Goal: Task Accomplishment & Management: Manage account settings

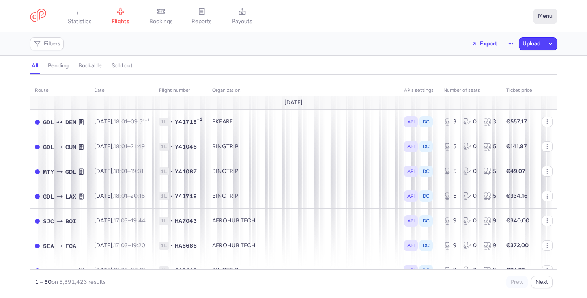
click at [549, 17] on button "Menu" at bounding box center [545, 16] width 24 height 15
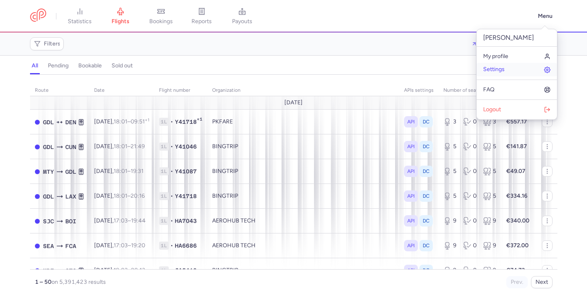
click at [515, 71] on link "Settings" at bounding box center [516, 69] width 80 height 13
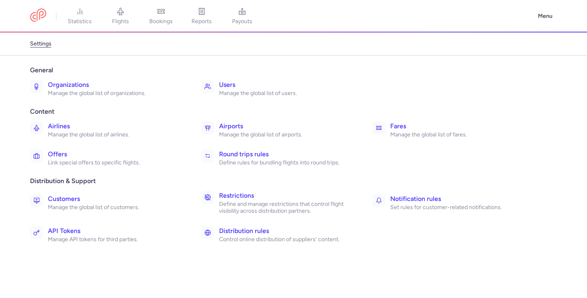
click at [259, 199] on h3 "Restrictions" at bounding box center [286, 196] width 135 height 10
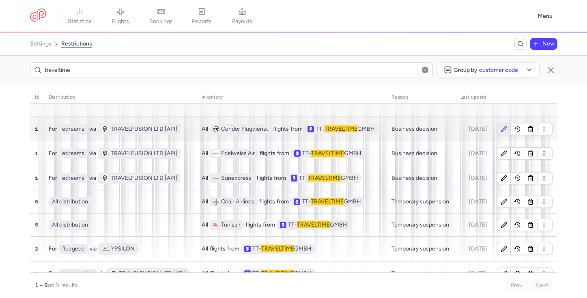
type input "traveltime"
click at [503, 128] on icon "button" at bounding box center [503, 129] width 6 height 6
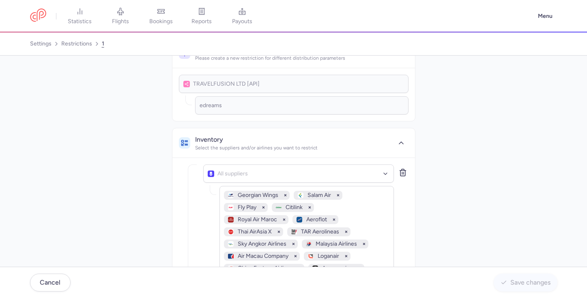
scroll to position [11, 0]
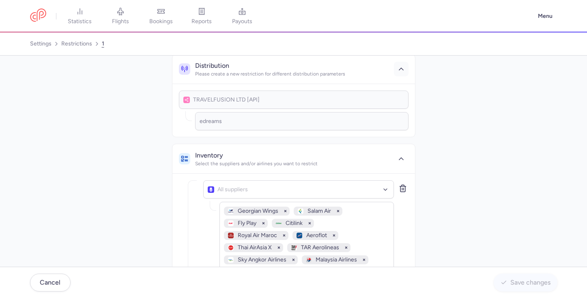
click at [400, 70] on icon "button" at bounding box center [401, 69] width 8 height 8
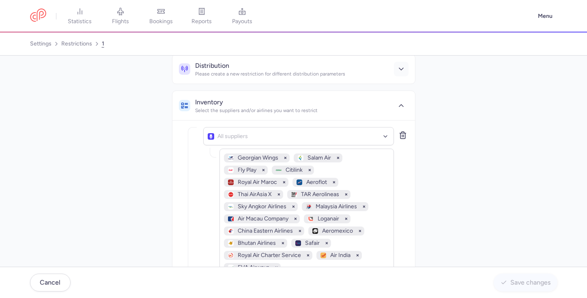
click at [400, 70] on icon "button" at bounding box center [401, 69] width 8 height 8
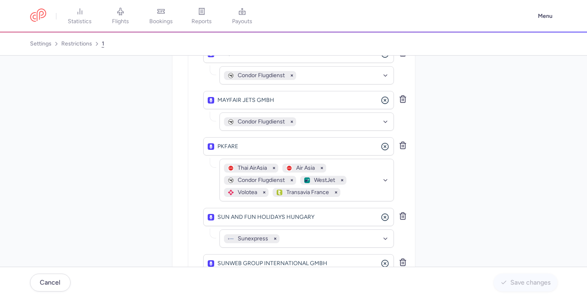
scroll to position [1208, 0]
click at [402, 212] on icon "button" at bounding box center [402, 215] width 5 height 7
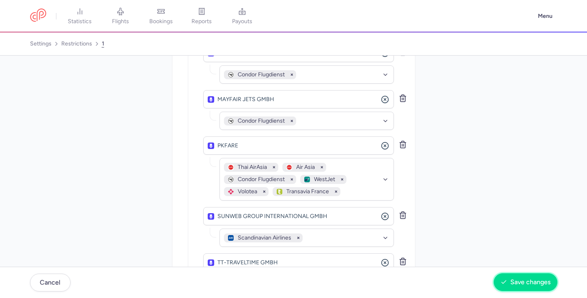
click at [509, 279] on span "Save changes" at bounding box center [525, 281] width 50 height 7
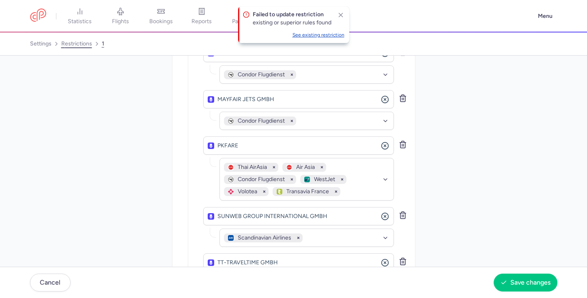
click at [85, 43] on link "restrictions" at bounding box center [76, 43] width 31 height 13
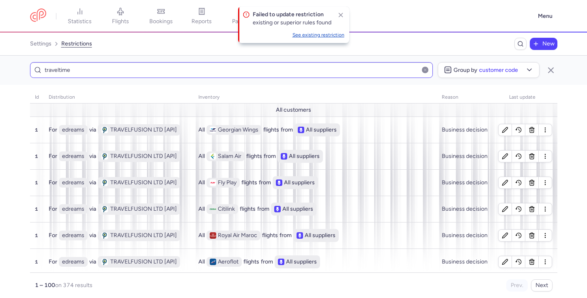
click at [215, 73] on input "traveltime" at bounding box center [231, 70] width 403 height 16
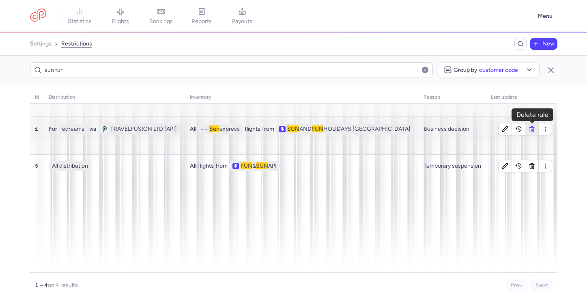
type input "sun fun"
click at [531, 128] on icon "button" at bounding box center [532, 129] width 6 height 6
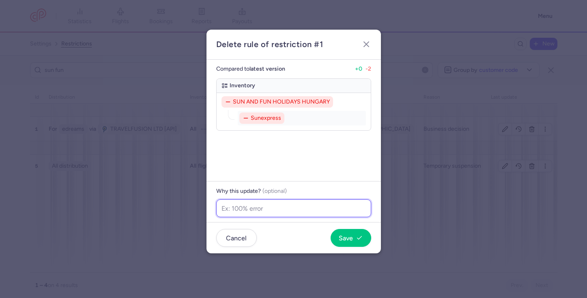
click at [345, 207] on input "text" at bounding box center [293, 208] width 155 height 18
type input "Low sample, but stable"
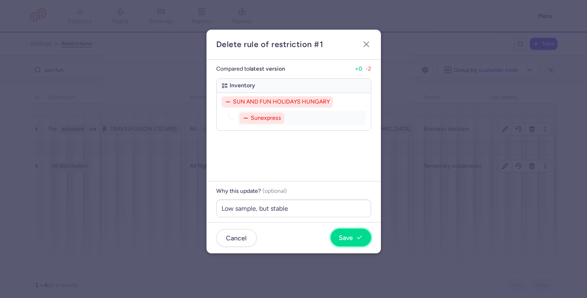
click at [356, 242] on button "Save" at bounding box center [350, 237] width 41 height 18
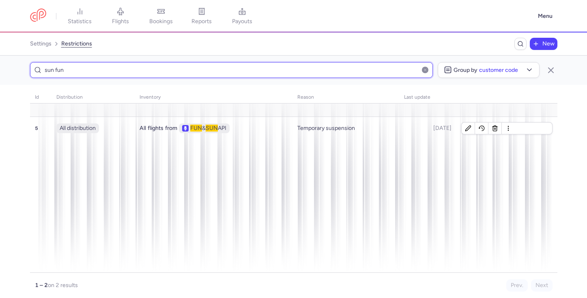
click at [293, 66] on input "sun fun" at bounding box center [231, 70] width 403 height 16
drag, startPoint x: 293, startPoint y: 66, endPoint x: 293, endPoint y: 57, distance: 8.5
click at [293, 60] on div "sun fun Group by Customer code" at bounding box center [293, 70] width 587 height 29
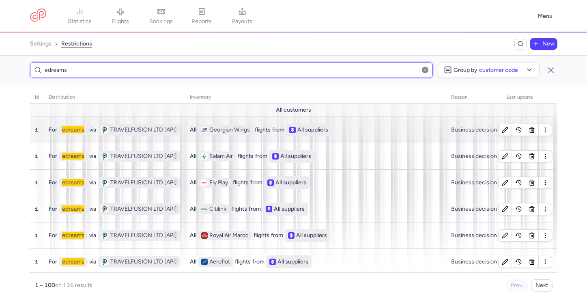
type input "edreams"
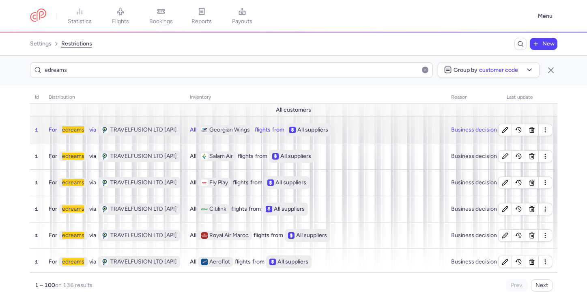
click at [361, 129] on div "All Georgian Wings flights from All suppliers" at bounding box center [315, 129] width 251 height 13
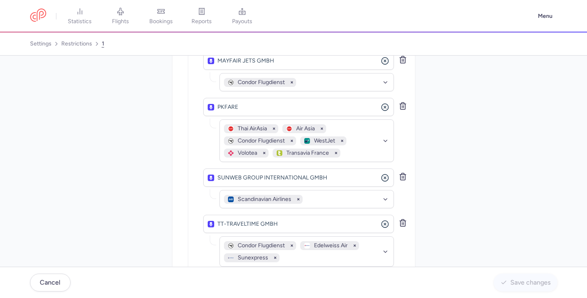
scroll to position [1245, 0]
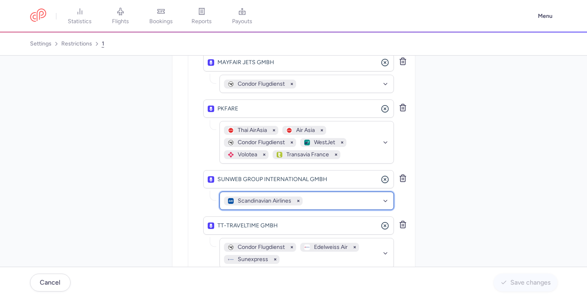
click at [337, 191] on div "Scandinavian Airlines" at bounding box center [306, 200] width 174 height 18
type input "hv"
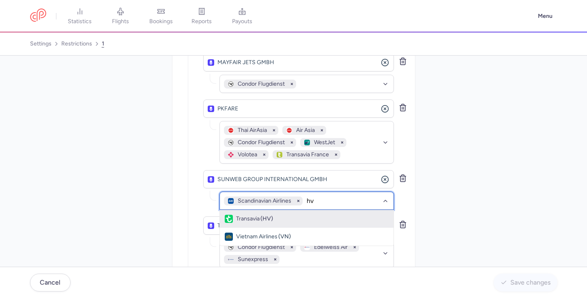
click at [329, 215] on div "Transavia (HV)" at bounding box center [307, 219] width 164 height 8
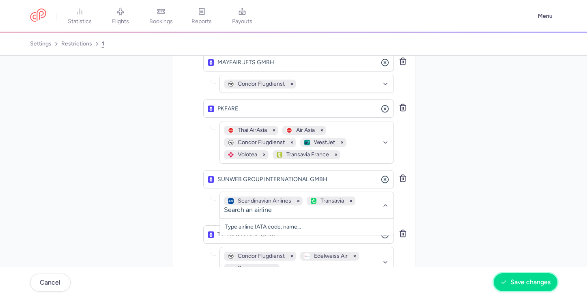
click at [513, 280] on span "Save changes" at bounding box center [530, 281] width 40 height 7
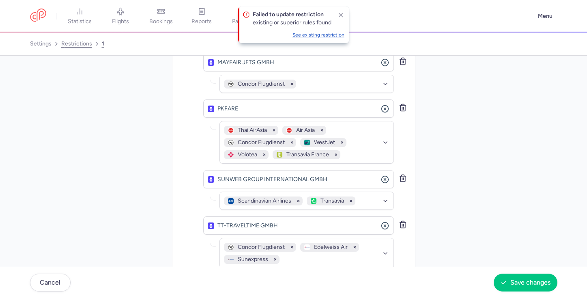
click at [80, 42] on link "restrictions" at bounding box center [76, 43] width 31 height 13
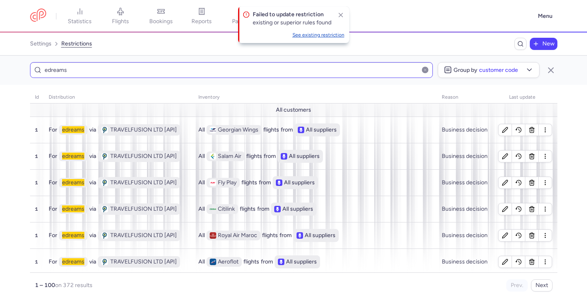
click at [159, 71] on input "edreams" at bounding box center [231, 70] width 403 height 16
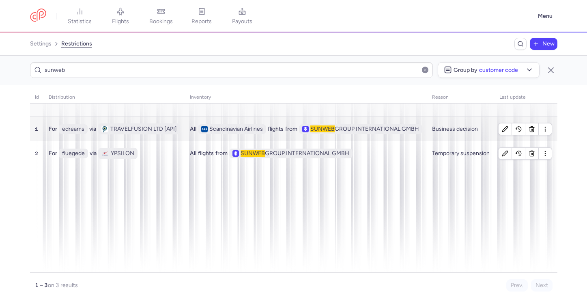
type input "sunweb"
click at [278, 128] on span "flights" at bounding box center [276, 129] width 16 height 10
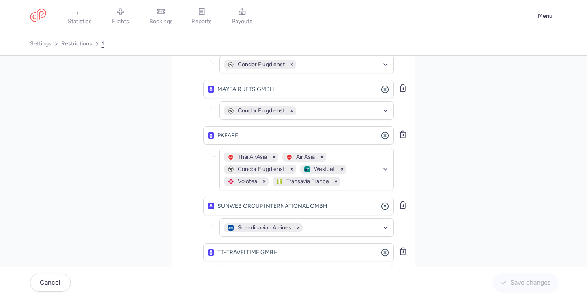
scroll to position [1242, 0]
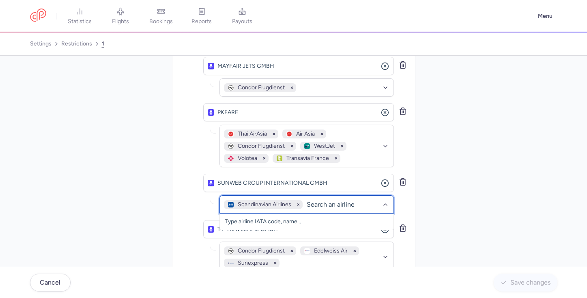
click at [326, 195] on div "Scandinavian Airlines" at bounding box center [306, 204] width 174 height 18
type input "hv"
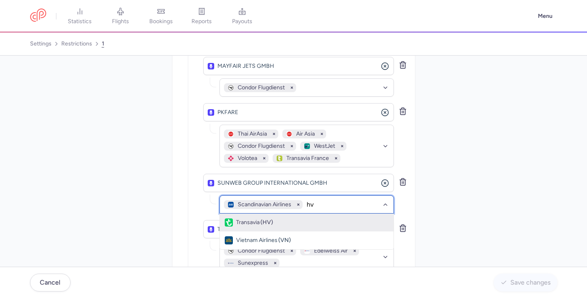
click at [323, 218] on div "Transavia (HV)" at bounding box center [307, 222] width 164 height 8
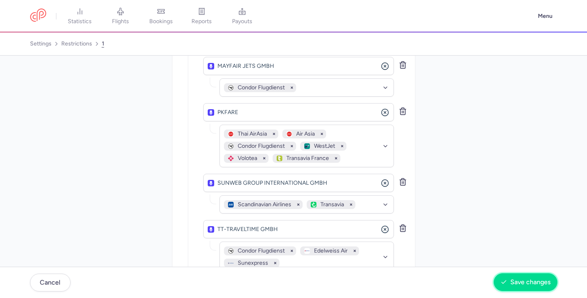
click at [524, 284] on span "Save changes" at bounding box center [530, 281] width 40 height 7
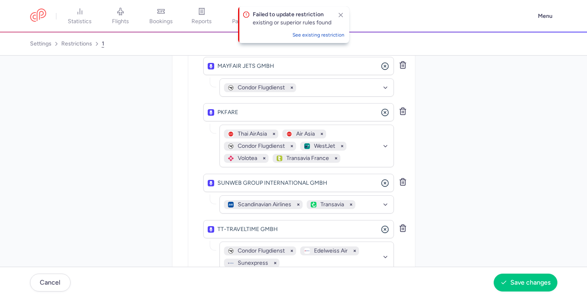
click at [330, 32] on button "See existing restriction" at bounding box center [318, 35] width 52 height 6
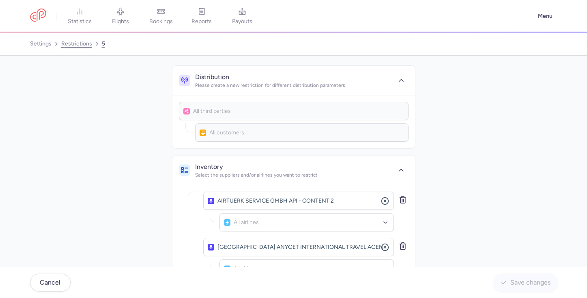
click at [74, 47] on link "restrictions" at bounding box center [76, 43] width 31 height 13
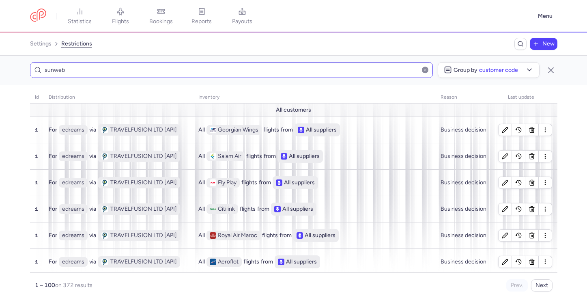
click at [133, 69] on input "sunweb" at bounding box center [231, 70] width 403 height 16
type input "sunweb"
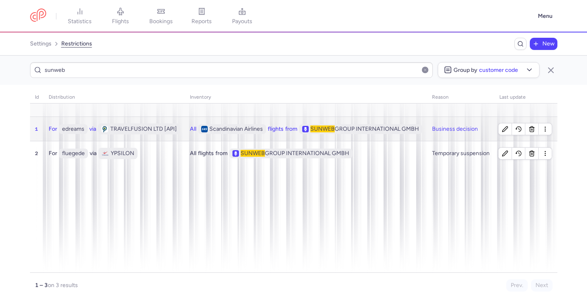
click at [277, 131] on span "flights" at bounding box center [276, 129] width 16 height 10
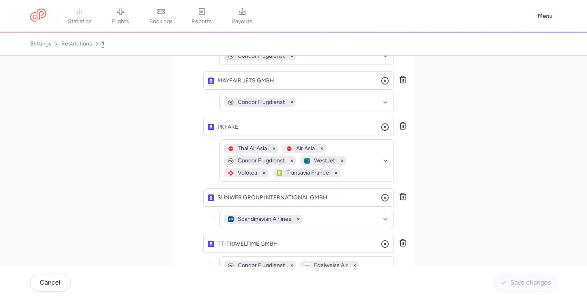
scroll to position [1176, 0]
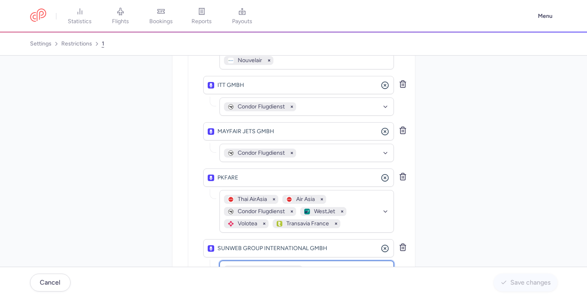
click at [353, 260] on div "Scandinavian Airlines" at bounding box center [306, 269] width 174 height 18
type input "hv"
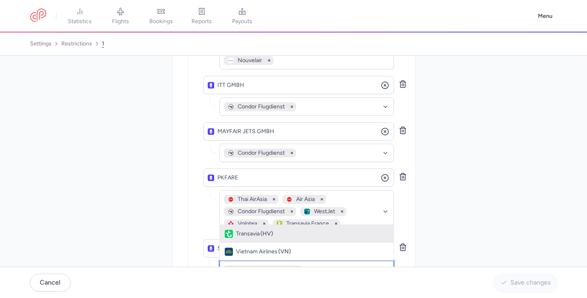
click at [331, 225] on span "Transavia (HV)" at bounding box center [307, 234] width 174 height 18
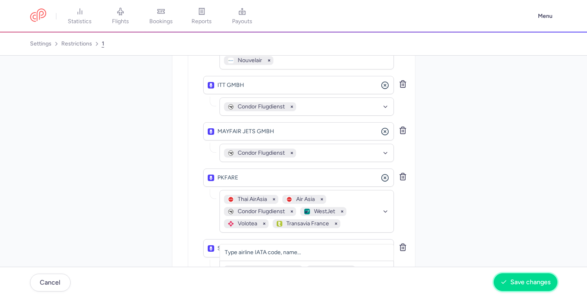
click at [510, 285] on span "Save changes" at bounding box center [530, 281] width 40 height 7
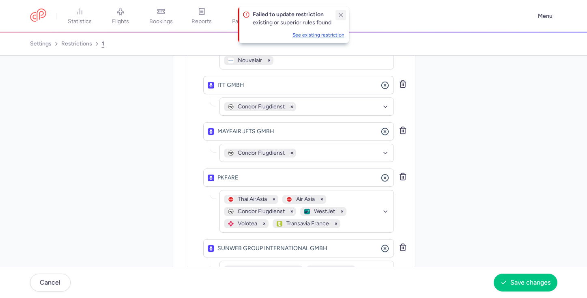
click at [340, 12] on icon "button" at bounding box center [340, 14] width 7 height 7
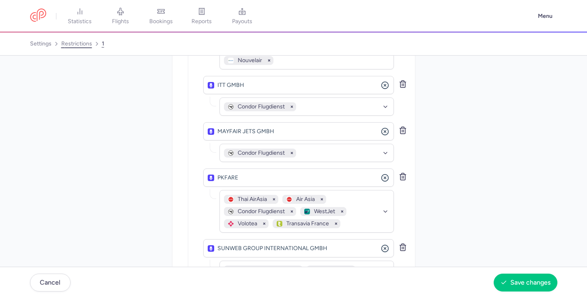
click at [80, 47] on link "restrictions" at bounding box center [76, 43] width 31 height 13
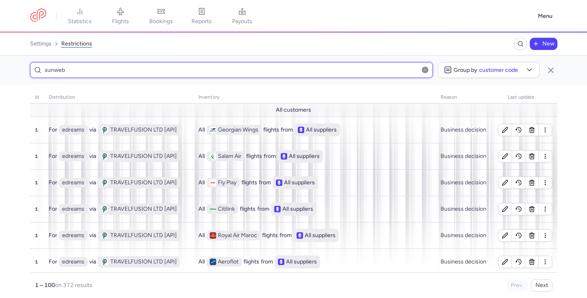
click at [332, 63] on input "sunweb" at bounding box center [231, 70] width 403 height 16
click at [330, 69] on input "sunweb" at bounding box center [231, 70] width 403 height 16
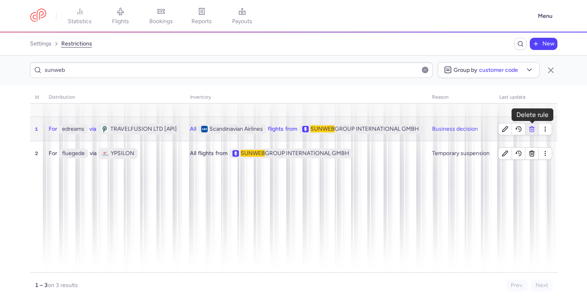
click at [532, 129] on line "button" at bounding box center [532, 130] width 0 height 2
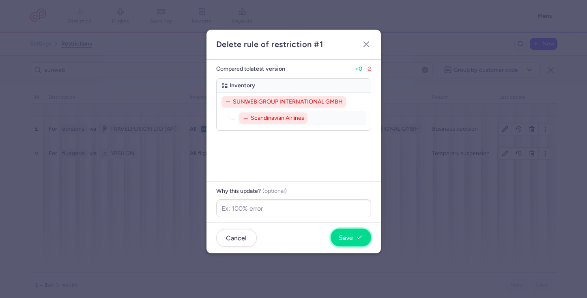
click at [345, 240] on span "Save" at bounding box center [346, 237] width 14 height 7
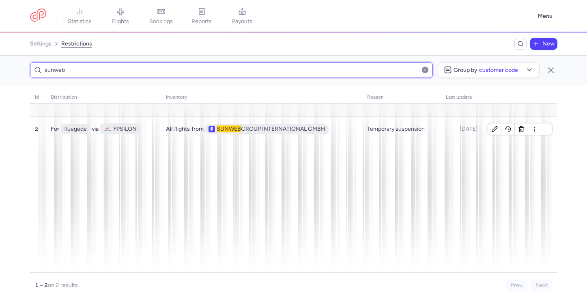
click at [246, 75] on input "sunweb" at bounding box center [231, 70] width 403 height 16
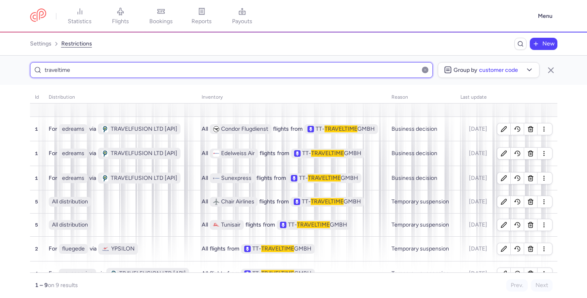
click at [96, 68] on input "traveltime" at bounding box center [231, 70] width 403 height 16
click at [96, 67] on input "traveltime" at bounding box center [231, 70] width 403 height 16
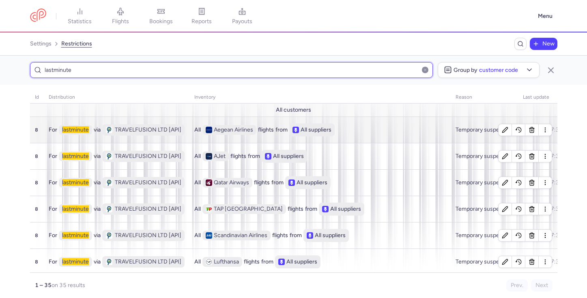
type input "lastminute"
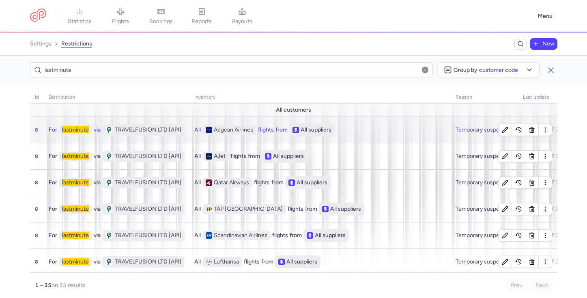
click at [335, 129] on div "All Aegean Airlines flights from All suppliers" at bounding box center [319, 129] width 251 height 13
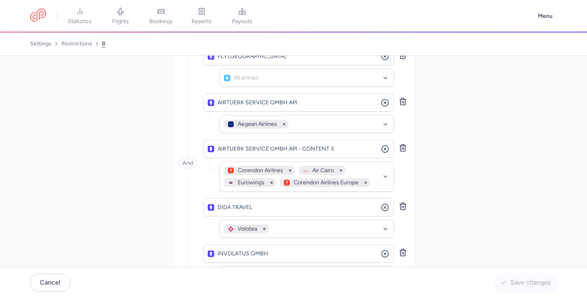
scroll to position [424, 0]
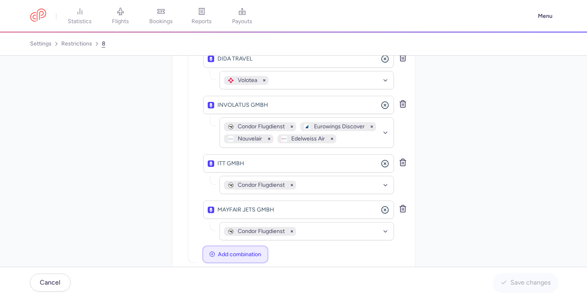
click at [251, 251] on span "Add combination" at bounding box center [239, 254] width 43 height 6
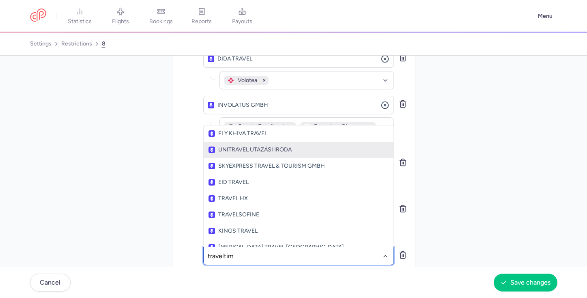
type input "traveltime"
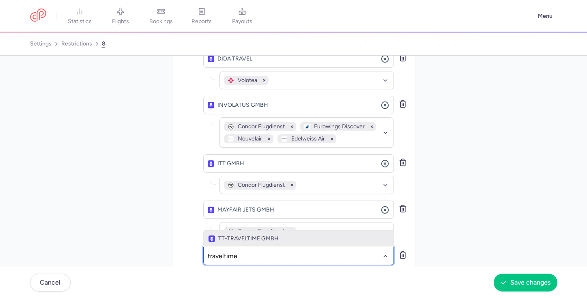
click at [285, 235] on span "TT-TRAVELTIME GMBH" at bounding box center [298, 238] width 180 height 6
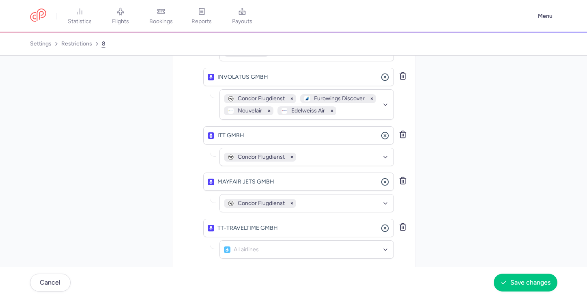
scroll to position [458, 0]
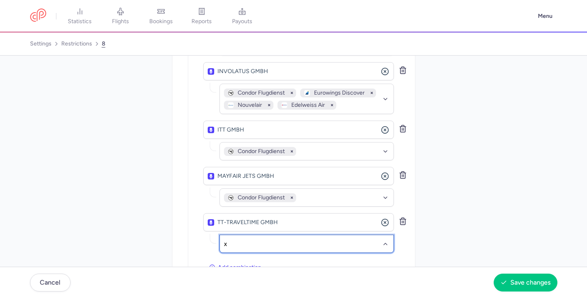
type input "xq"
click at [286, 221] on div "Sunexpress (XQ)" at bounding box center [307, 225] width 164 height 8
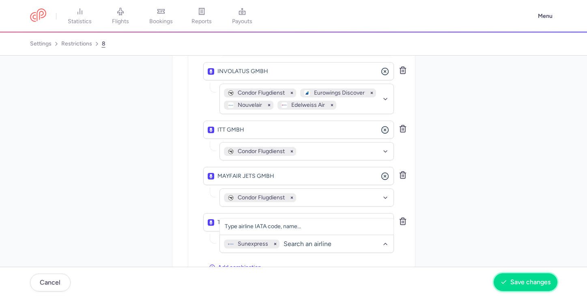
click at [518, 285] on span "Save changes" at bounding box center [530, 281] width 40 height 7
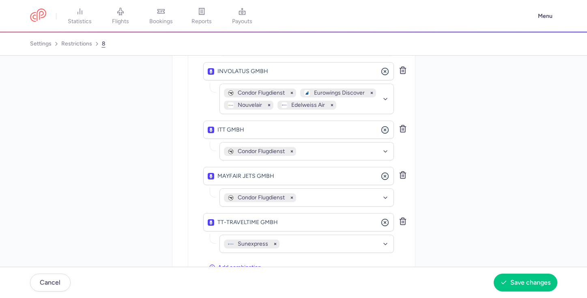
click at [189, 131] on div "And" at bounding box center [188, 4] width 18 height 541
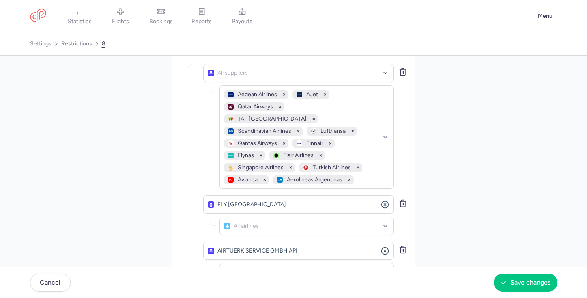
scroll to position [0, 0]
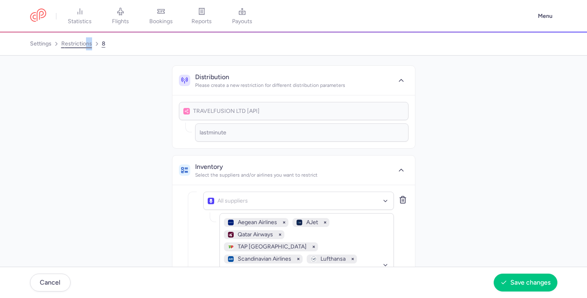
click at [86, 49] on nav "settings restrictions 8" at bounding box center [293, 43] width 587 height 23
click at [84, 46] on link "restrictions" at bounding box center [76, 43] width 31 height 13
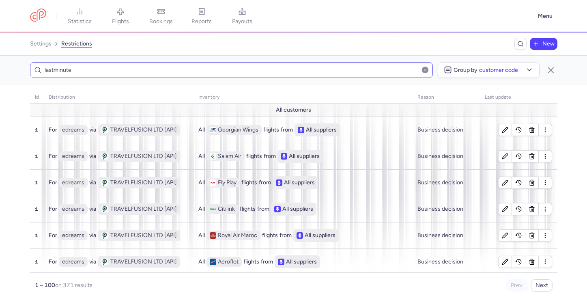
click at [235, 70] on input "lastminute" at bounding box center [231, 70] width 403 height 16
click at [235, 69] on input "lastminute" at bounding box center [231, 70] width 403 height 16
click at [255, 49] on div "New" at bounding box center [326, 44] width 462 height 12
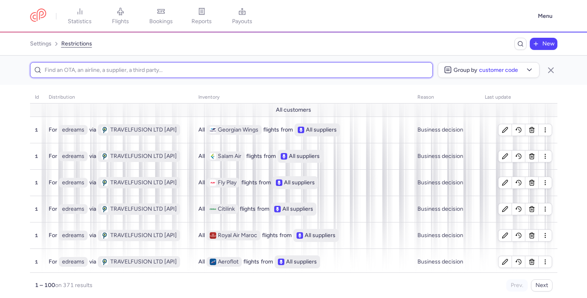
click at [271, 69] on input at bounding box center [231, 70] width 403 height 16
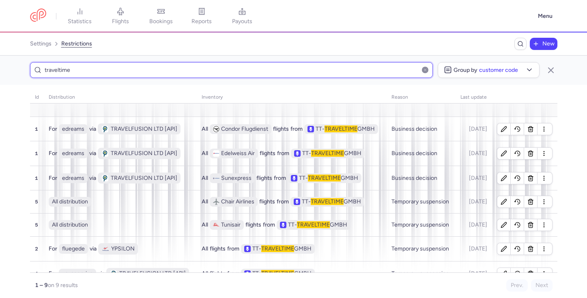
type input "traveltime"
click at [547, 43] on span "New" at bounding box center [548, 44] width 12 height 6
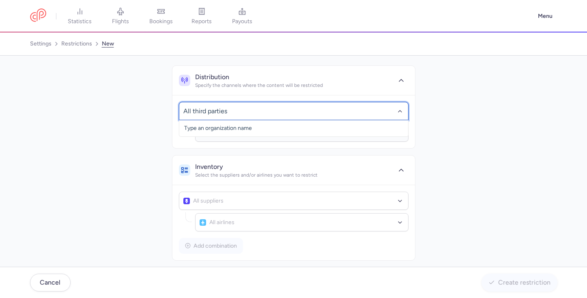
type input "e"
click at [292, 128] on span "No elements found. Consider changing the search query." at bounding box center [293, 128] width 229 height 16
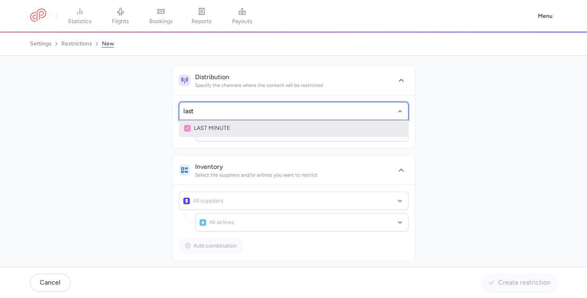
click at [256, 126] on span "LAST MINUTE" at bounding box center [293, 128] width 219 height 6
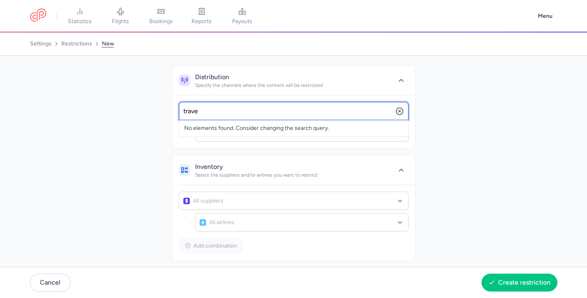
type input "travel"
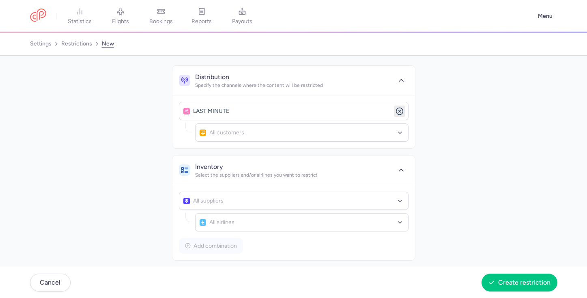
click at [397, 111] on icon "button" at bounding box center [399, 111] width 8 height 8
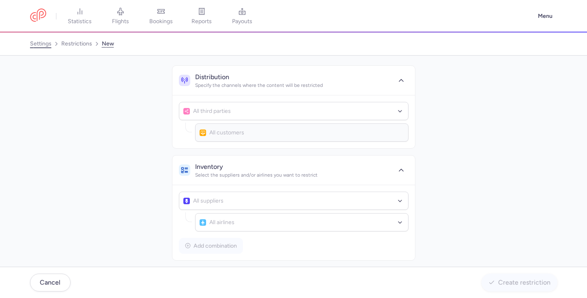
click at [41, 41] on link "settings" at bounding box center [40, 43] width 21 height 13
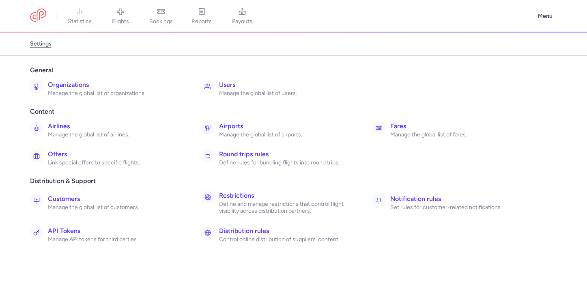
click at [246, 191] on h3 "Restrictions" at bounding box center [286, 196] width 135 height 10
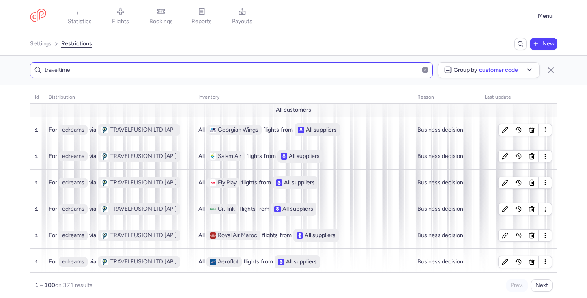
click at [161, 69] on input "traveltime" at bounding box center [231, 70] width 403 height 16
type input "traveltime"
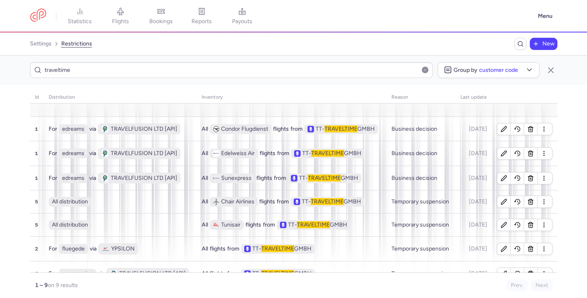
click at [423, 70] on button "button" at bounding box center [425, 69] width 6 height 6
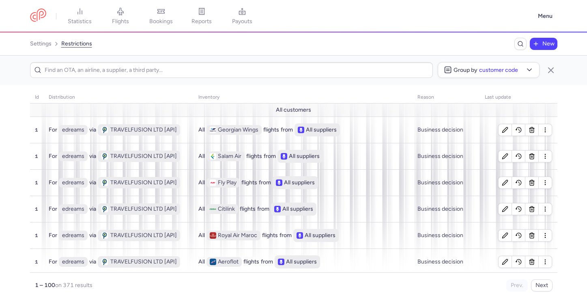
click at [546, 43] on span "New" at bounding box center [548, 44] width 12 height 6
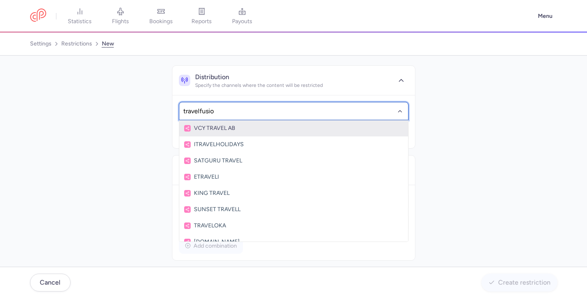
type input "travelfusion"
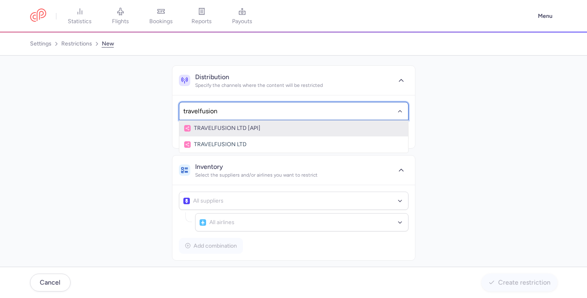
click at [272, 131] on span "TRAVELFUSION LTD [API]" at bounding box center [293, 128] width 219 height 6
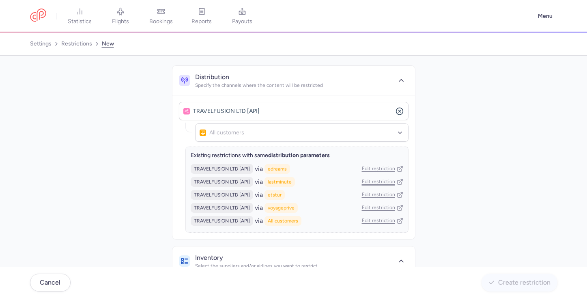
click at [371, 182] on link "Edit restriction" at bounding box center [382, 181] width 41 height 6
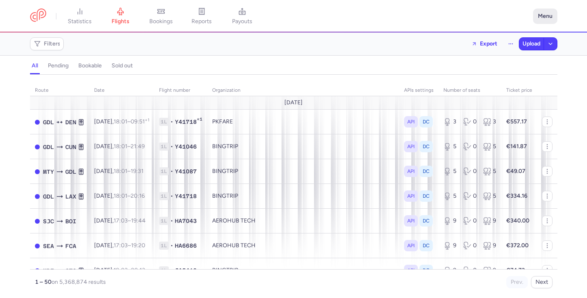
click at [540, 10] on button "Menu" at bounding box center [545, 16] width 24 height 15
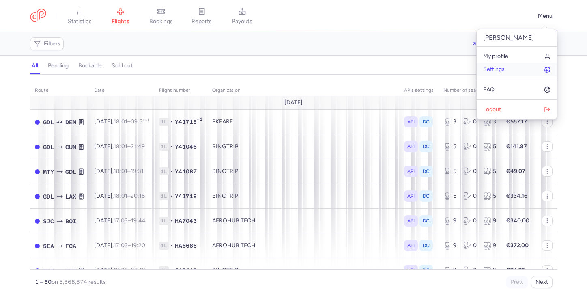
click at [500, 72] on span "Settings" at bounding box center [493, 69] width 21 height 6
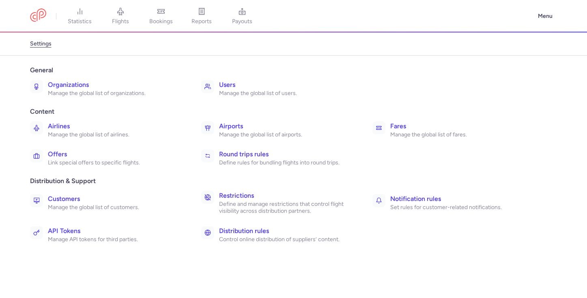
click at [271, 195] on h3 "Restrictions" at bounding box center [286, 196] width 135 height 10
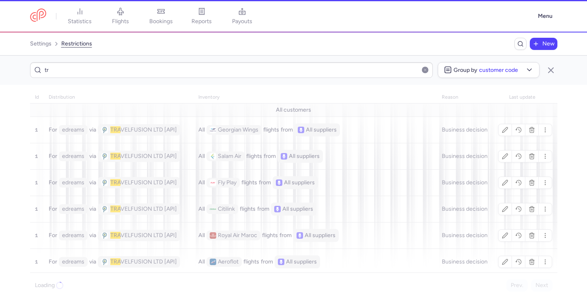
type input "t"
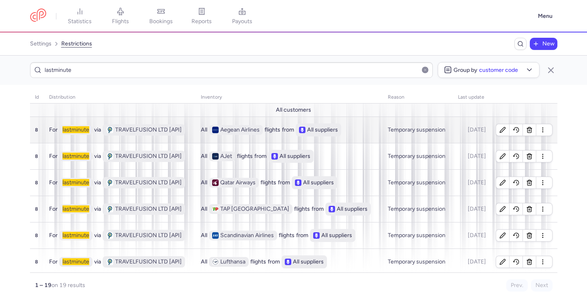
type input "lastminute"
click at [372, 134] on div "All Aegean Airlines flights from All suppliers" at bounding box center [289, 129] width 177 height 13
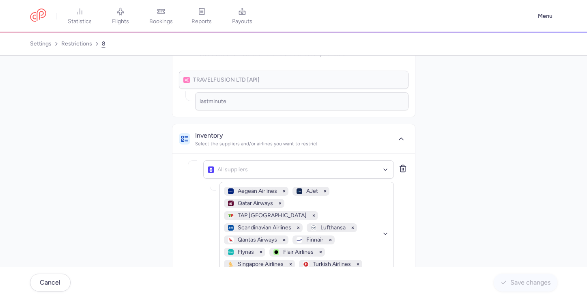
scroll to position [169, 0]
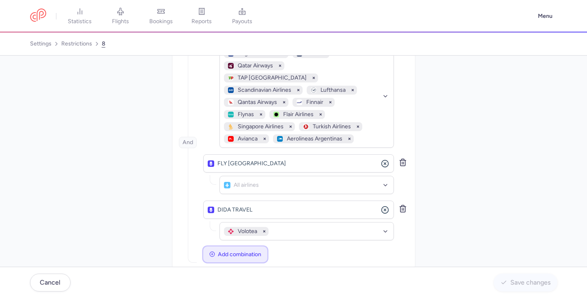
click at [241, 251] on span "Add combination" at bounding box center [239, 254] width 43 height 6
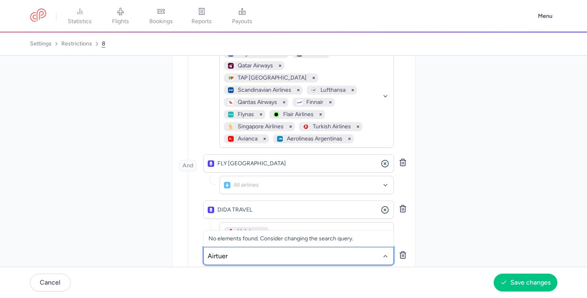
type input "Airtuerk"
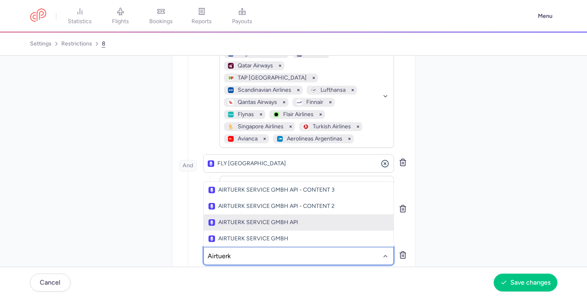
click at [269, 219] on span "AIRTUERK SERVICE GMBH API" at bounding box center [298, 222] width 180 height 6
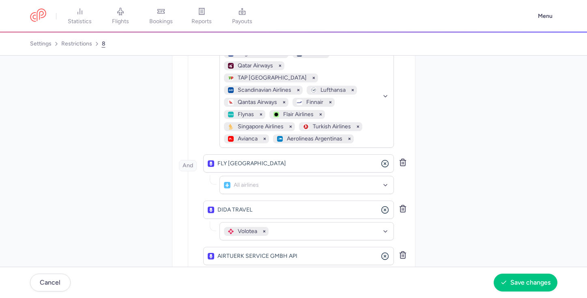
scroll to position [215, 0]
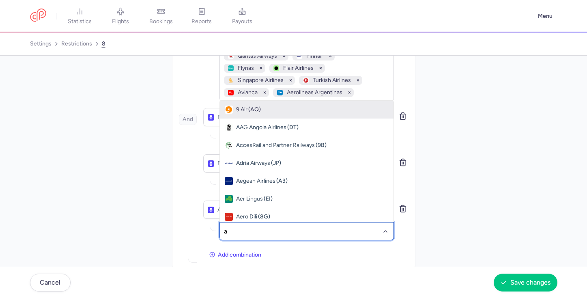
type input "a3"
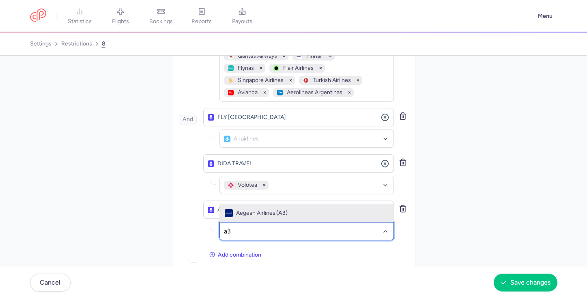
click at [324, 209] on div "Aegean Airlines (A3)" at bounding box center [307, 213] width 164 height 8
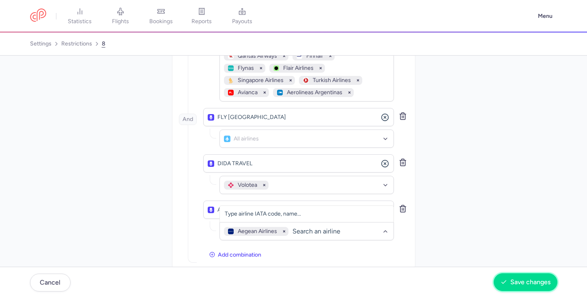
click at [509, 283] on span "Save changes" at bounding box center [525, 281] width 50 height 7
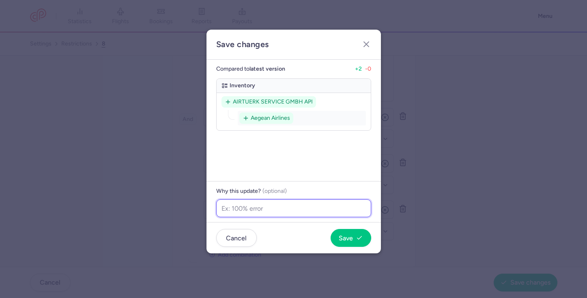
click at [321, 211] on input "text" at bounding box center [293, 208] width 155 height 18
type input "L"
type input "R"
type input "E"
type input "<"
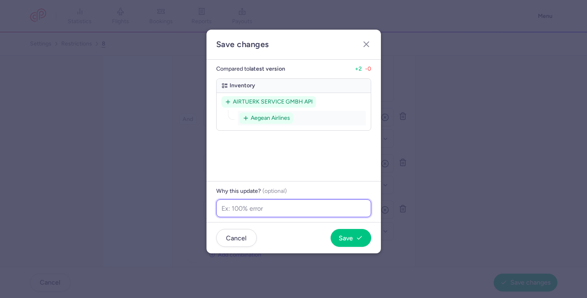
type input "E"
type input "R"
click at [265, 207] on input "Extra catious - recent escalation" at bounding box center [293, 208] width 155 height 18
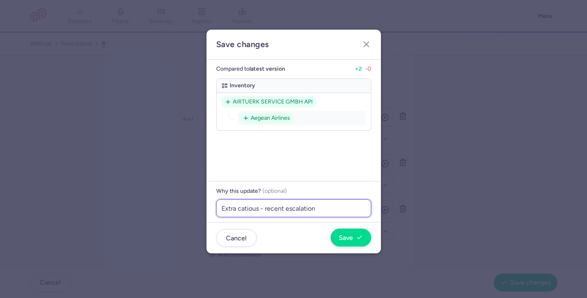
type input "Extra catious - recent escalation"
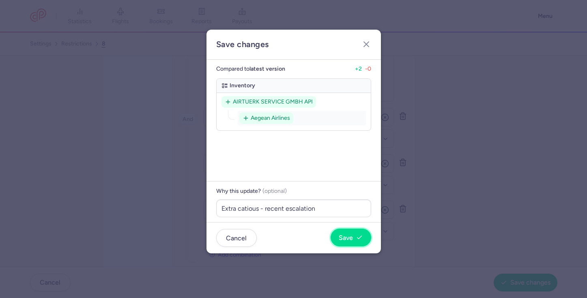
click at [345, 242] on button "Save" at bounding box center [350, 237] width 41 height 18
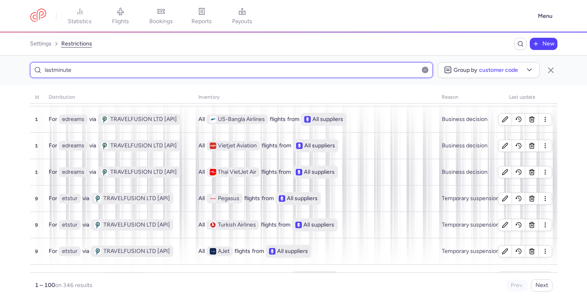
scroll to position [984, 0]
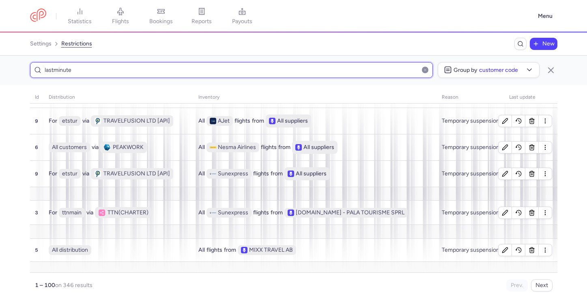
click at [293, 71] on input "lastminute" at bounding box center [231, 70] width 403 height 16
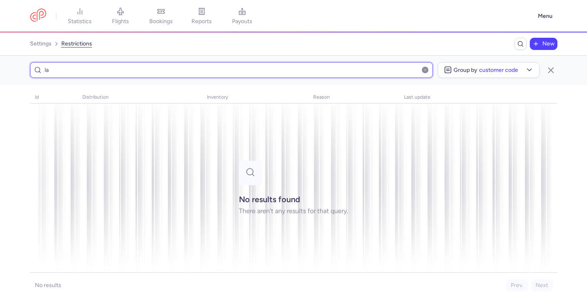
type input "l"
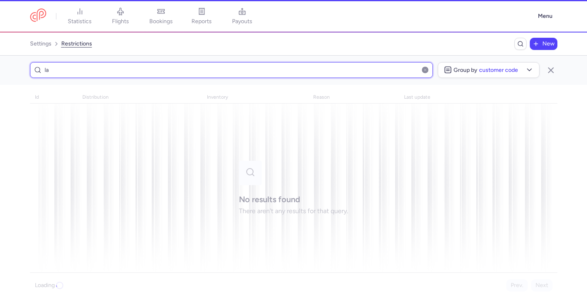
type input "l"
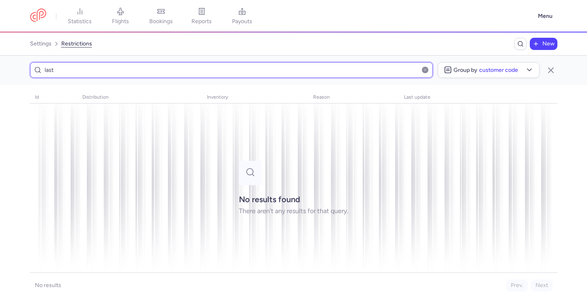
click at [315, 69] on input "last" at bounding box center [231, 70] width 403 height 16
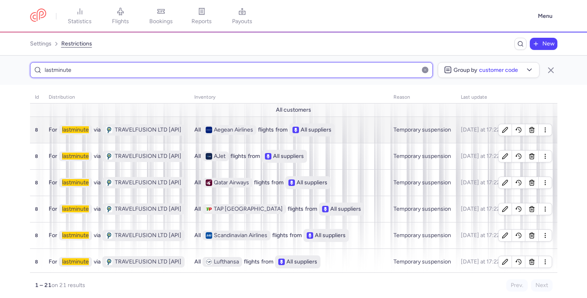
type input "lastminute"
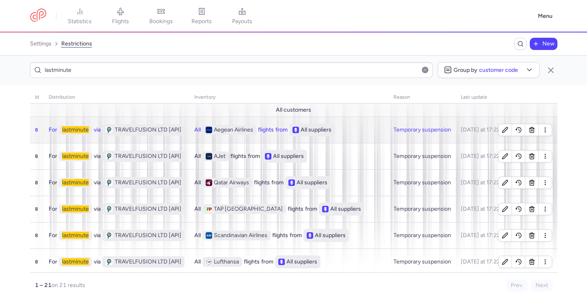
click at [356, 133] on div "All Aegean Airlines flights from All suppliers" at bounding box center [288, 129] width 189 height 13
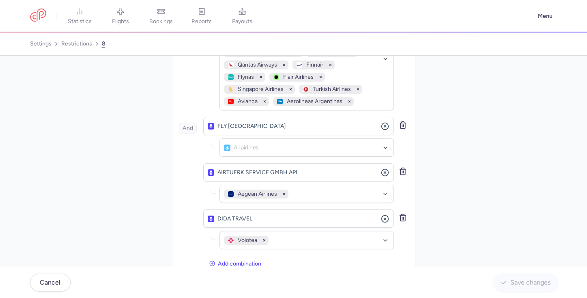
scroll to position [215, 0]
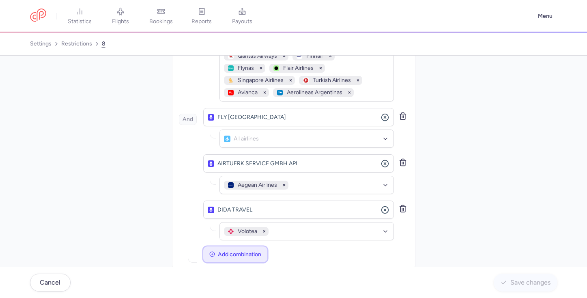
click at [235, 251] on span "Add combination" at bounding box center [239, 254] width 43 height 6
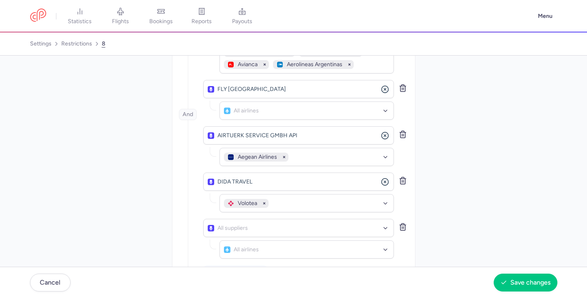
scroll to position [261, 0]
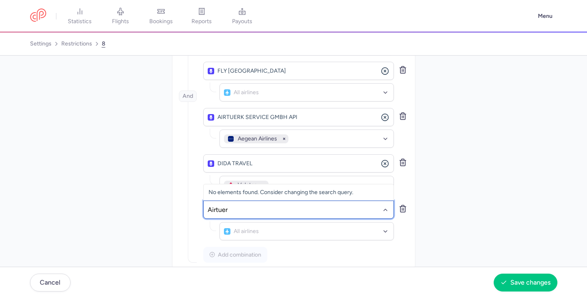
type input "Airtuerk"
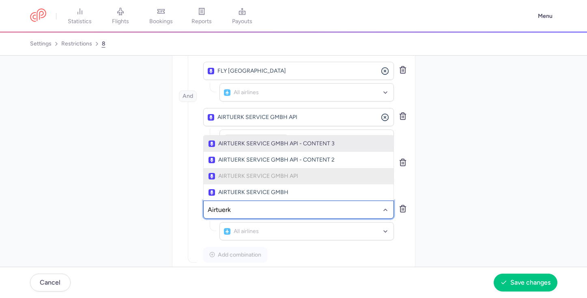
click at [324, 140] on span "AIRTUERK SERVICE GMBH API - CONTENT 3" at bounding box center [298, 143] width 180 height 6
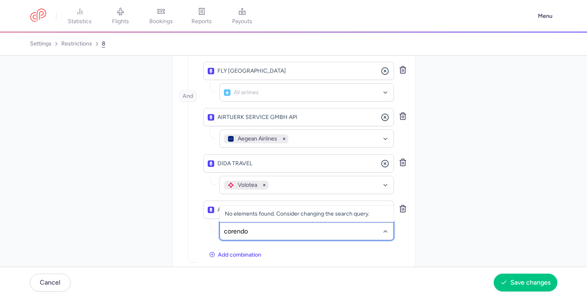
type input "corendon"
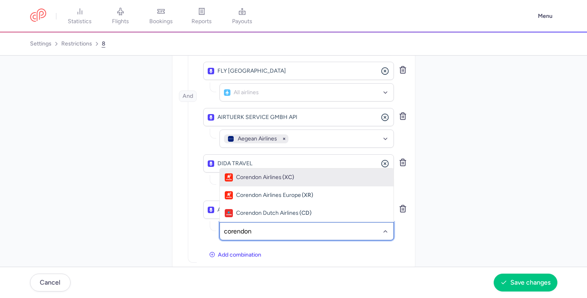
click at [305, 173] on div "Corendon Airlines (XC)" at bounding box center [307, 177] width 164 height 8
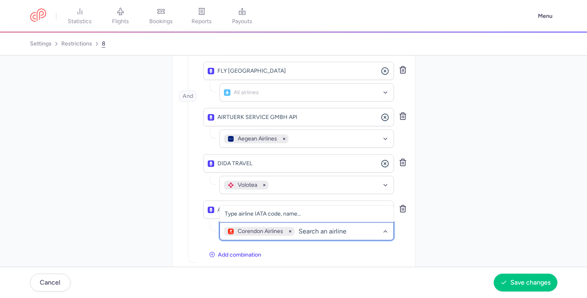
click at [317, 222] on div "Corendon Airlines" at bounding box center [306, 231] width 174 height 18
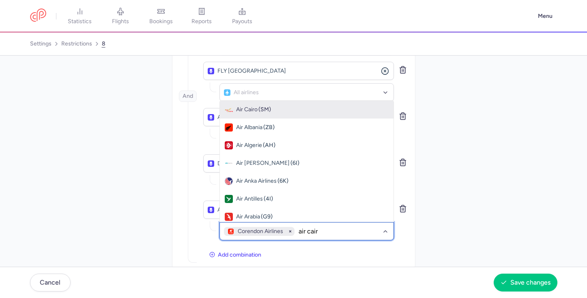
type input "air cairo"
click at [312, 105] on div "Air Cairo (SM)" at bounding box center [307, 109] width 164 height 8
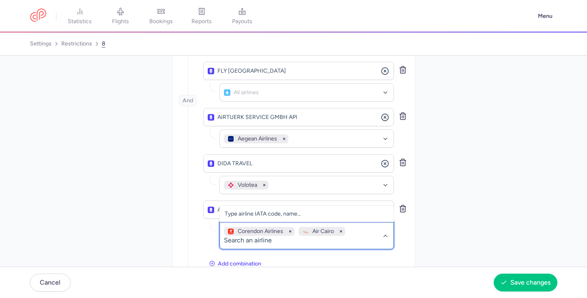
click at [354, 222] on div "Corendon Airlines Air Cairo" at bounding box center [306, 235] width 174 height 27
type input "eurowings"
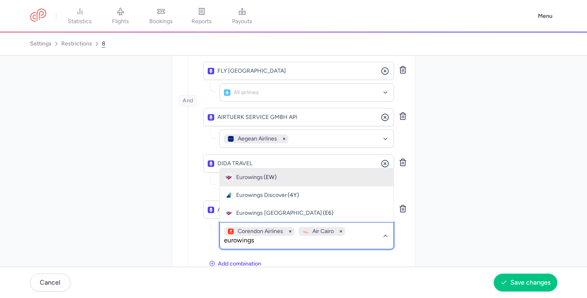
click at [309, 173] on div "Eurowings (EW)" at bounding box center [307, 177] width 164 height 8
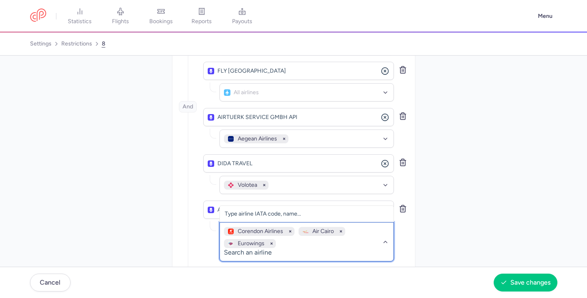
click at [303, 231] on div "Corendon Airlines Air Cairo Eurowings" at bounding box center [302, 237] width 157 height 21
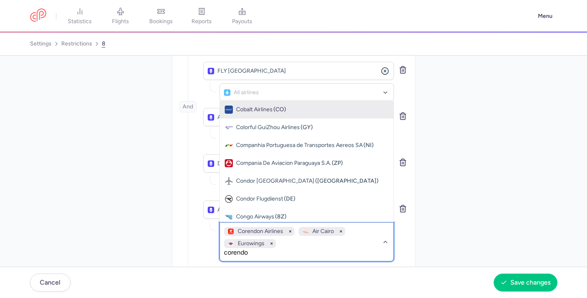
type input "corendon"
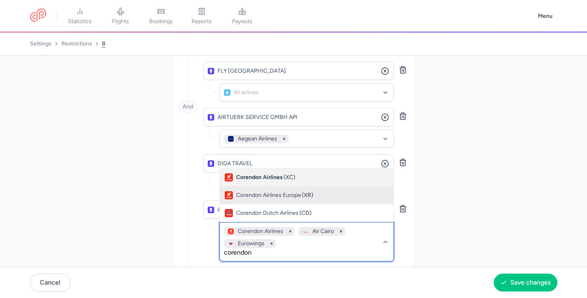
click at [313, 191] on div "Corendon Airlines Europe (XR)" at bounding box center [307, 195] width 164 height 8
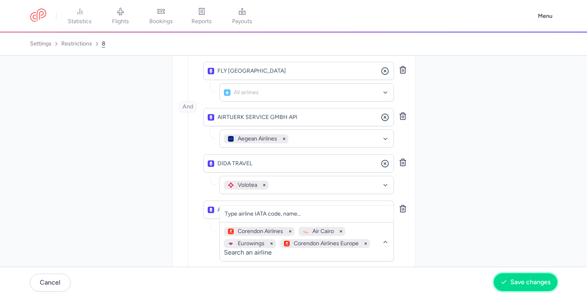
click at [526, 281] on span "Save changes" at bounding box center [530, 281] width 40 height 7
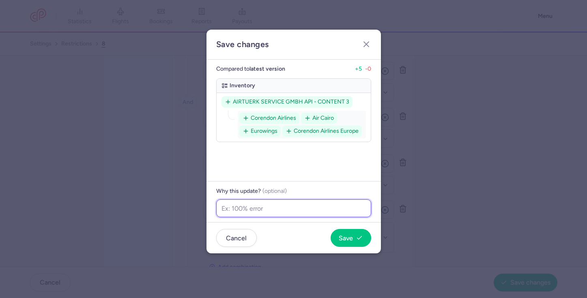
click at [333, 210] on input "text" at bounding box center [293, 208] width 155 height 18
paste input "Extra catious - recent escalation"
type input "Extra catious - recent escalation"
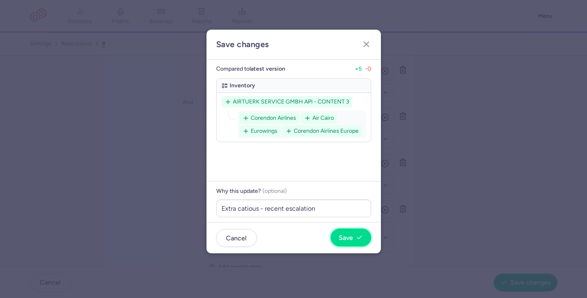
click at [346, 237] on span "Save" at bounding box center [346, 237] width 14 height 7
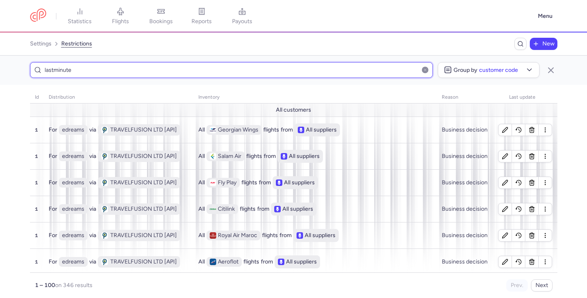
click at [333, 71] on input "lastminute" at bounding box center [231, 70] width 403 height 16
type input "lastminute"
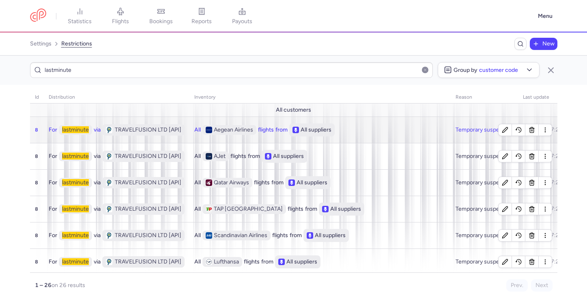
click at [386, 126] on div "All Aegean Airlines flights from All suppliers" at bounding box center [319, 129] width 251 height 13
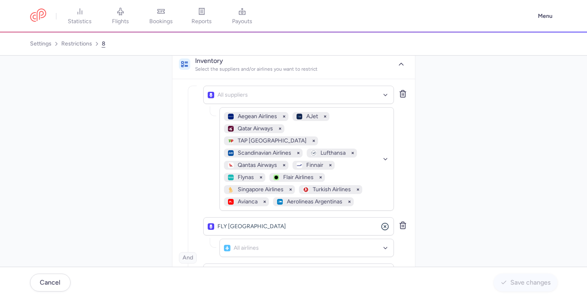
scroll to position [273, 0]
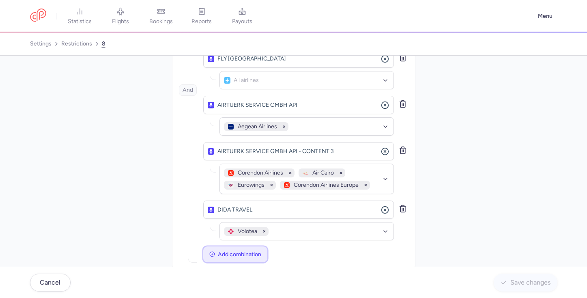
click at [254, 251] on span "Add combination" at bounding box center [239, 254] width 43 height 6
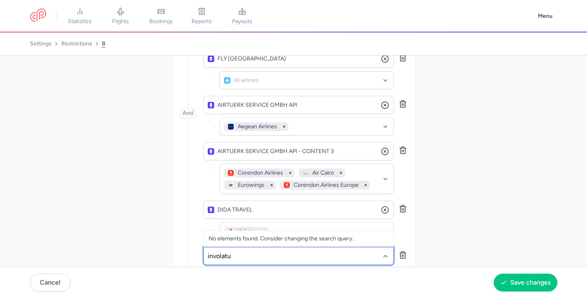
type input "involatus"
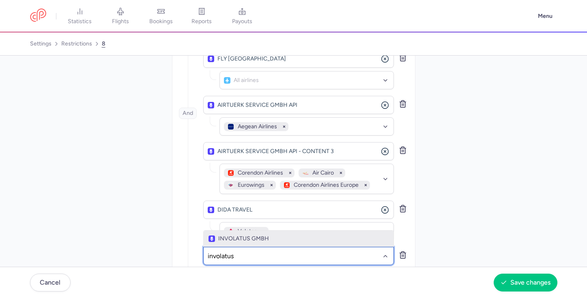
click at [270, 235] on span "INVOLATUS GMBH" at bounding box center [298, 238] width 180 height 6
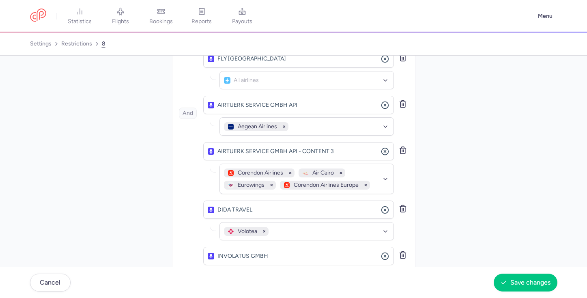
scroll to position [320, 0]
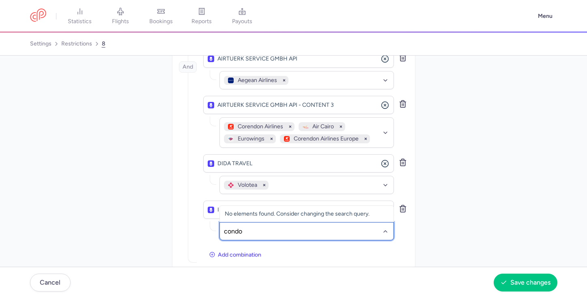
type input "condor"
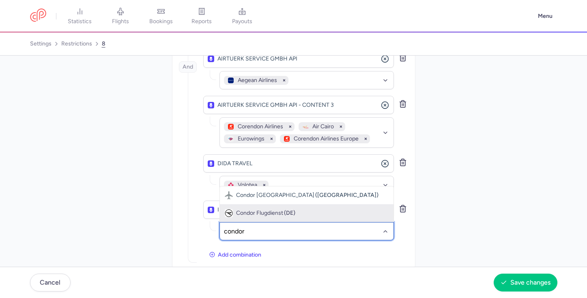
click at [302, 209] on div "Condor Flugdienst (DE)" at bounding box center [307, 213] width 164 height 8
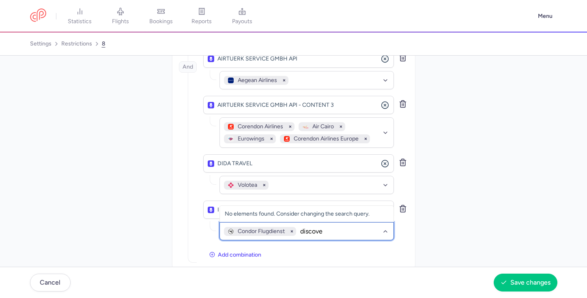
type input "discover"
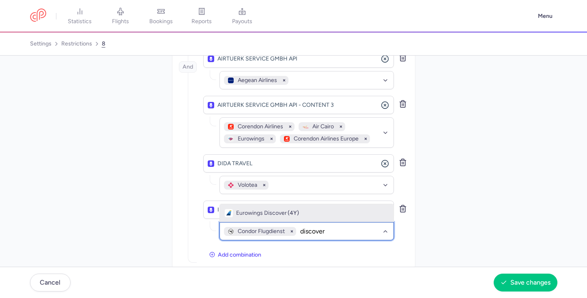
click at [296, 210] on span "(4Y)" at bounding box center [292, 213] width 11 height 6
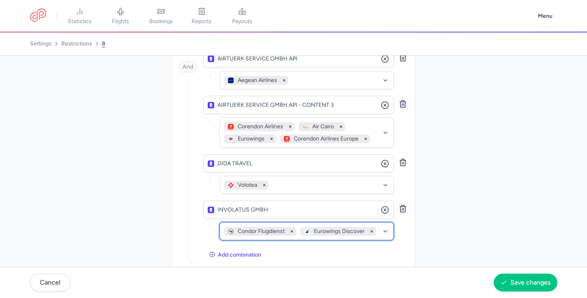
click at [378, 227] on div "Condor Flugdienst Eurowings Discover" at bounding box center [302, 231] width 156 height 9
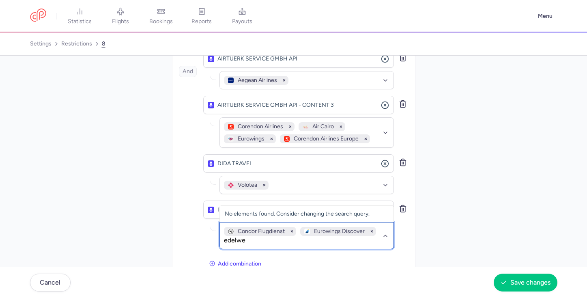
type input "edelwei"
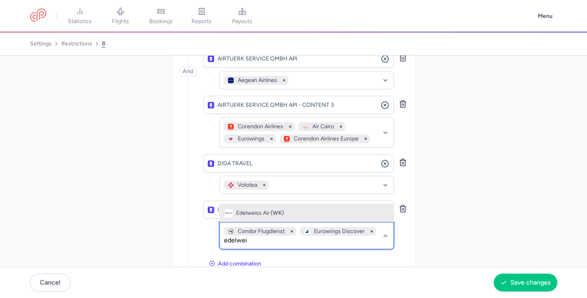
click at [313, 209] on div "Edelweiss Air (WK)" at bounding box center [307, 213] width 164 height 8
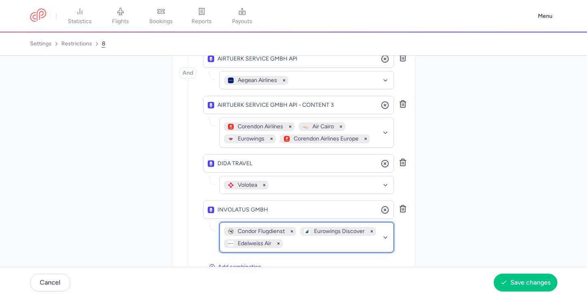
click at [316, 233] on div "Condor Flugdienst Eurowings Discover Edelweiss Air" at bounding box center [302, 237] width 157 height 21
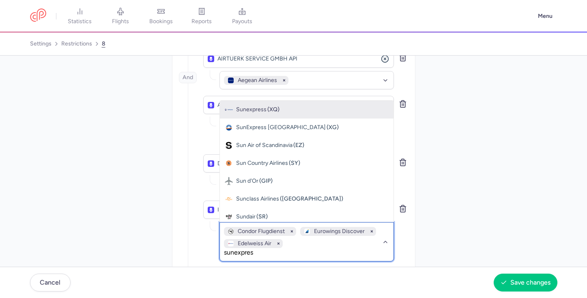
type input "sunexpress"
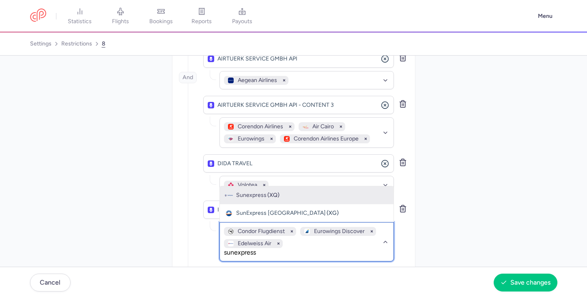
click at [307, 191] on div "Sunexpress (XQ)" at bounding box center [307, 195] width 164 height 8
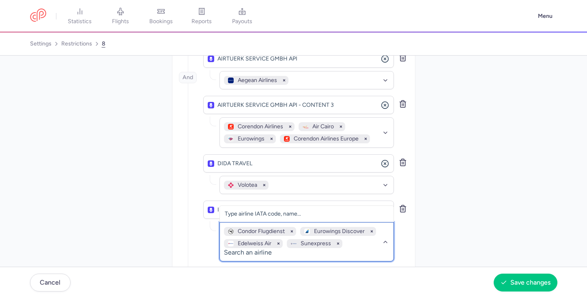
click at [355, 232] on div "Condor Flugdienst Eurowings Discover Edelweiss Air Sunexpress" at bounding box center [302, 237] width 157 height 21
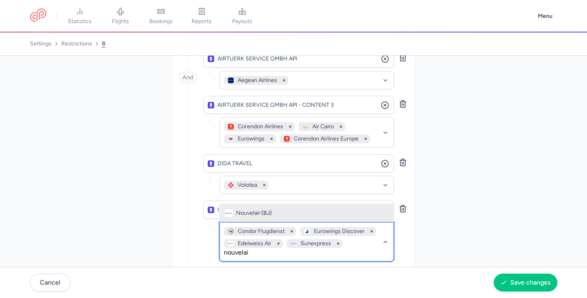
type input "nouvelair"
click at [319, 209] on div "Nouvelair (BJ)" at bounding box center [307, 213] width 164 height 8
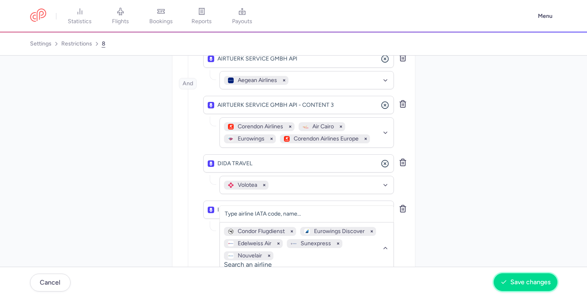
click at [511, 280] on span "Save changes" at bounding box center [530, 281] width 40 height 7
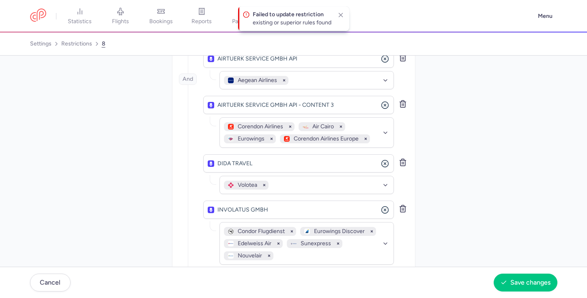
scroll to position [344, 0]
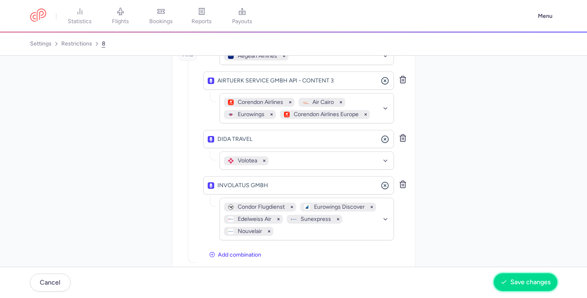
click at [514, 279] on span "Save changes" at bounding box center [530, 281] width 40 height 7
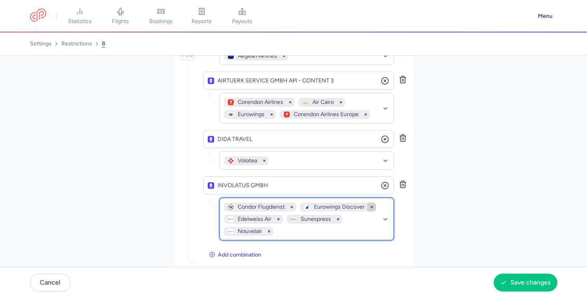
click at [370, 202] on icon "button" at bounding box center [371, 206] width 9 height 9
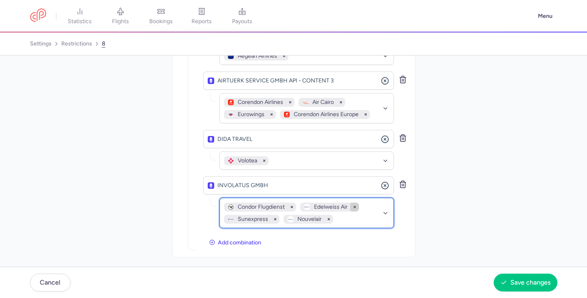
scroll to position [332, 0]
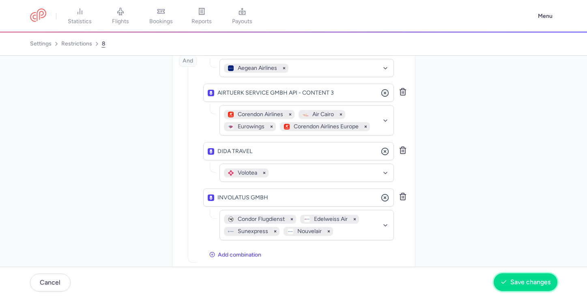
click at [513, 279] on span "Save changes" at bounding box center [530, 281] width 40 height 7
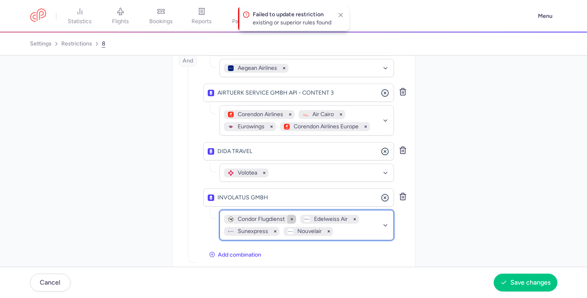
click at [290, 215] on icon "button" at bounding box center [291, 219] width 9 height 9
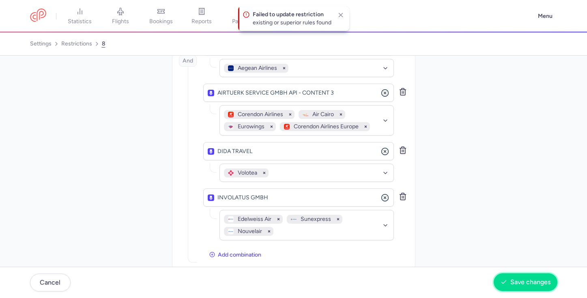
click at [516, 275] on button "Save changes" at bounding box center [525, 282] width 64 height 18
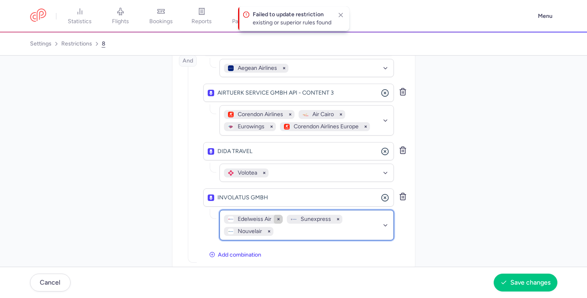
click at [278, 215] on icon "button" at bounding box center [278, 219] width 9 height 9
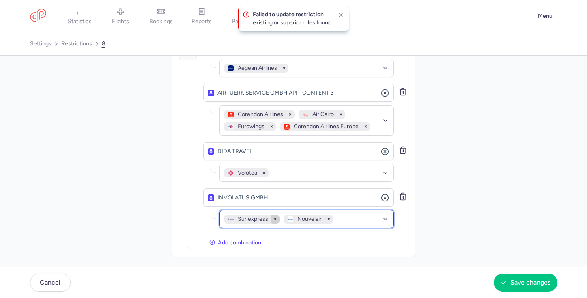
scroll to position [320, 0]
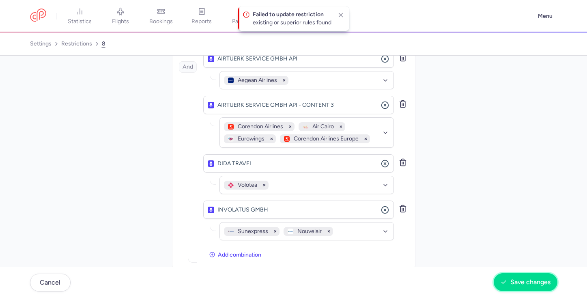
click at [528, 283] on span "Save changes" at bounding box center [530, 281] width 40 height 7
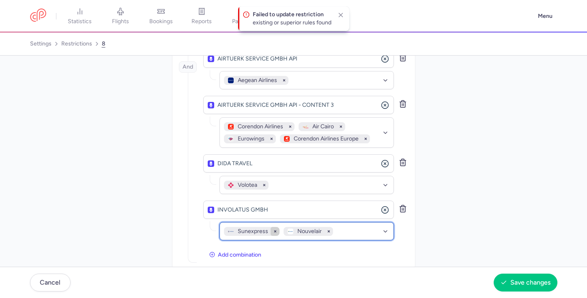
click at [274, 227] on icon "button" at bounding box center [274, 231] width 9 height 9
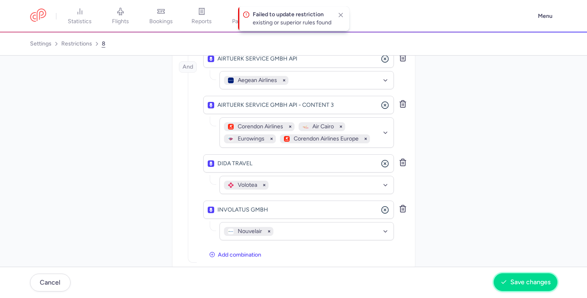
click at [527, 279] on span "Save changes" at bounding box center [530, 281] width 40 height 7
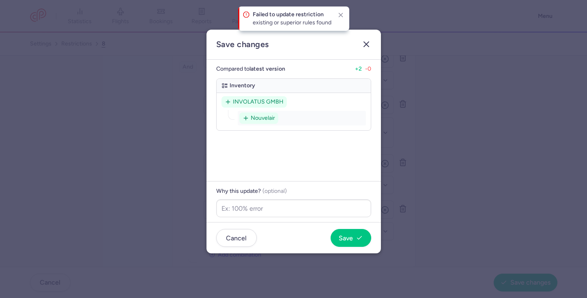
click at [365, 46] on icon "button" at bounding box center [366, 44] width 10 height 10
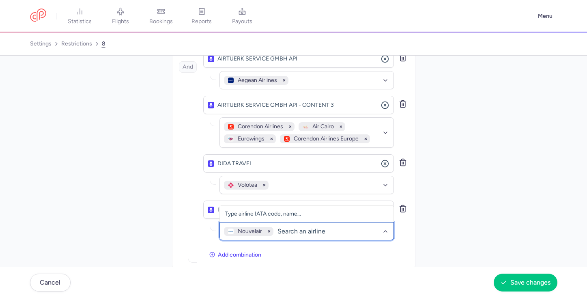
click at [290, 222] on div "Nouvelair" at bounding box center [306, 231] width 174 height 18
type input "disco"
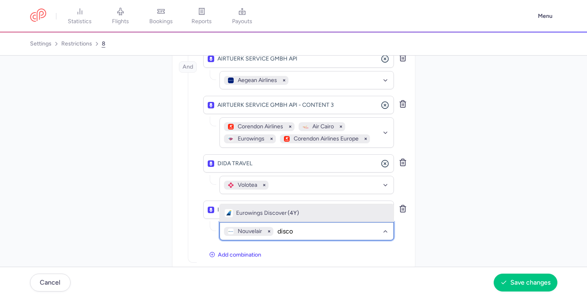
click at [332, 209] on div "Eurowings Discover (4Y)" at bounding box center [307, 213] width 164 height 8
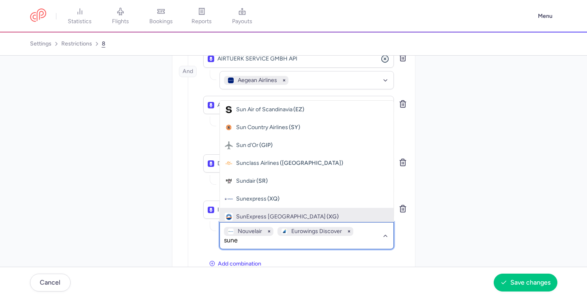
type input "sunex"
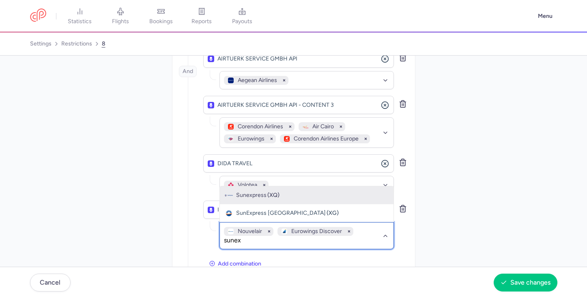
click at [317, 191] on div "Sunexpress (XQ)" at bounding box center [307, 195] width 164 height 8
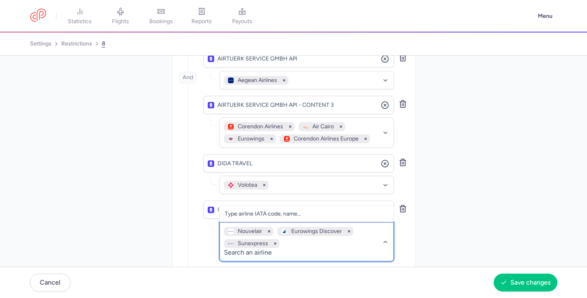
click at [297, 232] on div "Nouvelair Eurowings Discover Sunexpress" at bounding box center [302, 237] width 157 height 21
type input "condor"
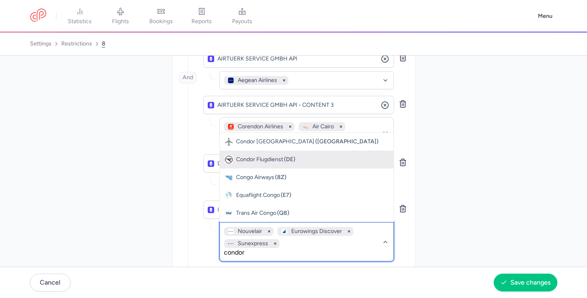
click at [309, 155] on div "Condor Flugdienst (DE)" at bounding box center [307, 159] width 164 height 8
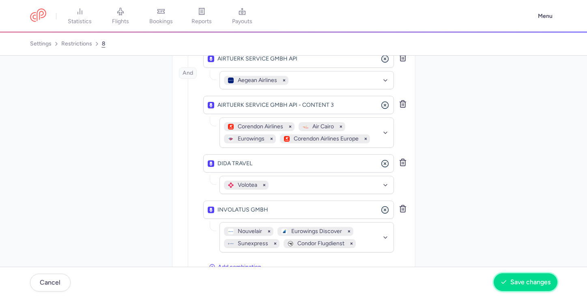
click at [518, 281] on span "Save changes" at bounding box center [530, 281] width 40 height 7
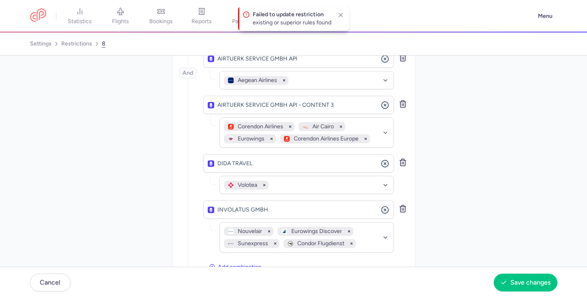
scroll to position [332, 0]
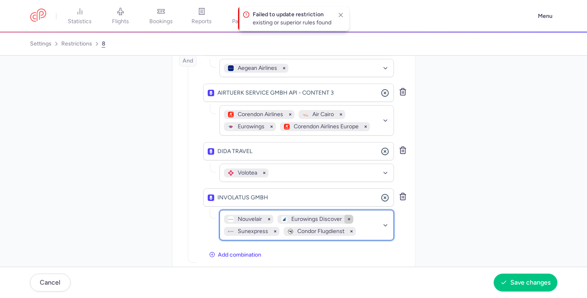
click at [350, 215] on icon "button" at bounding box center [348, 219] width 9 height 9
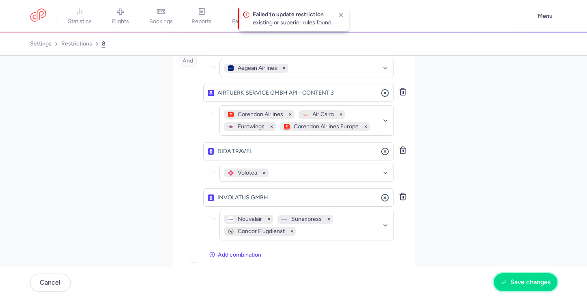
click at [505, 281] on icon "button" at bounding box center [503, 282] width 6 height 6
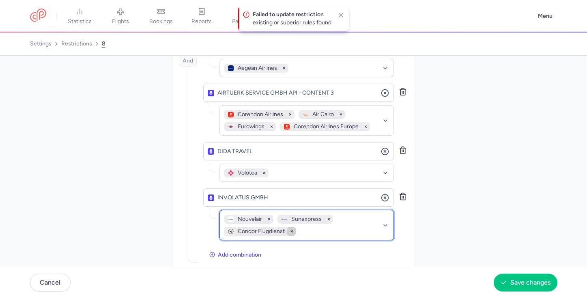
click at [292, 227] on icon "button" at bounding box center [291, 231] width 9 height 9
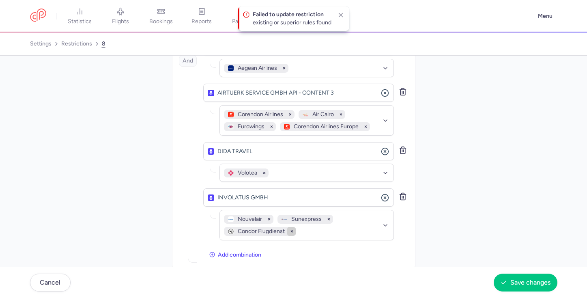
scroll to position [320, 0]
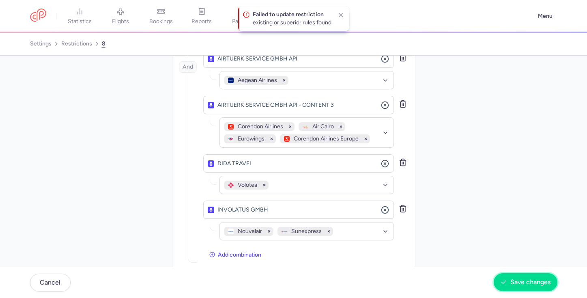
click at [522, 277] on button "Save changes" at bounding box center [525, 282] width 64 height 18
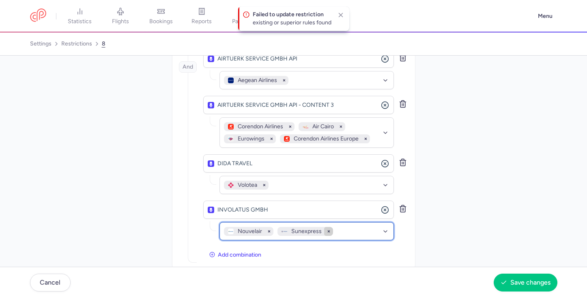
click at [327, 227] on icon "button" at bounding box center [328, 231] width 9 height 9
click at [270, 227] on icon "button" at bounding box center [268, 231] width 9 height 9
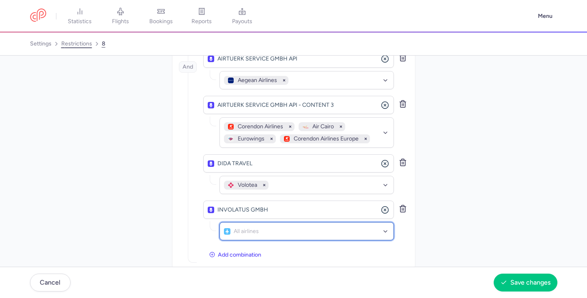
click at [82, 46] on link "restrictions" at bounding box center [76, 43] width 31 height 13
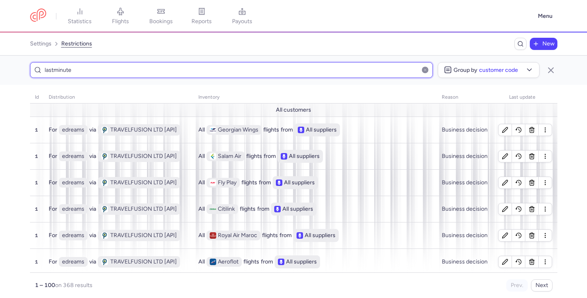
click at [306, 71] on input "lastminute" at bounding box center [231, 70] width 403 height 16
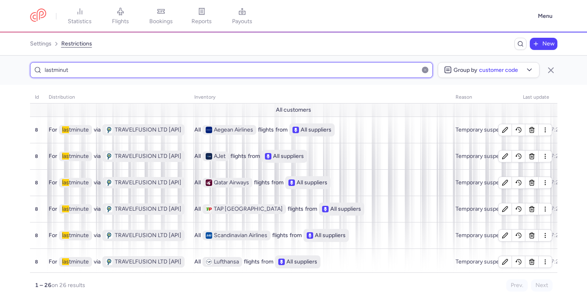
type input "lastminute"
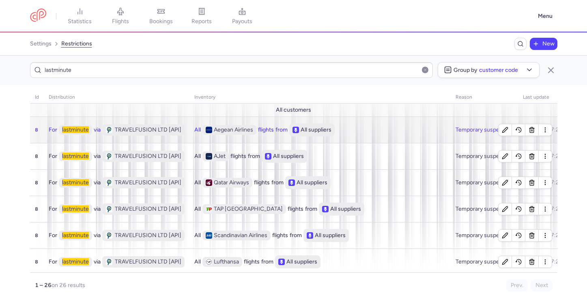
click at [355, 130] on div "All Aegean Airlines flights from All suppliers" at bounding box center [319, 129] width 251 height 13
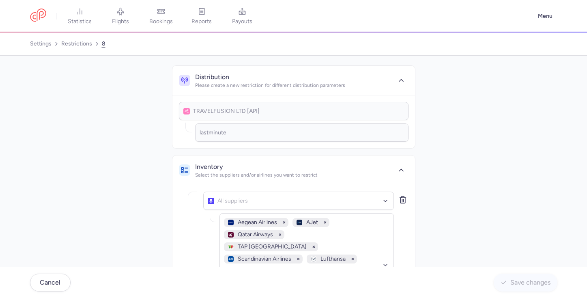
scroll to position [273, 0]
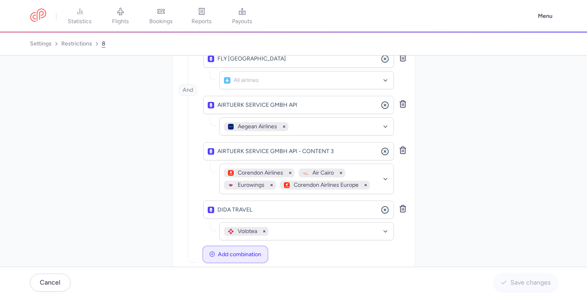
click at [264, 246] on button "Add combination" at bounding box center [235, 254] width 64 height 16
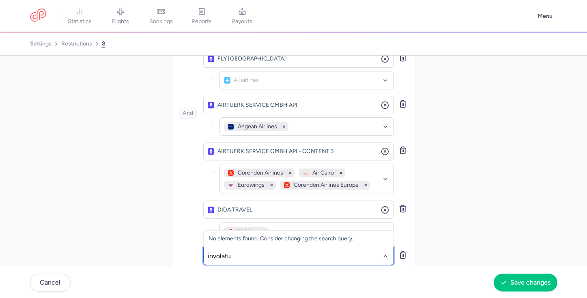
type input "involatus"
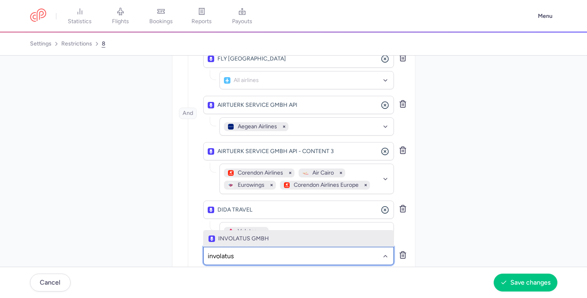
click at [298, 235] on span "INVOLATUS GMBH" at bounding box center [298, 238] width 180 height 6
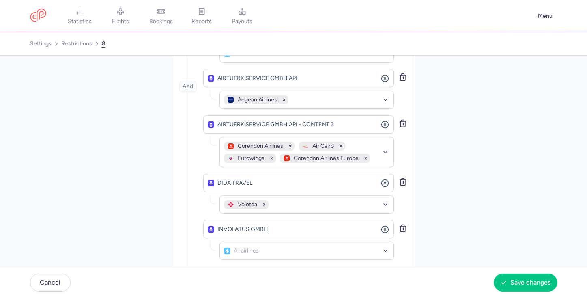
scroll to position [320, 0]
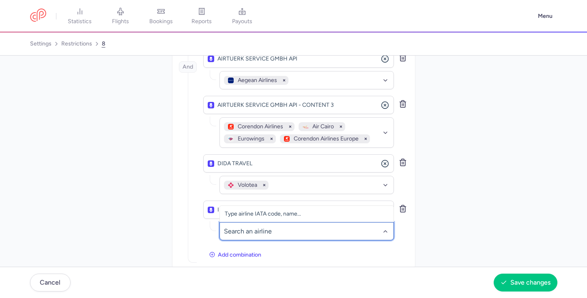
click at [287, 223] on div at bounding box center [306, 231] width 174 height 18
type input "condor"
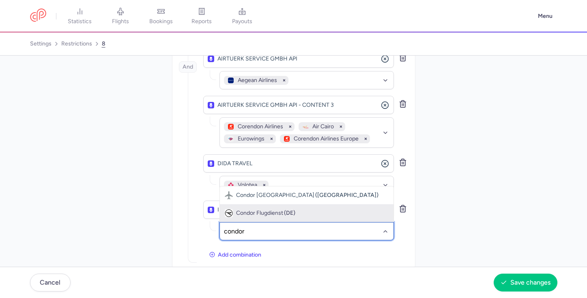
click at [312, 209] on div "Condor Flugdienst (DE)" at bounding box center [307, 213] width 164 height 8
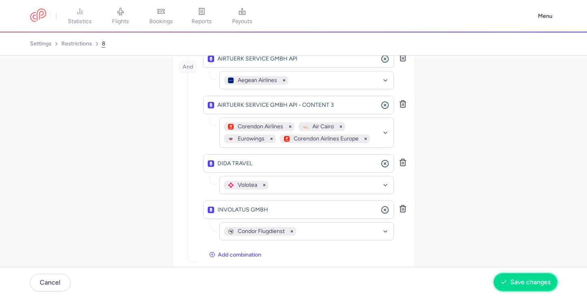
click at [515, 279] on span "Save changes" at bounding box center [530, 281] width 40 height 7
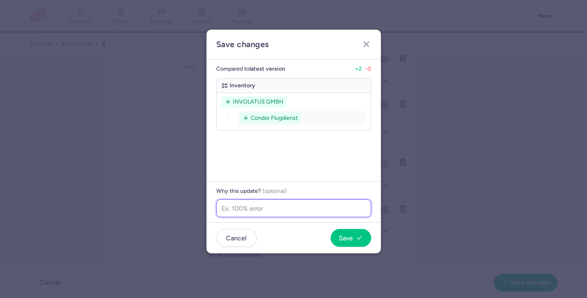
click at [329, 207] on input "text" at bounding box center [293, 208] width 155 height 18
paste input "Extra catious - recent escalation"
type input "Extra catious - recent escalation"
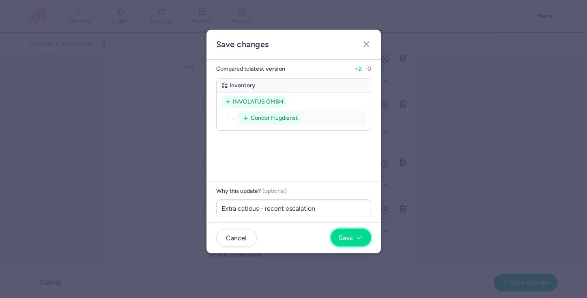
click at [352, 238] on span "Save" at bounding box center [351, 237] width 24 height 7
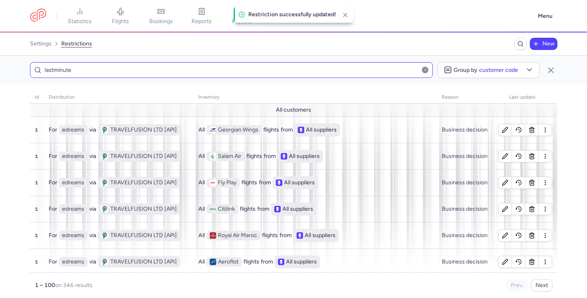
click at [348, 77] on input "lastminute" at bounding box center [231, 70] width 403 height 16
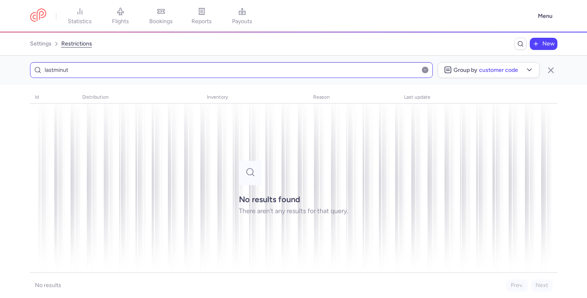
type input "lastminute"
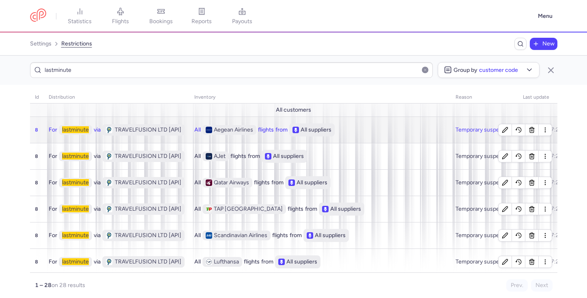
click at [369, 128] on div "All Aegean Airlines flights from All suppliers" at bounding box center [319, 129] width 251 height 13
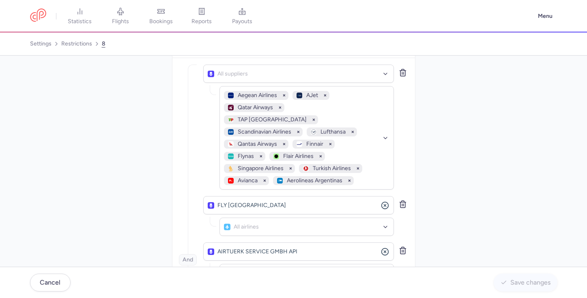
scroll to position [320, 0]
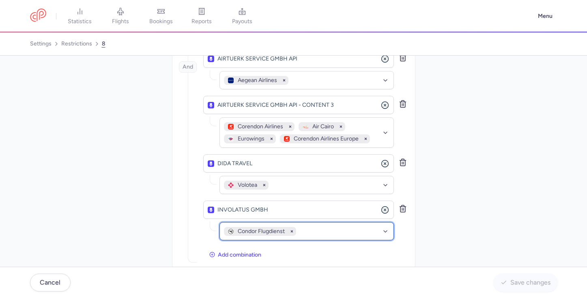
click at [335, 222] on div "Condor Flugdienst" at bounding box center [306, 231] width 174 height 18
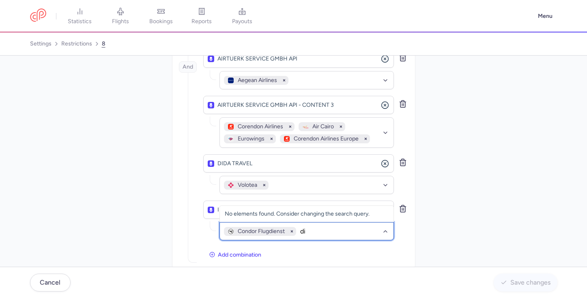
type input "dis"
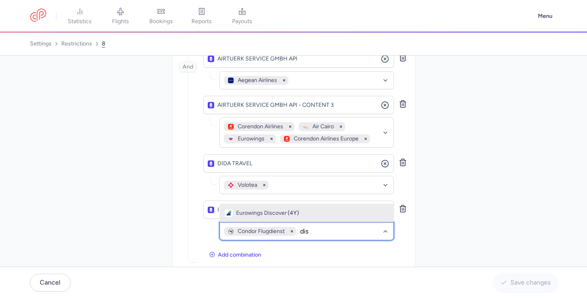
click at [330, 209] on div "Eurowings Discover (4Y)" at bounding box center [307, 213] width 164 height 8
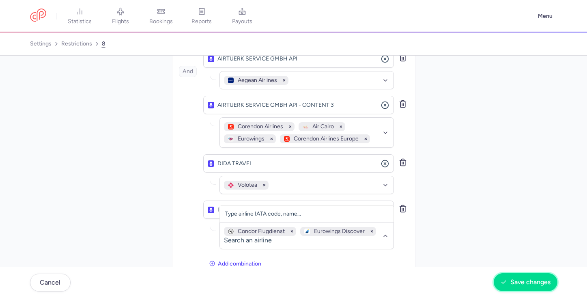
click at [535, 286] on button "Save changes" at bounding box center [525, 282] width 64 height 18
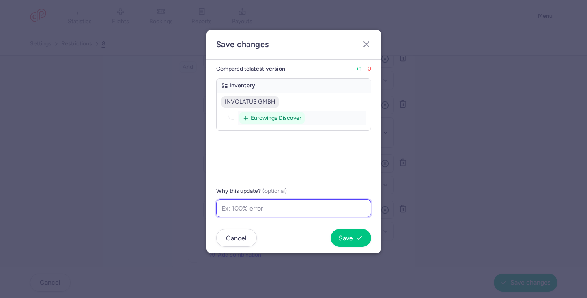
click at [321, 216] on input "text" at bounding box center [293, 208] width 155 height 18
paste input "Extra catious - recent escalation"
type input "Extra catious - recent escalation"
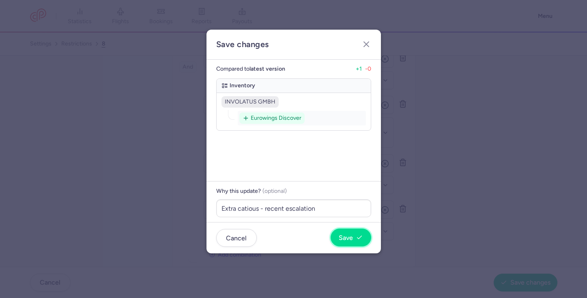
click at [354, 232] on button "Save" at bounding box center [350, 237] width 41 height 18
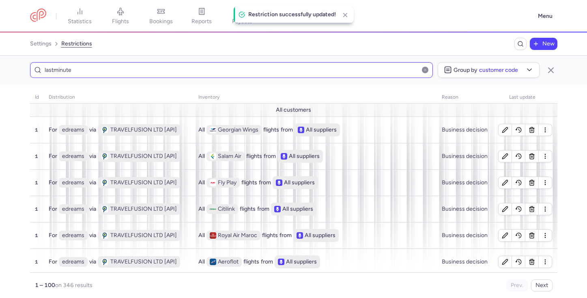
click at [281, 73] on input "lastminute" at bounding box center [231, 70] width 403 height 16
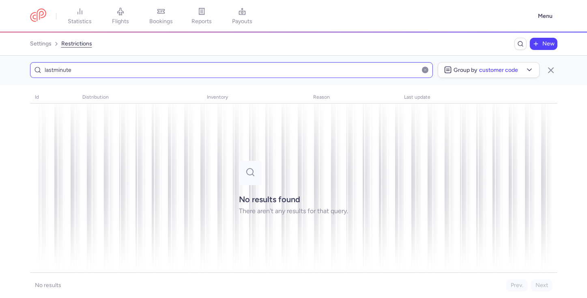
click at [240, 75] on input "lastminute" at bounding box center [231, 70] width 403 height 16
type input "lastminute"
click at [295, 56] on div "lastminute Group by Customer code" at bounding box center [293, 70] width 587 height 29
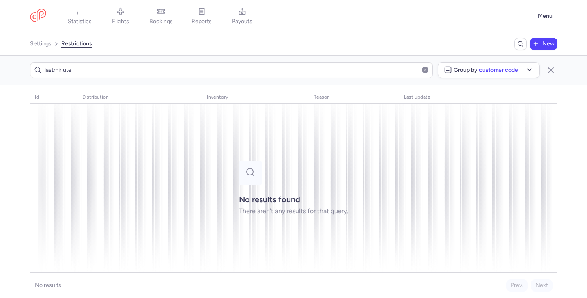
click at [425, 70] on button "button" at bounding box center [425, 69] width 6 height 6
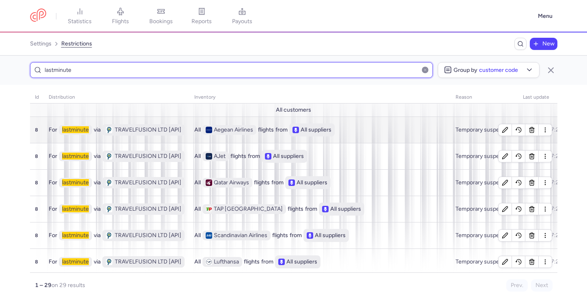
type input "lastminute"
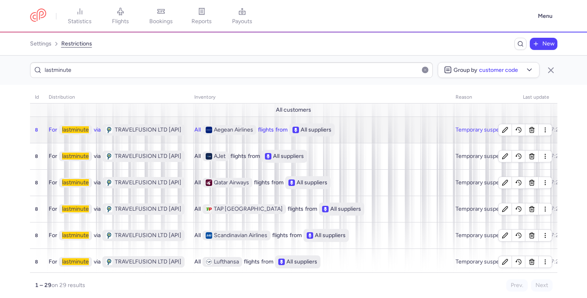
click at [398, 137] on td "All Aegean Airlines flights from All suppliers" at bounding box center [319, 129] width 261 height 26
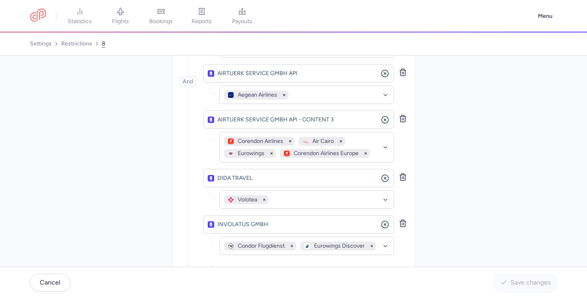
scroll to position [320, 0]
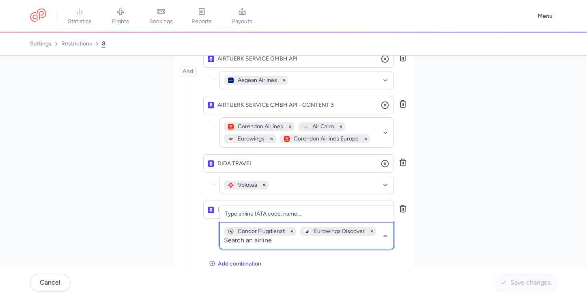
click at [381, 222] on div "Condor Flugdienst Eurowings Discover No elements found. Consider changing the s…" at bounding box center [306, 235] width 174 height 27
type input "sun"
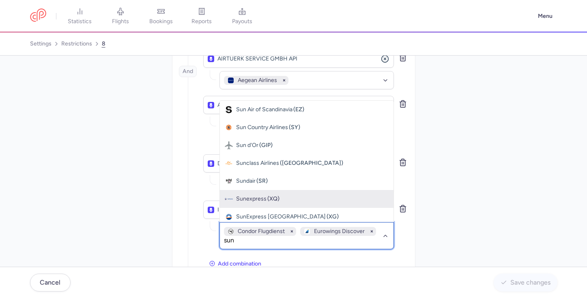
click at [337, 195] on div "Sunexpress (XQ)" at bounding box center [307, 199] width 164 height 8
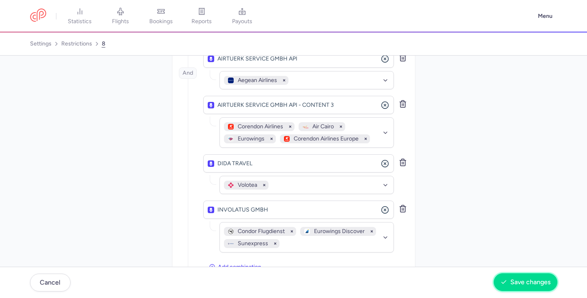
click at [513, 282] on span "Save changes" at bounding box center [530, 281] width 40 height 7
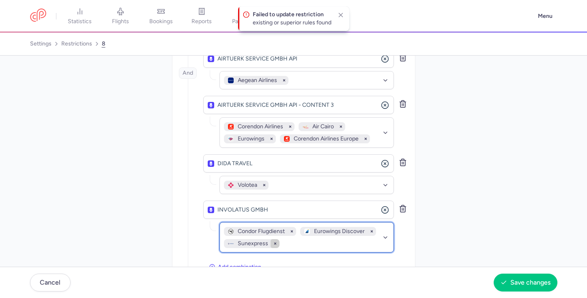
click at [273, 239] on icon "button" at bounding box center [274, 243] width 9 height 9
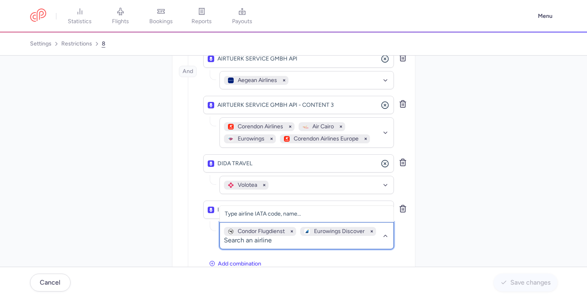
click at [385, 222] on div "Condor Flugdienst Eurowings Discover No elements found. Consider changing the s…" at bounding box center [306, 235] width 174 height 27
type input "nouv"
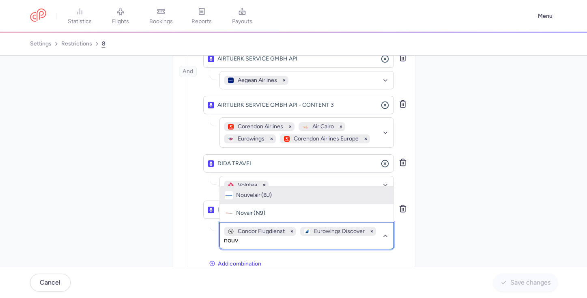
click at [301, 191] on div "Nouvelair (BJ)" at bounding box center [307, 195] width 164 height 8
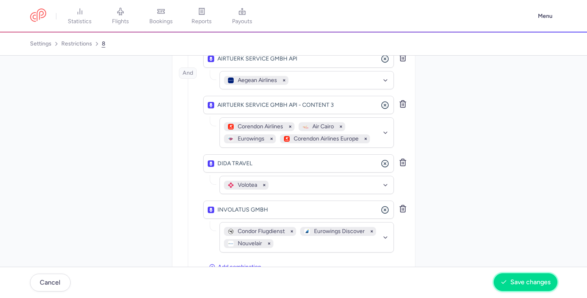
click at [508, 279] on span "Save changes" at bounding box center [525, 281] width 50 height 7
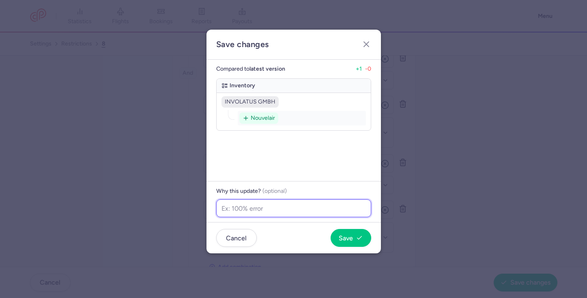
click at [294, 204] on input "text" at bounding box center [293, 208] width 155 height 18
paste input "Extra catious - recent escalation"
type input "Extra catious - recent escalation"
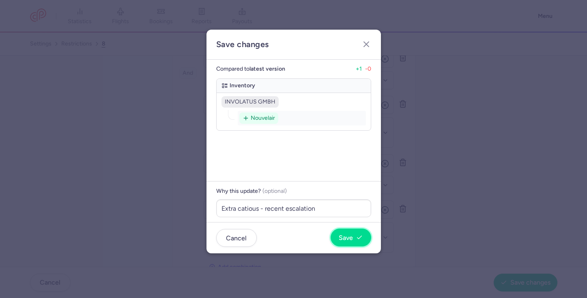
click at [346, 234] on span "Save" at bounding box center [346, 237] width 14 height 7
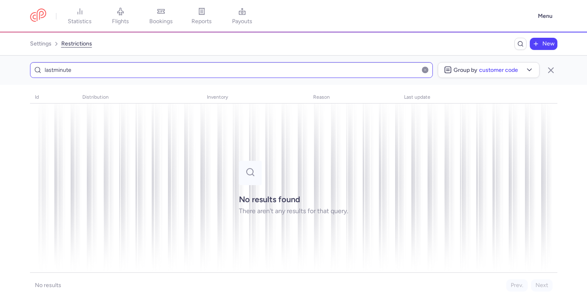
click at [161, 69] on input "lastminute" at bounding box center [231, 70] width 403 height 16
drag, startPoint x: 161, startPoint y: 69, endPoint x: 162, endPoint y: 64, distance: 4.9
click at [162, 64] on input "lastminute" at bounding box center [231, 70] width 403 height 16
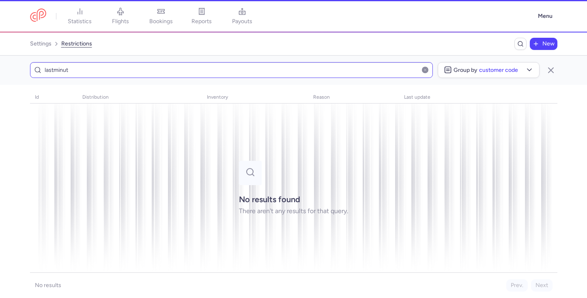
type input "lastminute"
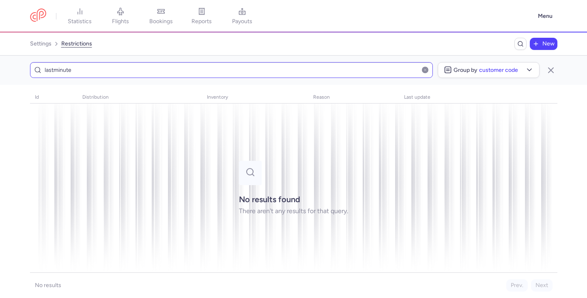
click at [382, 73] on input "lastminute" at bounding box center [231, 70] width 403 height 16
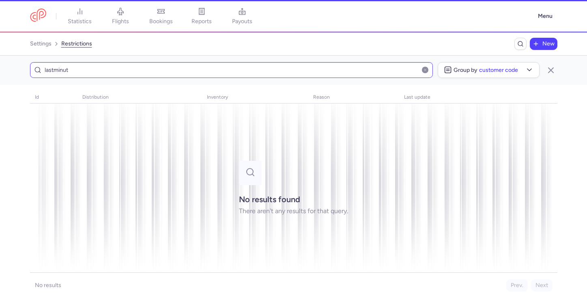
type input "lastminute"
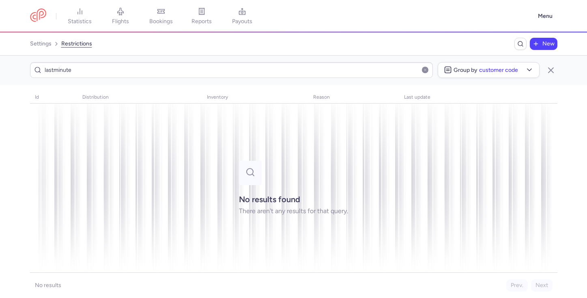
click at [424, 71] on button "button" at bounding box center [425, 69] width 6 height 6
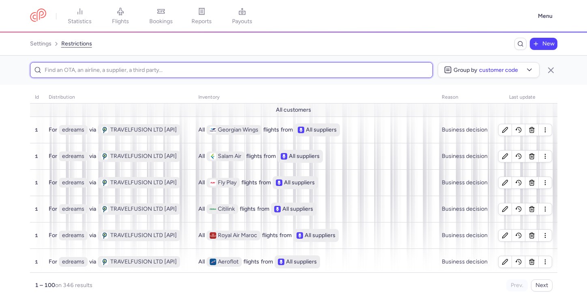
click at [400, 71] on input at bounding box center [231, 70] width 403 height 16
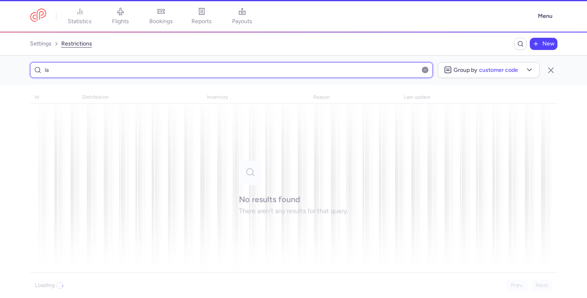
type input "l"
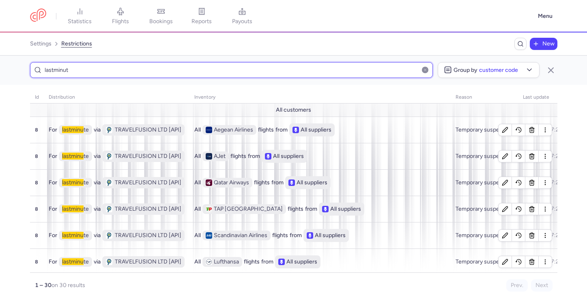
type input "lastminute"
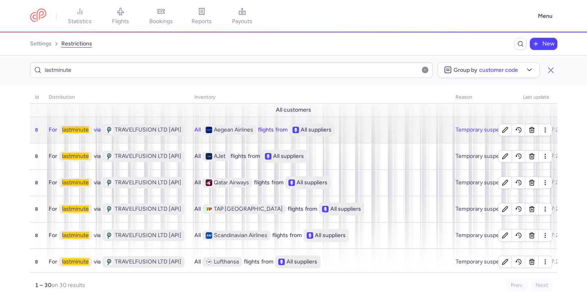
click at [419, 139] on td "All Aegean Airlines flights from All suppliers" at bounding box center [319, 129] width 261 height 26
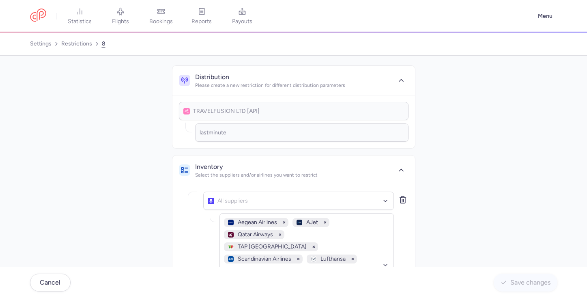
scroll to position [332, 0]
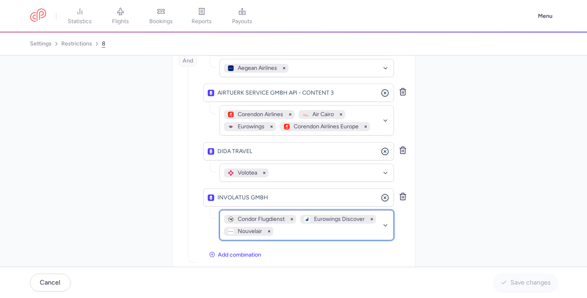
click at [317, 219] on div "Condor Flugdienst Eurowings Discover Nouvelair" at bounding box center [302, 225] width 157 height 21
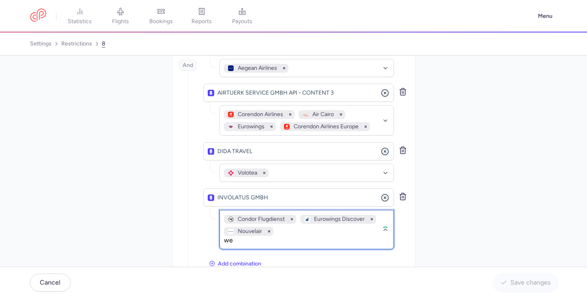
type input "w"
type input "edel"
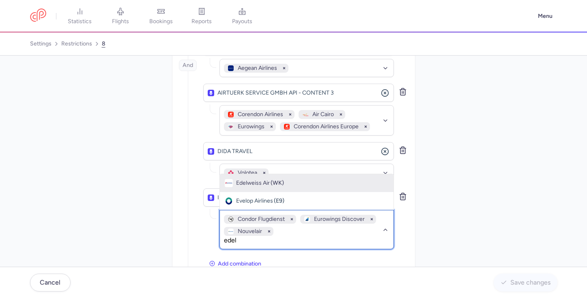
click at [319, 179] on div "Edelweiss Air (WK)" at bounding box center [307, 183] width 164 height 8
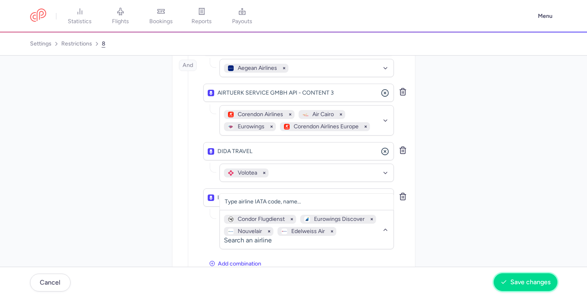
click at [519, 287] on button "Save changes" at bounding box center [525, 282] width 64 height 18
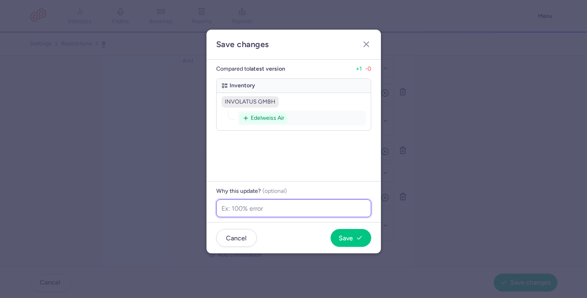
click at [304, 205] on input "text" at bounding box center [293, 208] width 155 height 18
paste input "Extra catious - recent escalation"
type input "Extra catious - recent escalation"
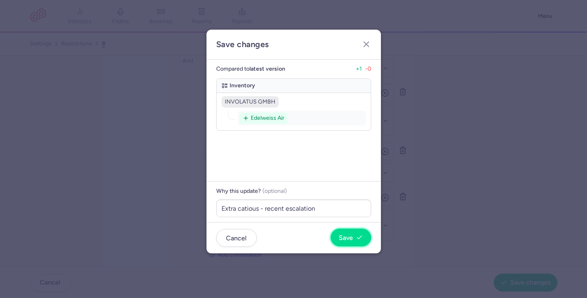
click at [345, 237] on span "Save" at bounding box center [346, 237] width 14 height 7
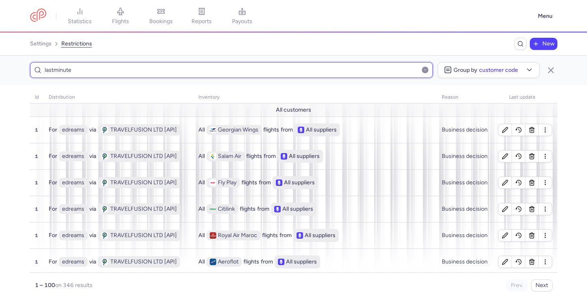
click at [316, 70] on input "lastminute" at bounding box center [231, 70] width 403 height 16
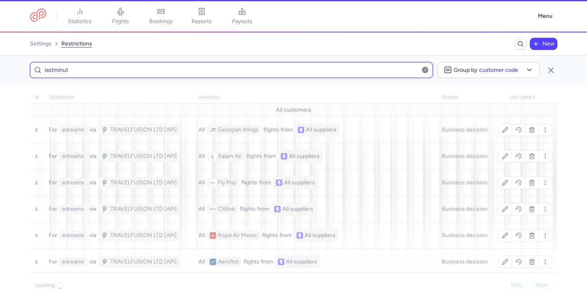
type input "lastminute"
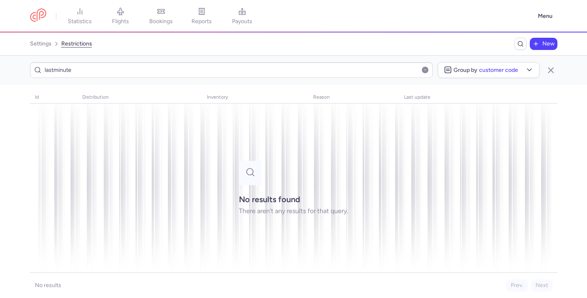
click at [422, 69] on button "button" at bounding box center [425, 69] width 6 height 6
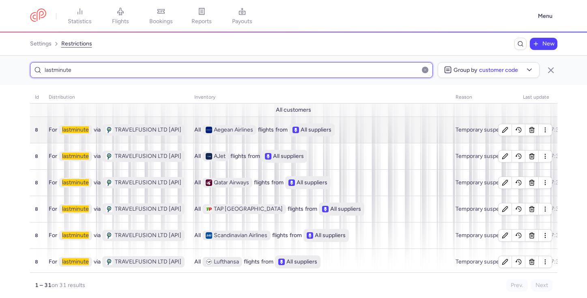
type input "lastminute"
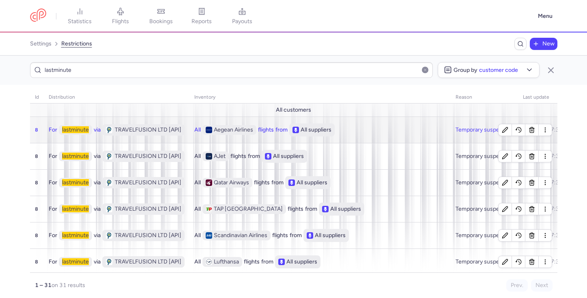
click at [402, 128] on div "All Aegean Airlines flights from All suppliers" at bounding box center [319, 129] width 251 height 13
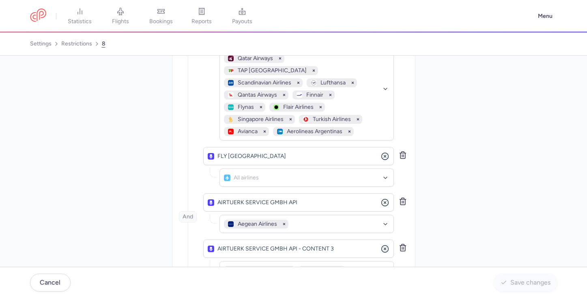
scroll to position [332, 0]
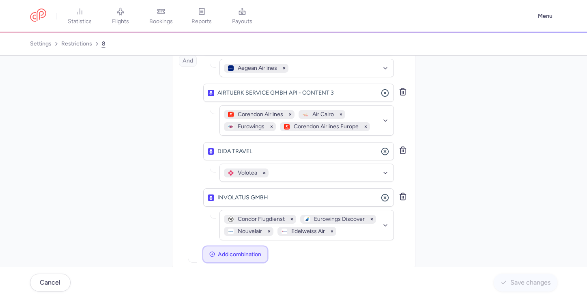
click at [248, 251] on span "Add combination" at bounding box center [239, 254] width 43 height 6
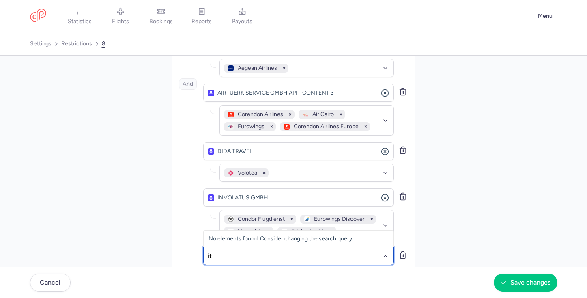
type input "itt"
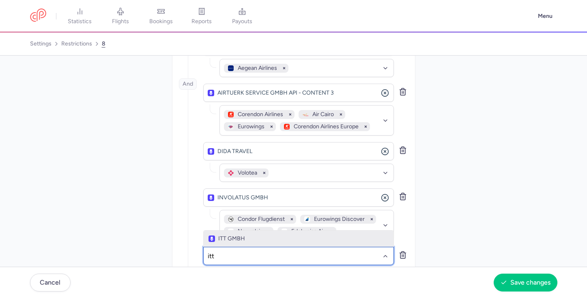
click at [257, 235] on span "ITT GMBH" at bounding box center [298, 238] width 180 height 6
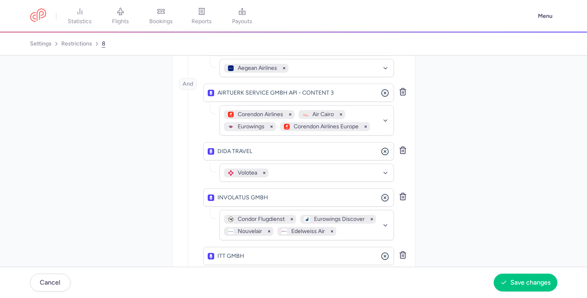
scroll to position [378, 0]
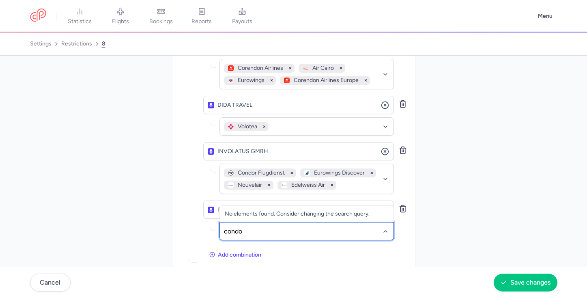
type input "condor"
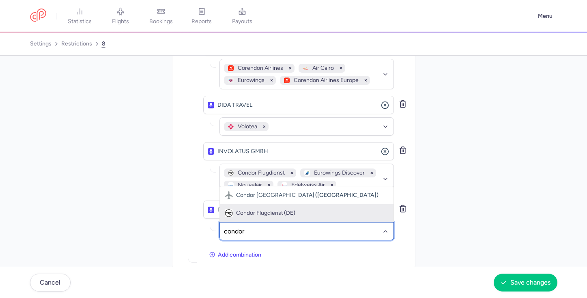
click at [321, 204] on span "Condor Flugdienst (DE)" at bounding box center [307, 213] width 174 height 18
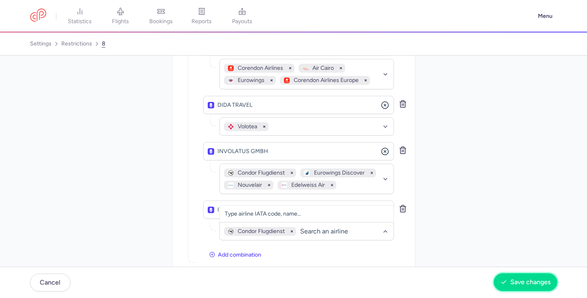
click at [517, 283] on span "Save changes" at bounding box center [530, 281] width 40 height 7
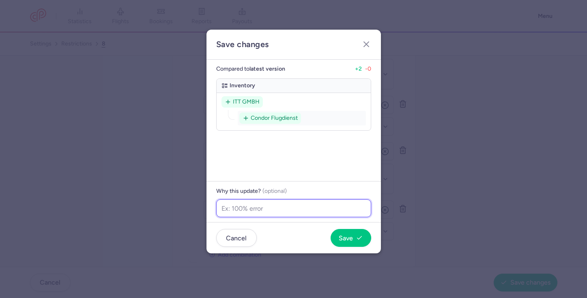
click at [313, 208] on input "text" at bounding box center [293, 208] width 155 height 18
paste input "Extra catious - recent escalation"
type input "Extra catious - recent escalation"
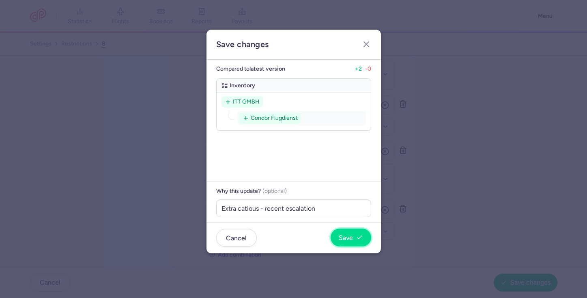
click at [360, 235] on icon "button" at bounding box center [359, 237] width 6 height 6
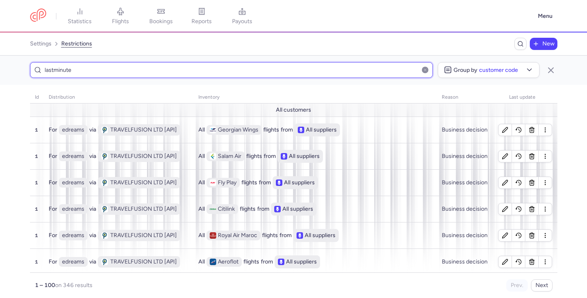
click at [209, 69] on input "lastminute" at bounding box center [231, 70] width 403 height 16
type input "lsatminute"
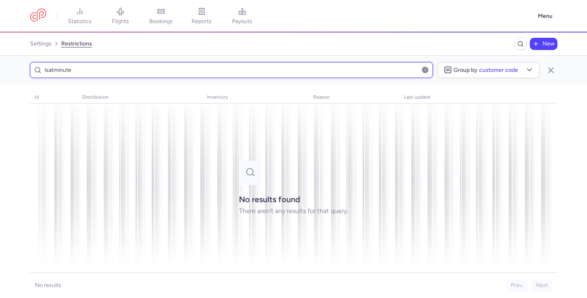
click at [206, 70] on input "lsatminute" at bounding box center [231, 70] width 403 height 16
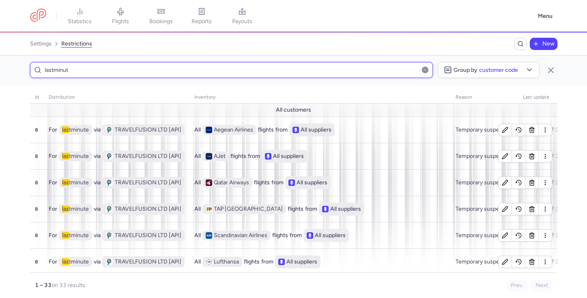
type input "lastminute"
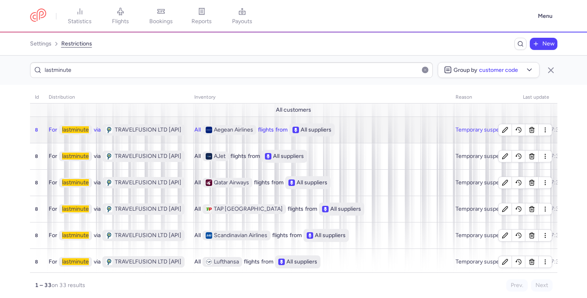
click at [368, 129] on div "All Aegean Airlines flights from All suppliers" at bounding box center [319, 129] width 251 height 13
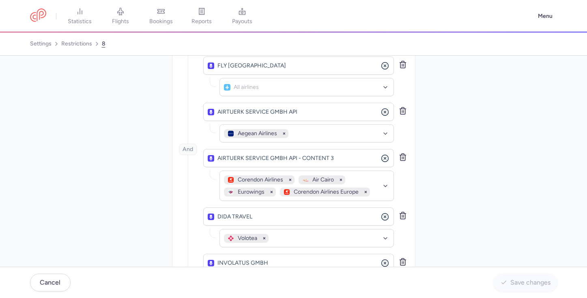
scroll to position [378, 0]
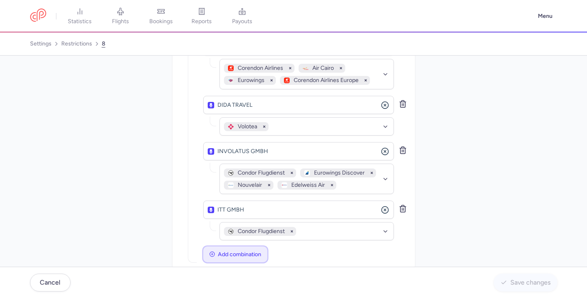
click at [258, 251] on span "Add combination" at bounding box center [239, 254] width 43 height 6
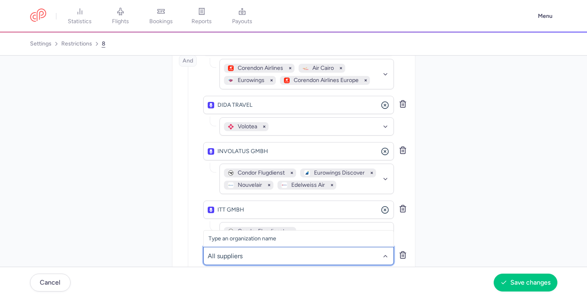
type input "a"
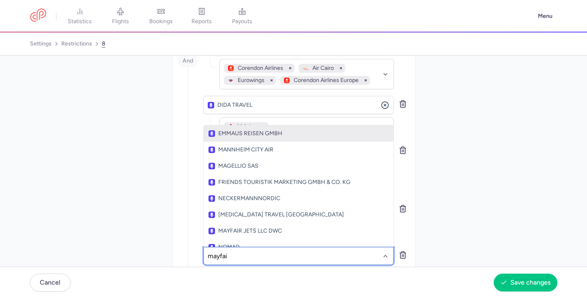
type input "mayfair"
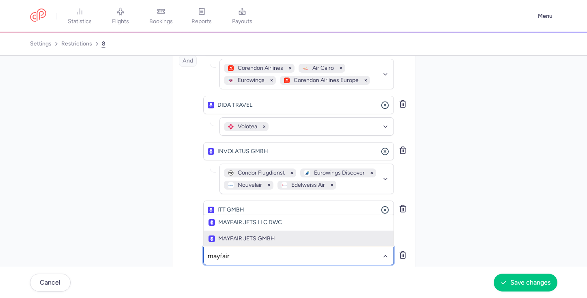
click at [304, 235] on span "MAYFAIR JETS GMBH" at bounding box center [298, 238] width 180 height 6
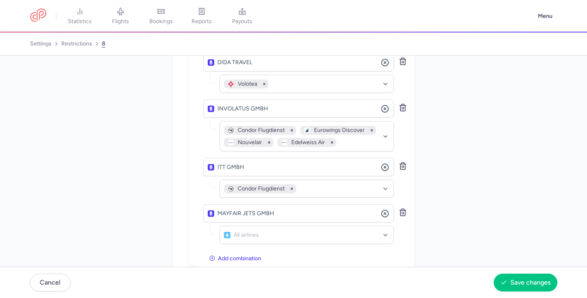
scroll to position [424, 0]
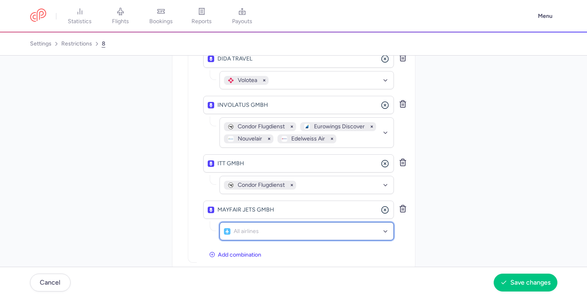
click at [297, 224] on div "All airlines" at bounding box center [306, 231] width 174 height 18
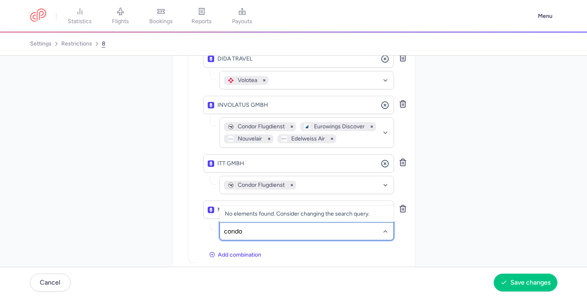
type input "condor"
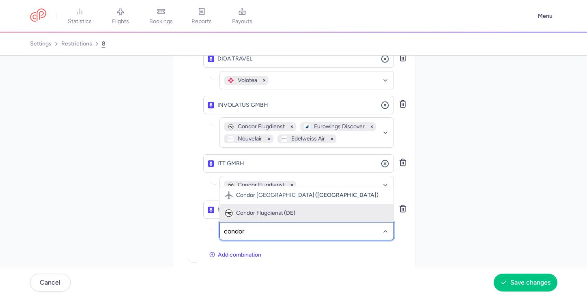
click at [304, 209] on div "Condor Flugdienst (DE)" at bounding box center [307, 213] width 164 height 8
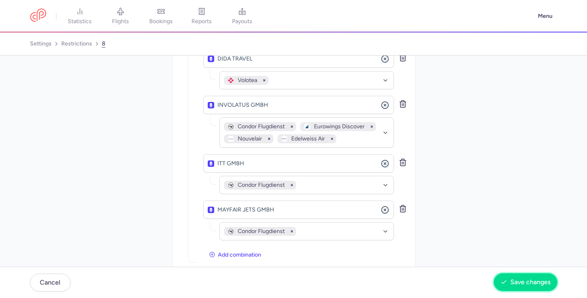
click at [510, 280] on span "Save changes" at bounding box center [530, 281] width 40 height 7
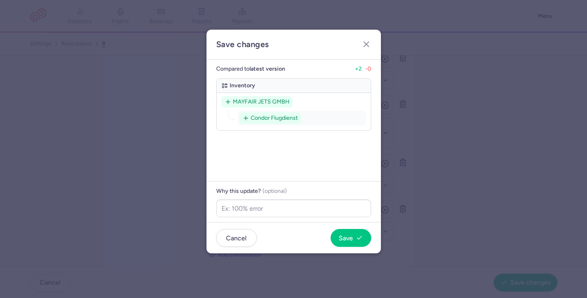
click at [341, 198] on div "Why this update? (optional)" at bounding box center [293, 201] width 174 height 41
click at [341, 203] on input "text" at bounding box center [293, 208] width 155 height 18
paste input "Extra catious - recent escalation"
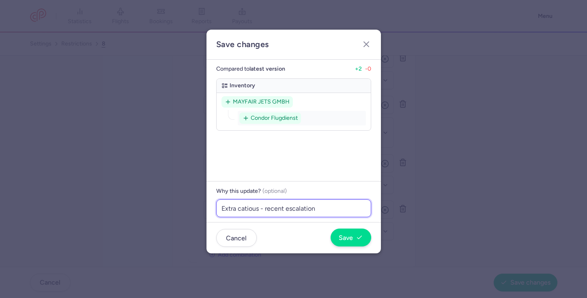
type input "Extra catious - recent escalation"
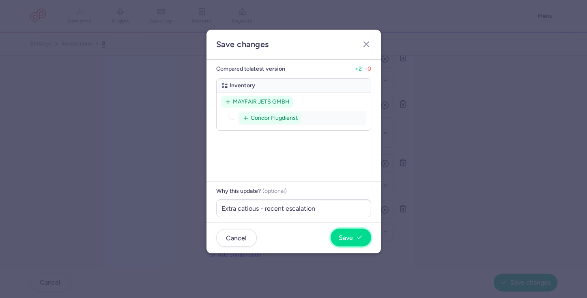
click at [348, 233] on button "Save" at bounding box center [350, 237] width 41 height 18
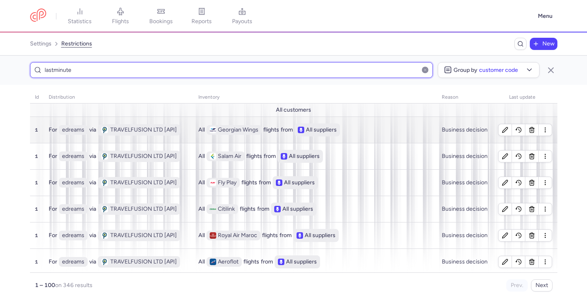
scroll to position [9, 0]
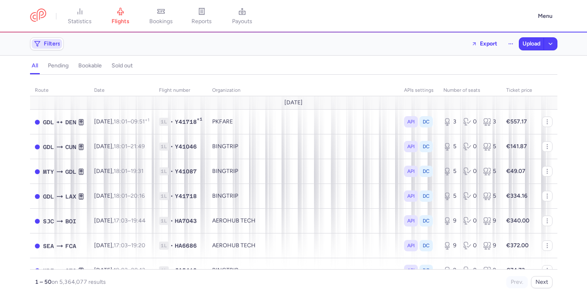
click at [53, 45] on span "Filters" at bounding box center [52, 44] width 17 height 6
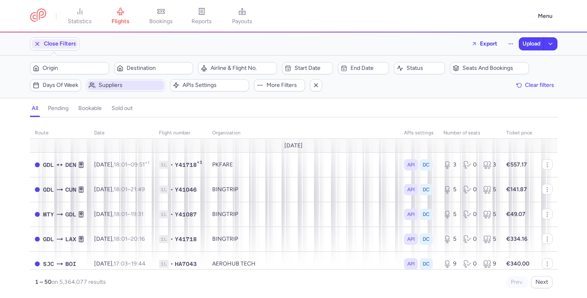
click at [122, 85] on span "Suppliers" at bounding box center [131, 85] width 64 height 6
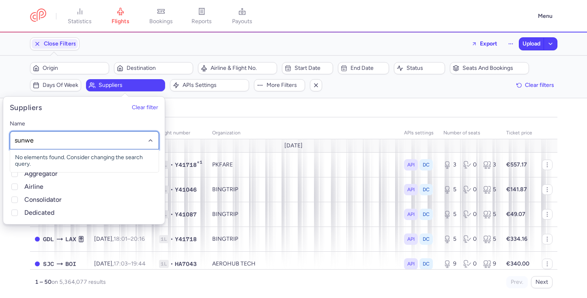
type input "sunweb"
click at [111, 157] on span "SUNWEB GROUP INTERNATIONAL GMBH" at bounding box center [70, 157] width 110 height 7
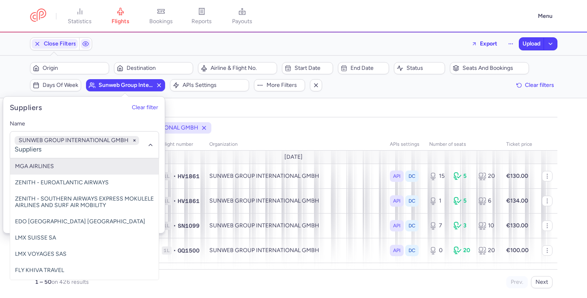
click at [275, 119] on div "organizations names: SUNWEB GROUP INTERNATIONAL GMBH route date Flight number o…" at bounding box center [293, 207] width 587 height 180
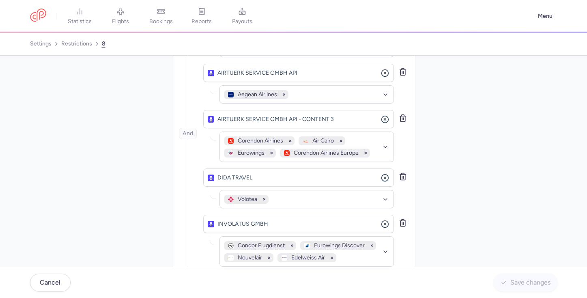
scroll to position [424, 0]
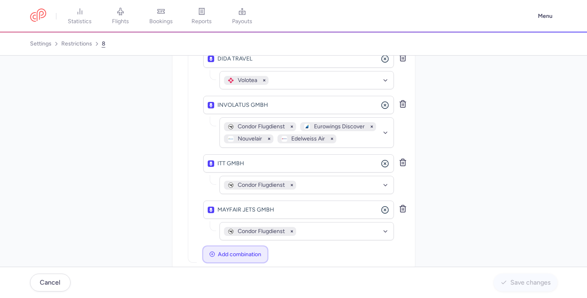
click at [253, 251] on span "Add combination" at bounding box center [239, 254] width 43 height 6
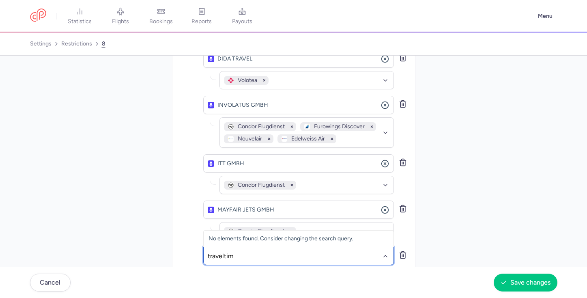
type input "traveltime"
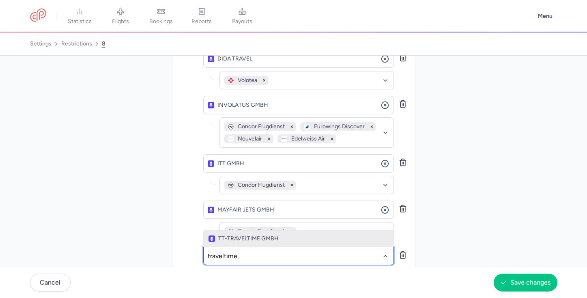
click at [279, 235] on span "TT-TRAVELTIME GMBH" at bounding box center [298, 238] width 180 height 6
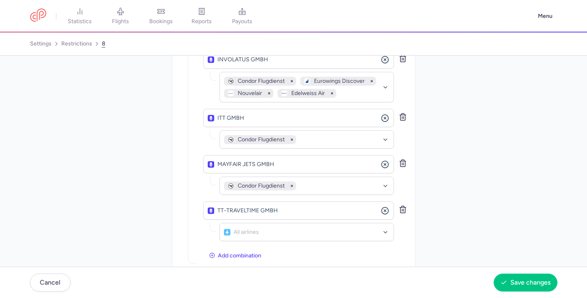
scroll to position [470, 0]
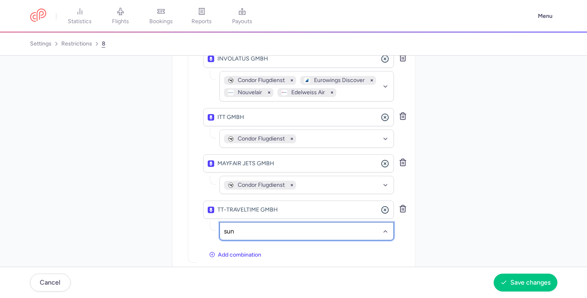
type input "sune"
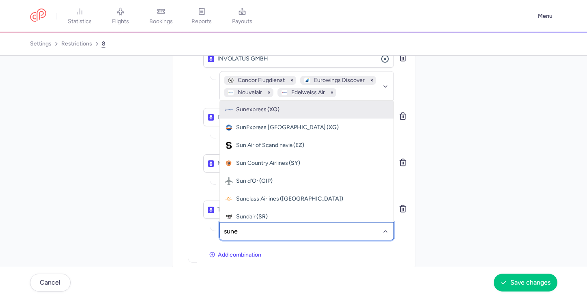
click at [300, 105] on div "Sunexpress (XQ)" at bounding box center [307, 109] width 164 height 8
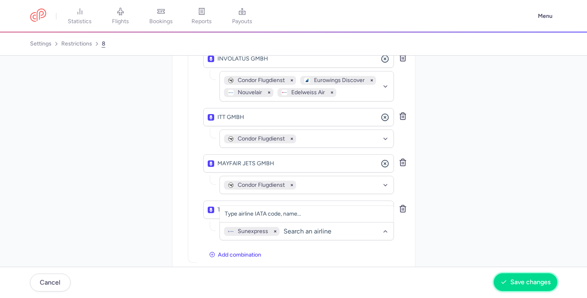
click at [504, 280] on icon "button" at bounding box center [503, 282] width 6 height 6
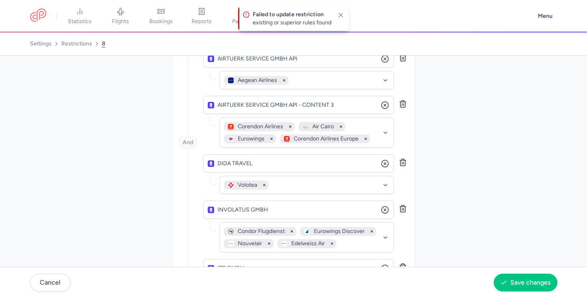
scroll to position [421, 0]
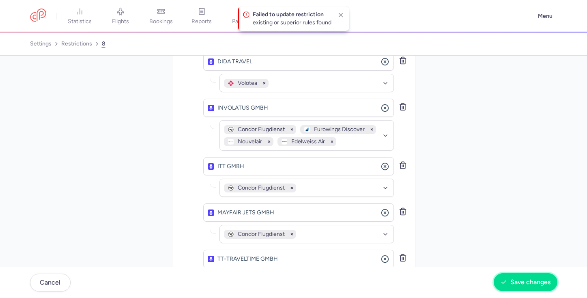
click at [500, 281] on icon "button" at bounding box center [503, 282] width 6 height 6
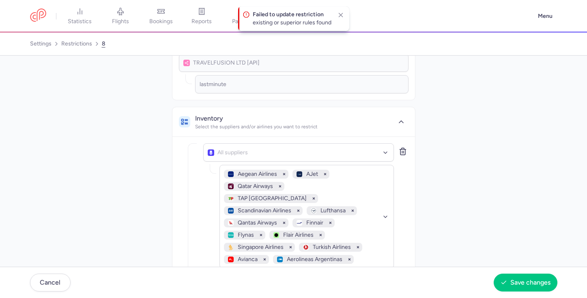
scroll to position [0, 0]
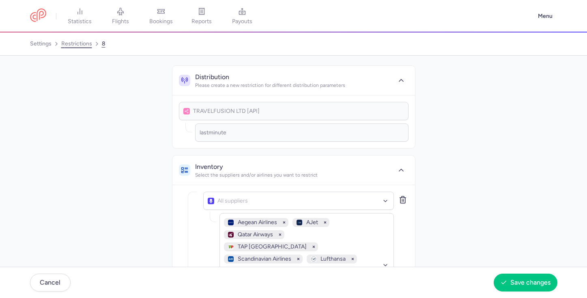
click at [74, 46] on link "restrictions" at bounding box center [76, 43] width 31 height 13
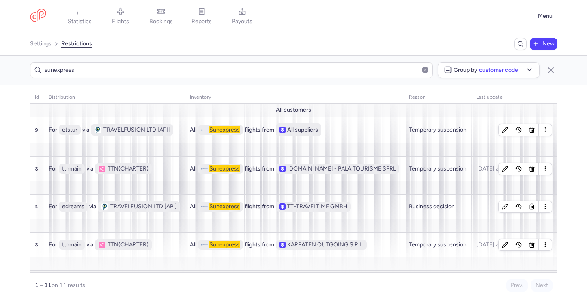
scroll to position [47, 0]
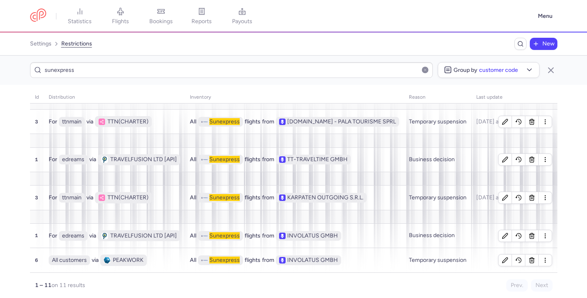
type input "sunexpress"
click at [170, 73] on input "sunexpress" at bounding box center [231, 70] width 403 height 16
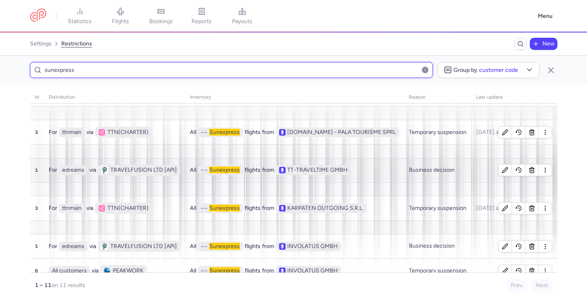
scroll to position [47, 0]
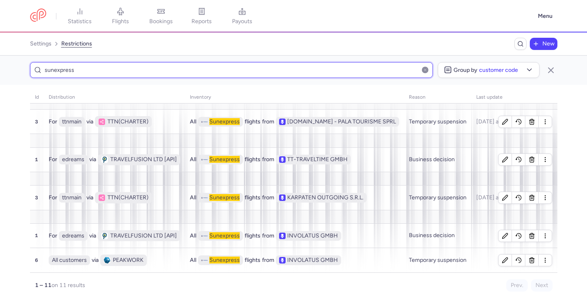
click at [206, 71] on input "sunexpress" at bounding box center [231, 70] width 403 height 16
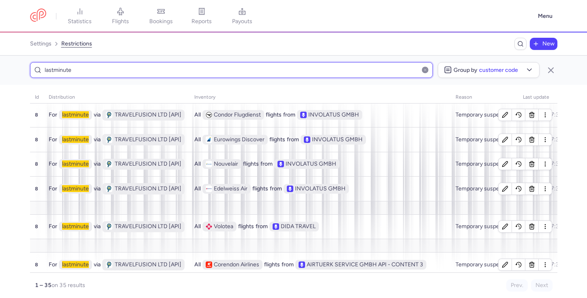
scroll to position [455, 0]
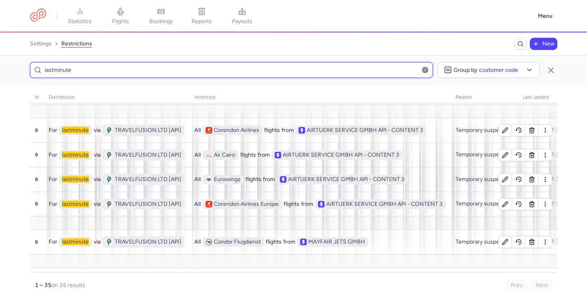
scroll to position [626, 0]
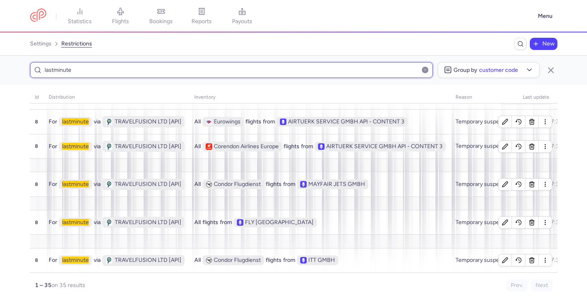
type input "lastminute"
click at [425, 72] on button "button" at bounding box center [425, 69] width 6 height 6
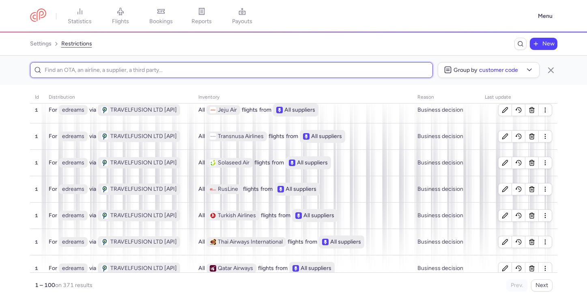
scroll to position [691, 0]
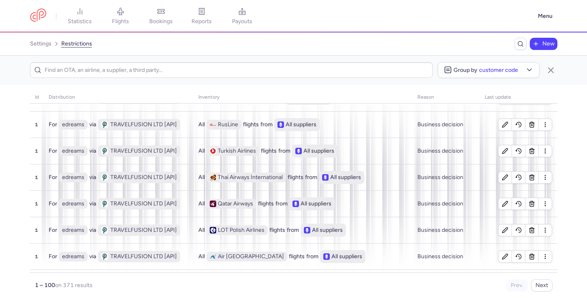
click at [412, 33] on nav "settings restrictions New" at bounding box center [293, 43] width 587 height 23
click at [249, 66] on input at bounding box center [231, 70] width 403 height 16
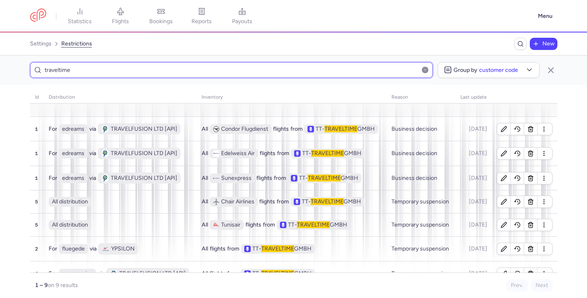
type input "traveltime"
click at [546, 47] on span "New" at bounding box center [543, 44] width 25 height 10
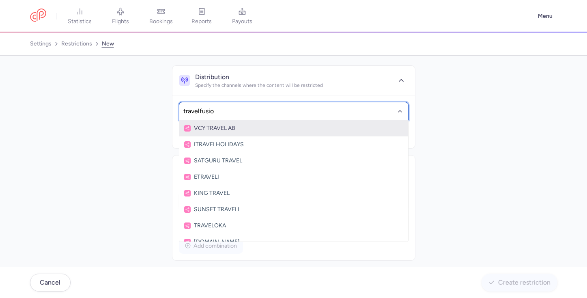
type input "travelfusion"
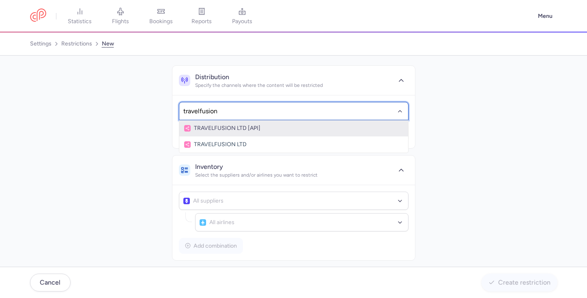
click at [296, 126] on span "TRAVELFUSION LTD [API]" at bounding box center [293, 128] width 219 height 6
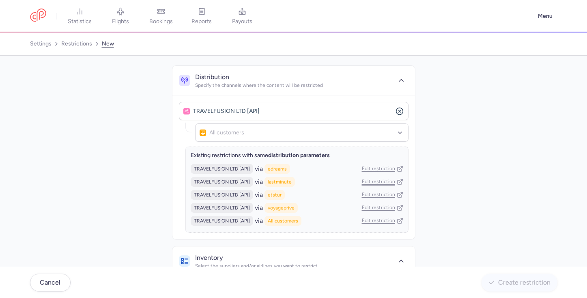
click at [377, 184] on link "Edit restriction" at bounding box center [382, 181] width 41 height 6
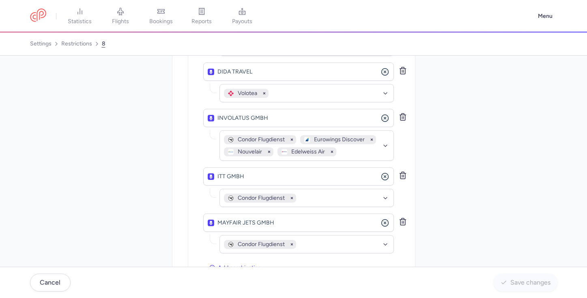
scroll to position [424, 0]
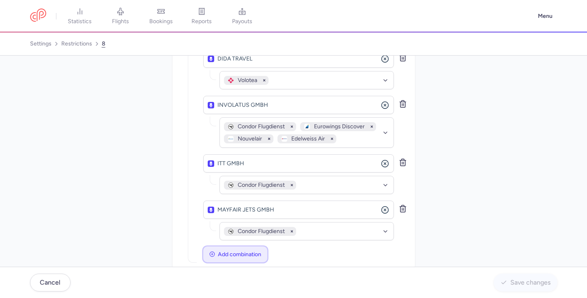
click at [235, 251] on span "Add combination" at bounding box center [239, 254] width 43 height 6
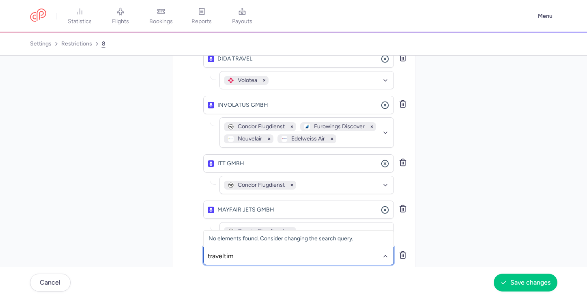
type input "traveltime"
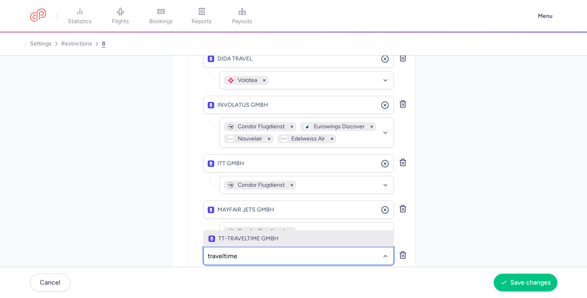
click at [267, 235] on span "TT-TRAVELTIME GMBH" at bounding box center [298, 238] width 180 height 6
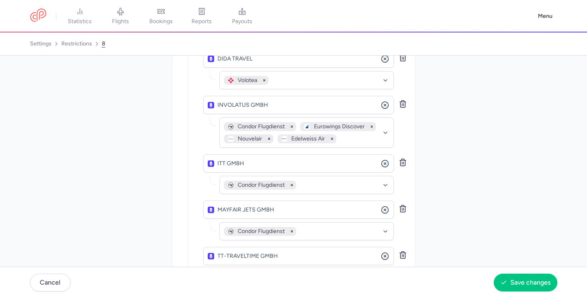
scroll to position [470, 0]
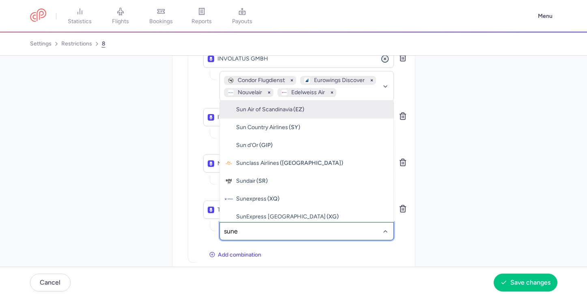
type input "sunex"
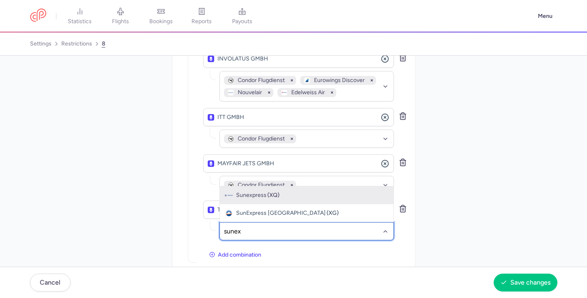
click at [288, 191] on div "Sunexpress (XQ)" at bounding box center [307, 195] width 164 height 8
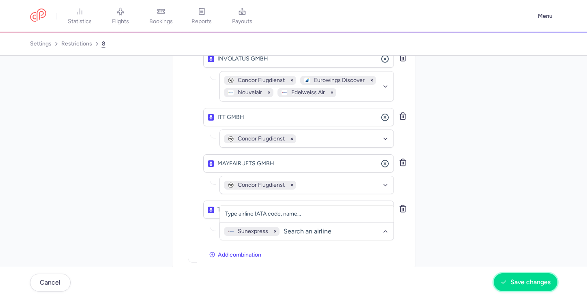
click at [504, 275] on button "Save changes" at bounding box center [525, 282] width 64 height 18
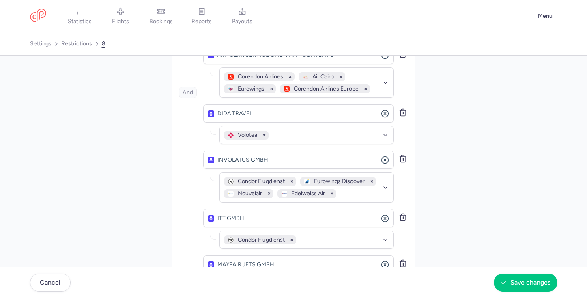
scroll to position [0, 0]
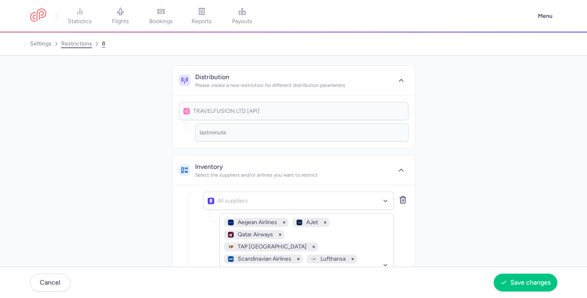
click at [82, 45] on link "restrictions" at bounding box center [76, 43] width 31 height 13
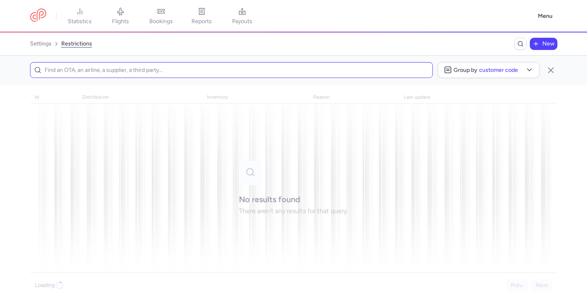
click at [221, 71] on input at bounding box center [231, 70] width 403 height 16
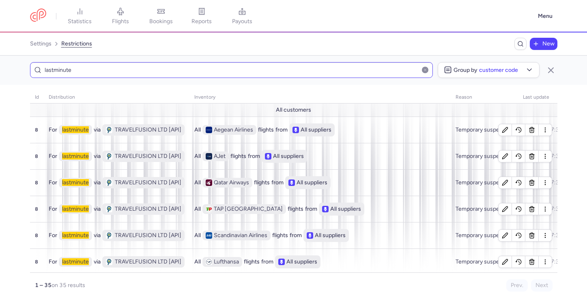
click at [285, 73] on input "lastminute" at bounding box center [231, 70] width 403 height 16
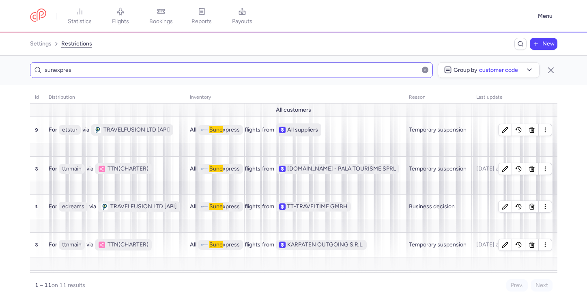
type input "sunexpress"
click at [335, 69] on input "sunexpress" at bounding box center [231, 70] width 403 height 16
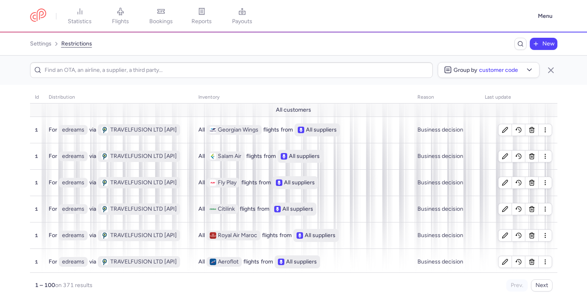
click at [536, 44] on line "Breadcrumb" at bounding box center [536, 44] width 4 height 0
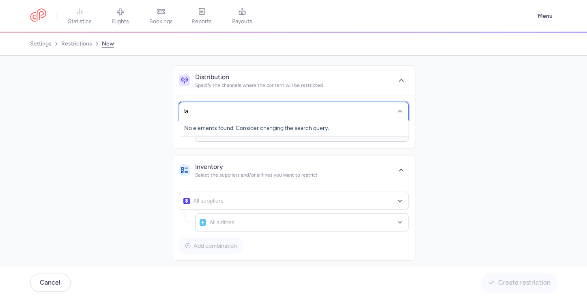
type input "l"
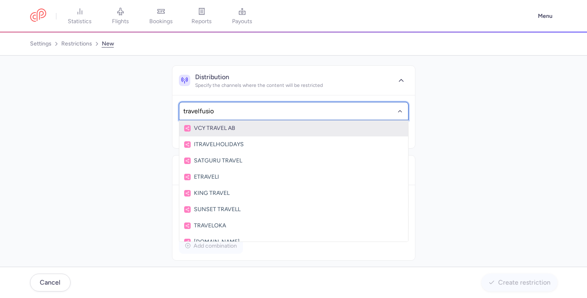
type input "travelfusion"
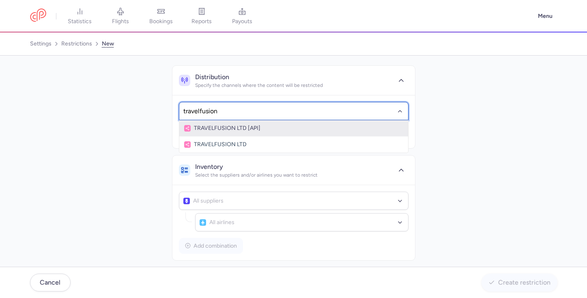
click at [283, 128] on span "TRAVELFUSION LTD [API]" at bounding box center [293, 128] width 219 height 6
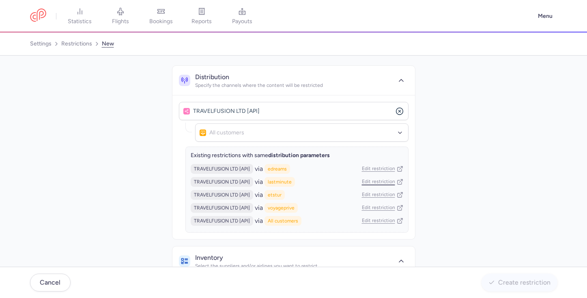
click at [379, 184] on link "Edit restriction" at bounding box center [382, 181] width 41 height 6
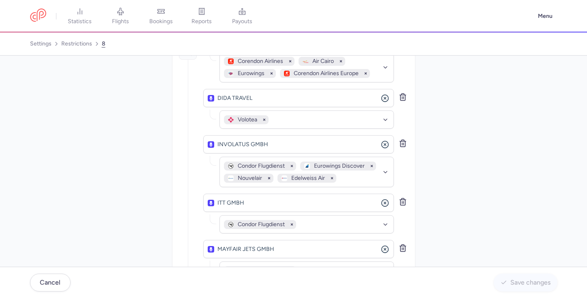
scroll to position [424, 0]
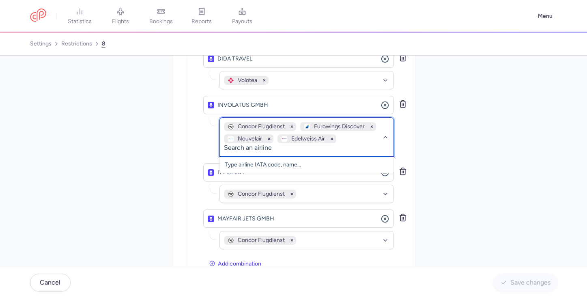
click at [352, 125] on div "Condor Flugdienst Eurowings Discover Nouvelair Edelweiss Air" at bounding box center [302, 132] width 157 height 21
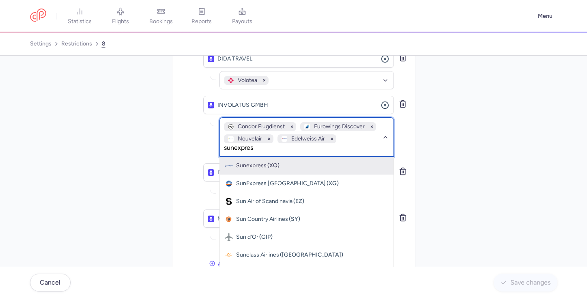
type input "sunexpress"
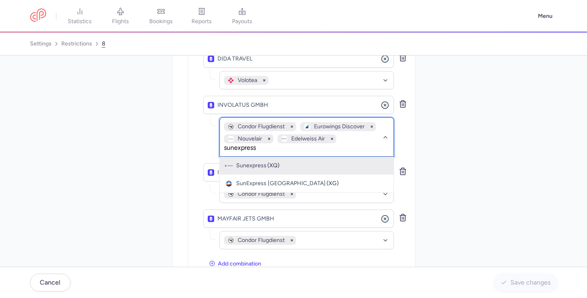
click at [354, 161] on div "Sunexpress (XQ)" at bounding box center [307, 165] width 164 height 8
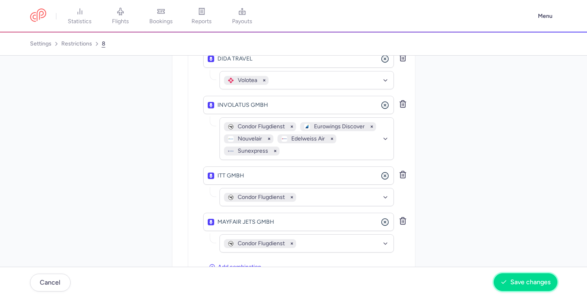
click at [516, 282] on span "Save changes" at bounding box center [530, 281] width 40 height 7
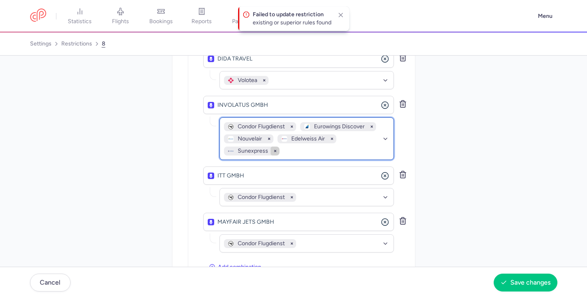
click at [271, 146] on icon "button" at bounding box center [274, 150] width 9 height 9
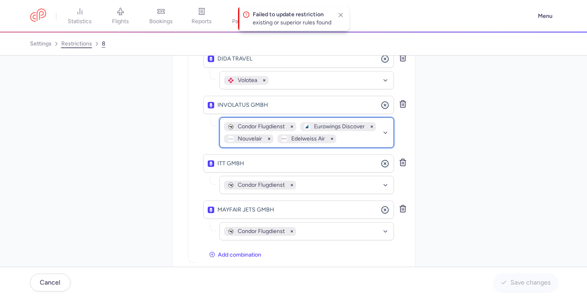
click at [79, 41] on link "restrictions" at bounding box center [76, 43] width 31 height 13
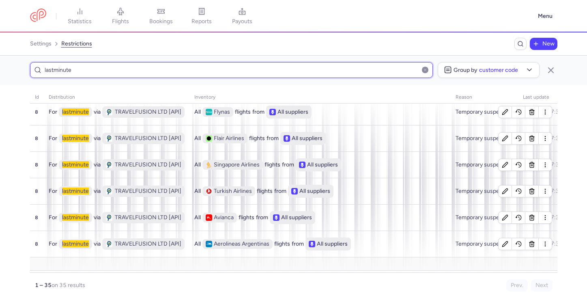
scroll to position [214, 0]
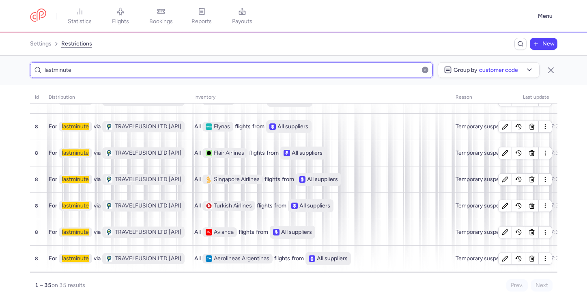
click at [237, 76] on input "lastminute" at bounding box center [231, 70] width 403 height 16
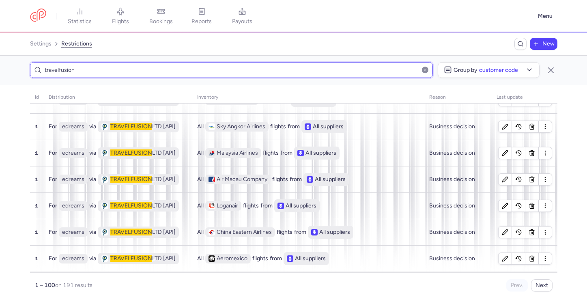
type input "travelfusion"
click at [543, 43] on span "New" at bounding box center [548, 44] width 12 height 6
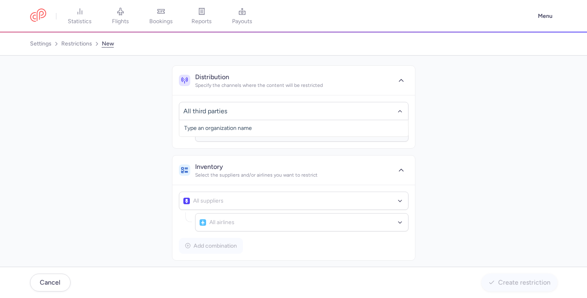
click at [448, 113] on div "Distribution Specify the channels where the content will be restricted No eleme…" at bounding box center [293, 221] width 527 height 313
click at [359, 130] on div "All customers" at bounding box center [301, 132] width 213 height 18
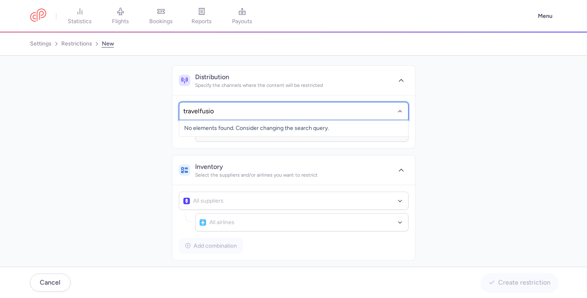
type input "travelfusion"
click at [347, 127] on span "TRAVELFUSION LTD [API]" at bounding box center [293, 128] width 219 height 6
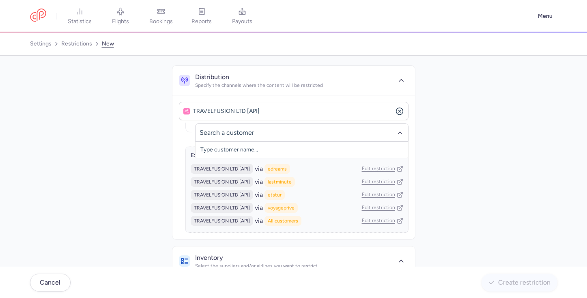
click at [412, 130] on div "TRAVELFUSION LTD [API] No elements found. Consider changing the search query. T…" at bounding box center [293, 167] width 242 height 144
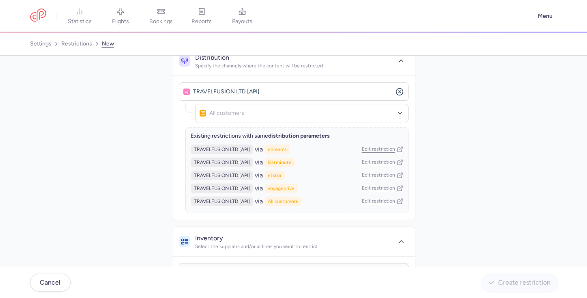
scroll to position [20, 0]
click at [387, 199] on link "Edit restriction" at bounding box center [382, 200] width 41 height 6
click at [80, 43] on link "restrictions" at bounding box center [76, 43] width 31 height 13
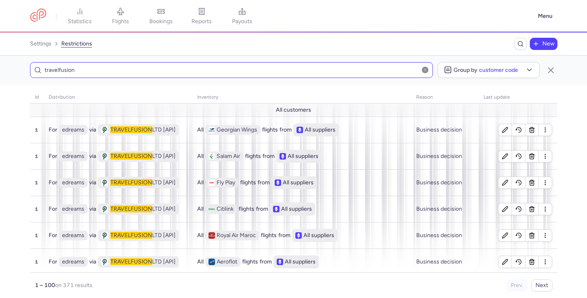
click at [217, 70] on input "travelfusion" at bounding box center [231, 70] width 403 height 16
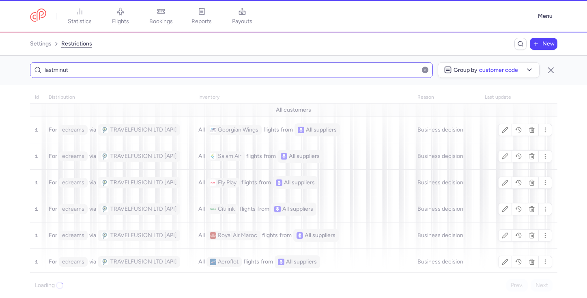
type input "lastminute"
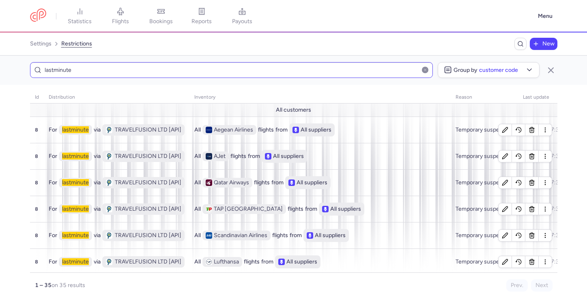
click at [204, 71] on input "lastminute" at bounding box center [231, 70] width 403 height 16
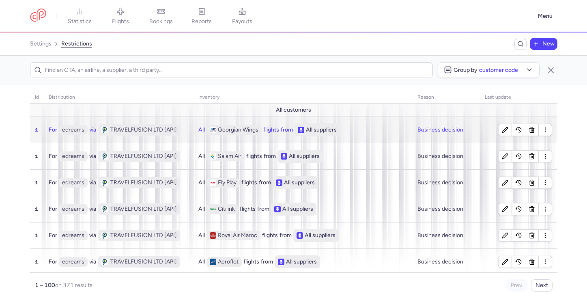
click at [191, 134] on td "For edreams via TRAVELFUSION LTD [API]" at bounding box center [119, 129] width 150 height 26
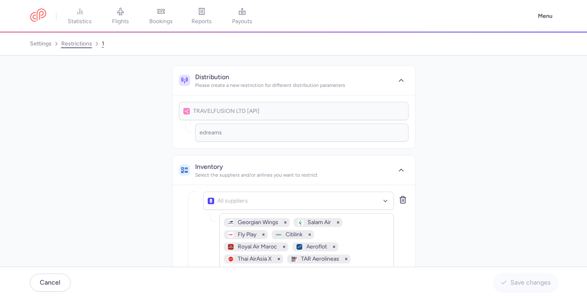
click at [76, 45] on link "restrictions" at bounding box center [76, 43] width 31 height 13
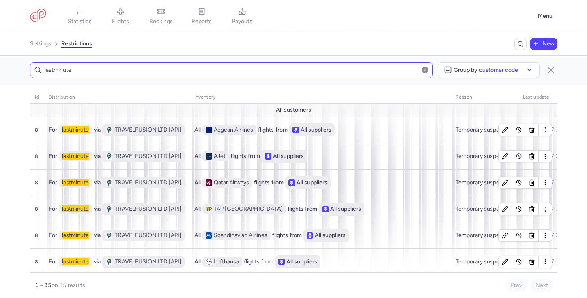
click at [159, 64] on input "lastminute" at bounding box center [231, 70] width 403 height 16
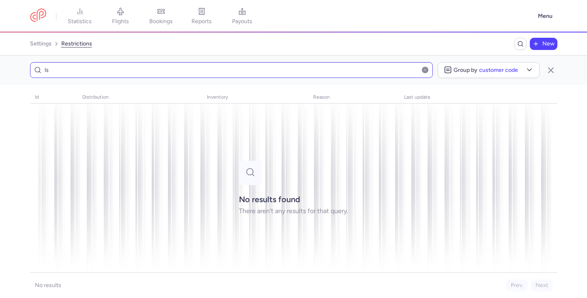
type input "l"
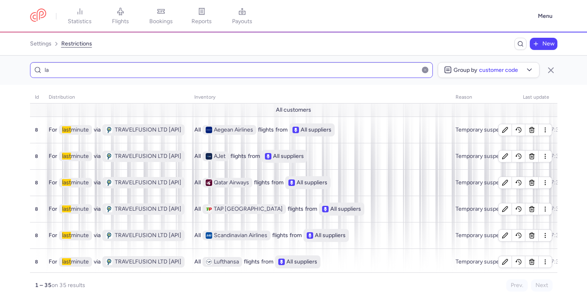
type input "l"
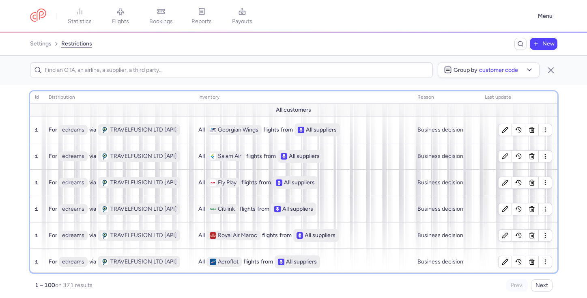
click at [193, 99] on th "distribution" at bounding box center [302, 97] width 219 height 12
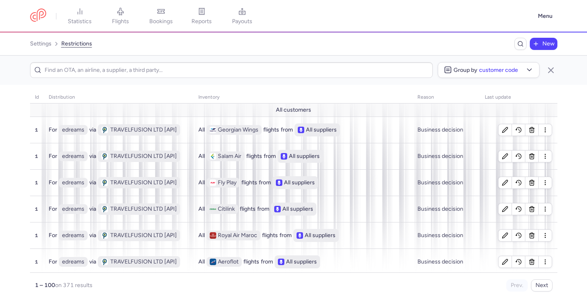
click at [80, 45] on link "restrictions" at bounding box center [76, 43] width 31 height 13
click at [102, 71] on input at bounding box center [231, 70] width 403 height 16
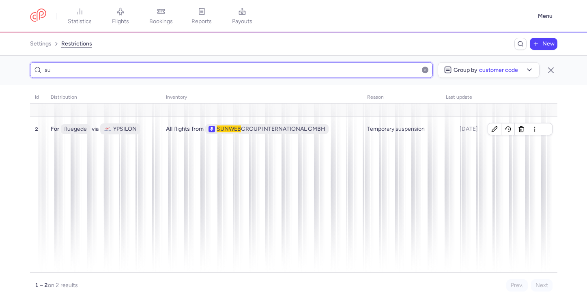
type input "s"
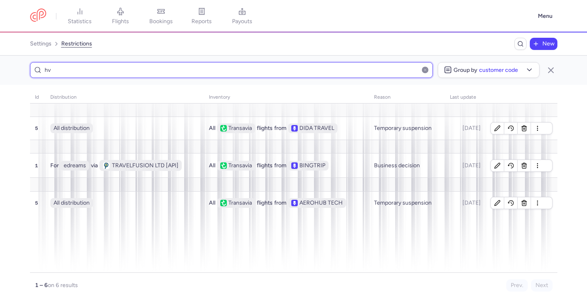
type input "hv"
click at [424, 72] on button "button" at bounding box center [425, 69] width 6 height 6
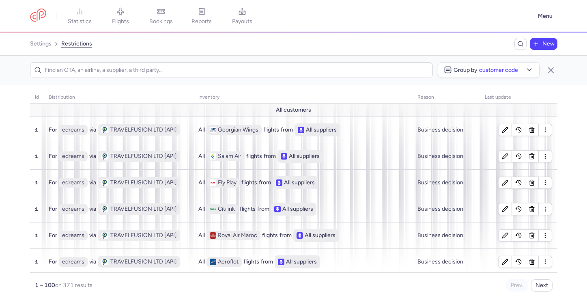
click at [539, 42] on icon "Breadcrumb" at bounding box center [535, 44] width 6 height 6
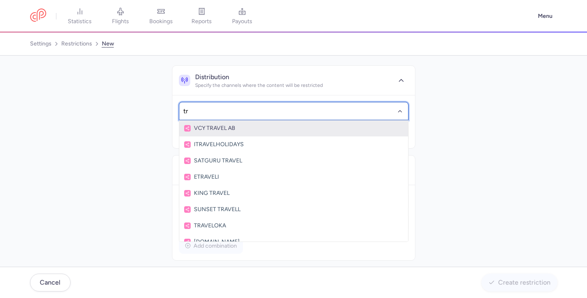
type input "t"
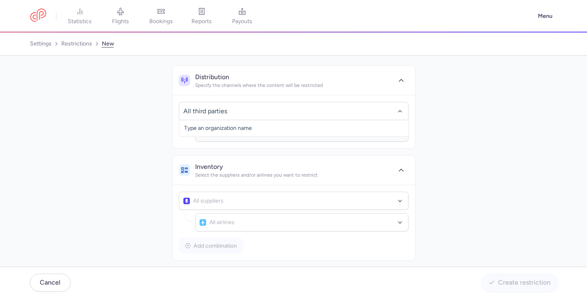
click at [451, 120] on div "Distribution Specify the channels where the content will be restricted No eleme…" at bounding box center [293, 221] width 527 height 313
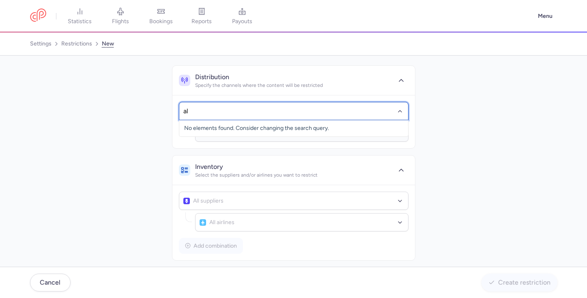
type input "a"
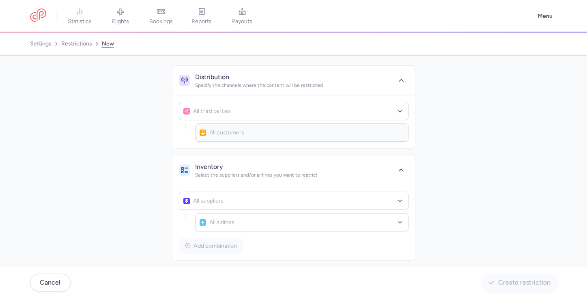
click at [457, 156] on div "Distribution Specify the channels where the content will be restricted All thir…" at bounding box center [293, 221] width 527 height 313
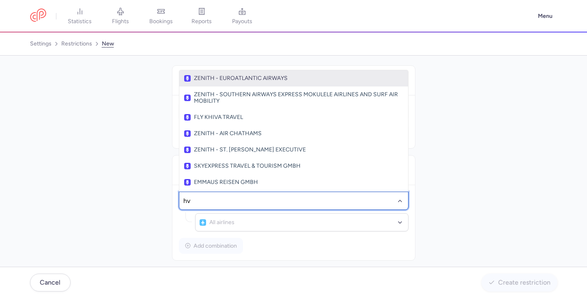
type input "h"
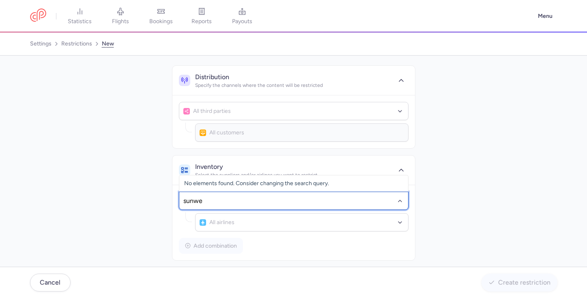
type input "sunweb"
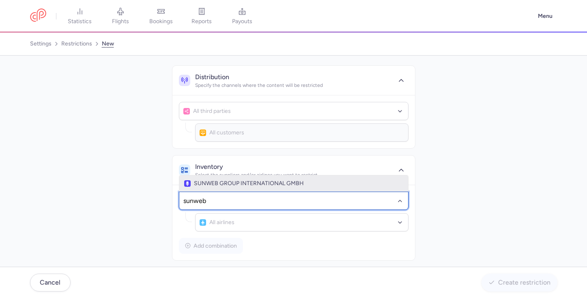
click at [351, 182] on span "SUNWEB GROUP INTERNATIONAL GMBH" at bounding box center [293, 183] width 219 height 6
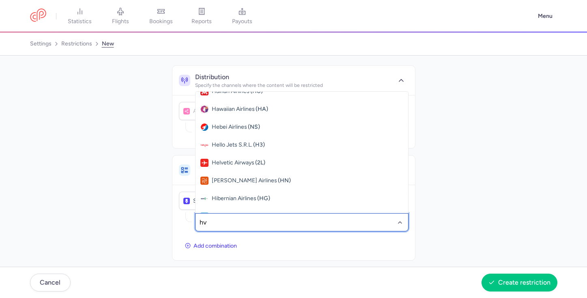
scroll to position [43, 0]
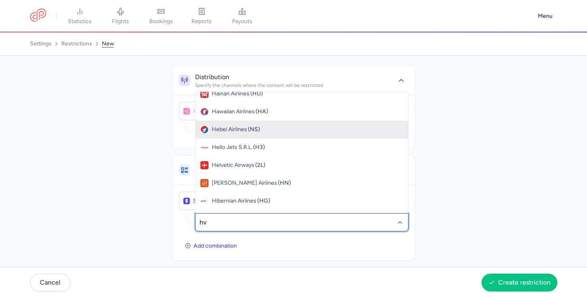
type input "h"
type input "transavia"
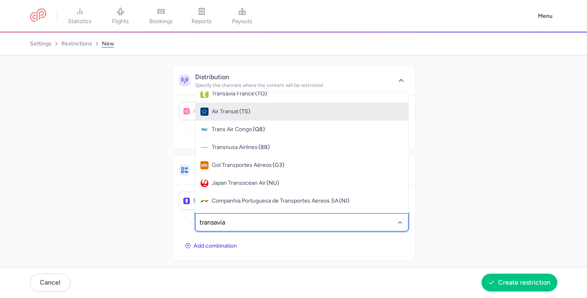
scroll to position [0, 0]
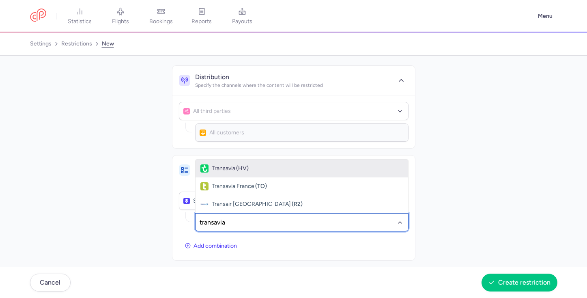
click at [297, 163] on span "Transavia (HV)" at bounding box center [301, 168] width 212 height 18
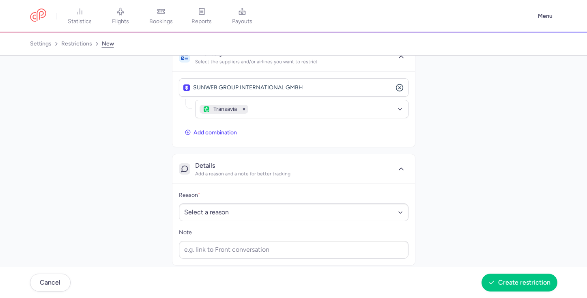
scroll to position [122, 0]
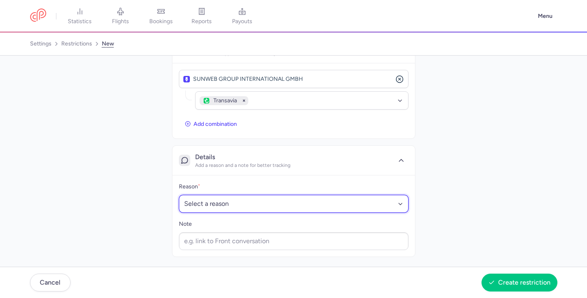
click at [350, 203] on select "Select a reason Business decision Technical issue Contractual obligation Regula…" at bounding box center [294, 204] width 230 height 18
select select "TEMPORARY_SUSPENSION"
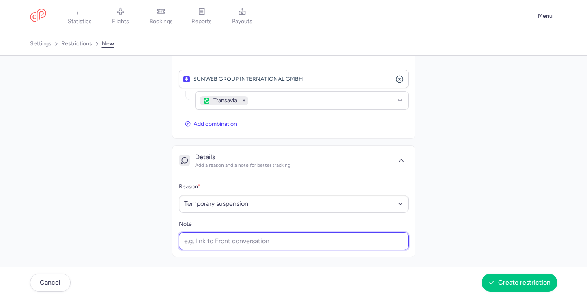
click at [356, 242] on input "Note" at bounding box center [294, 241] width 230 height 18
type input "50% error rate past 2 days"
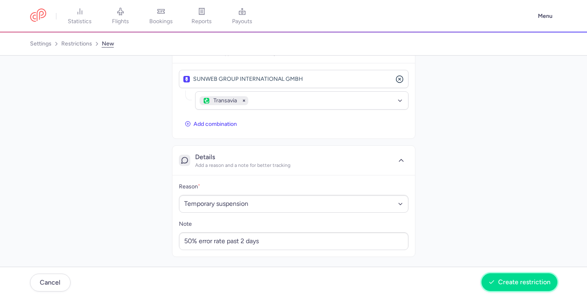
click at [513, 280] on span "Create restriction" at bounding box center [524, 281] width 52 height 7
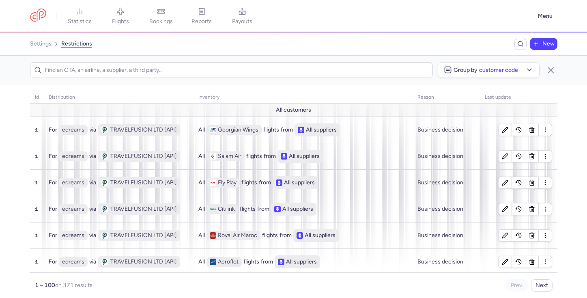
click at [542, 43] on span "New" at bounding box center [543, 44] width 25 height 10
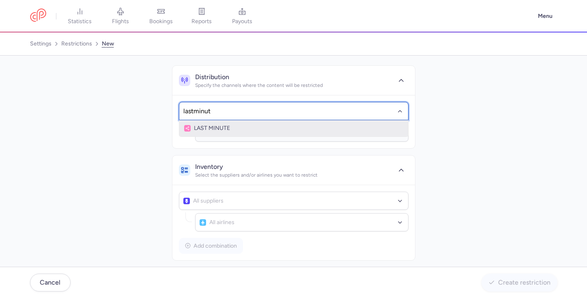
type input "lastminute"
click at [254, 110] on input "lastminute" at bounding box center [293, 111] width 220 height 9
type input "travelfusion"
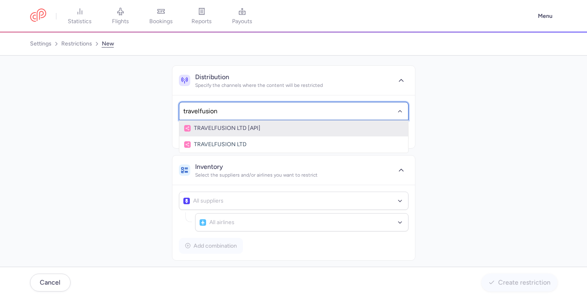
click at [280, 129] on span "TRAVELFUSION LTD [API]" at bounding box center [293, 128] width 219 height 6
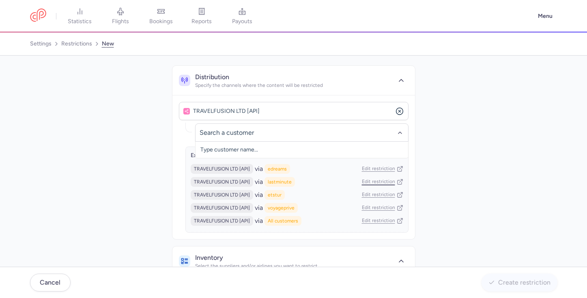
click at [390, 182] on link "Edit restriction" at bounding box center [382, 181] width 41 height 6
click at [86, 40] on link "restrictions" at bounding box center [76, 43] width 31 height 13
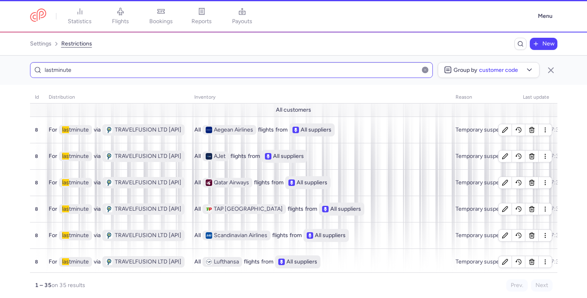
type input "lastminute"
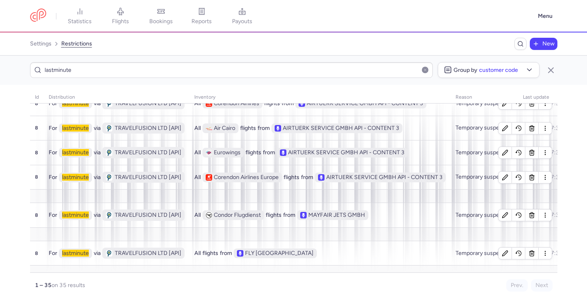
scroll to position [626, 0]
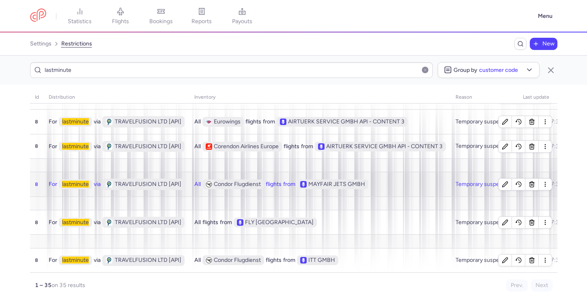
click at [390, 186] on div "All Condor Flugdienst flights from MAYFAIR JETS GMBH" at bounding box center [319, 184] width 251 height 10
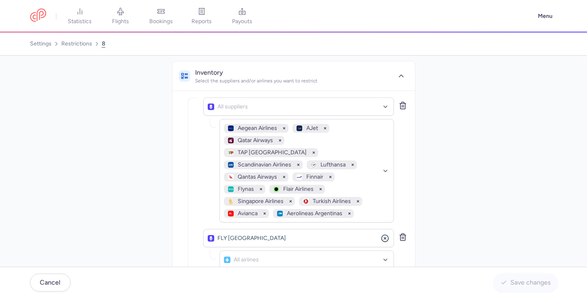
scroll to position [90, 0]
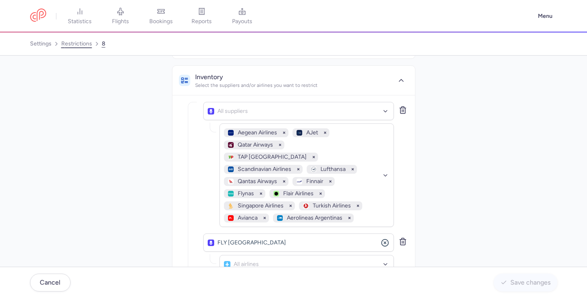
click at [77, 43] on link "restrictions" at bounding box center [76, 43] width 31 height 13
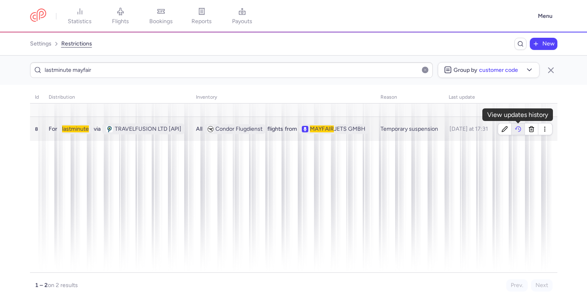
type input "lastminute mayfair"
click at [515, 128] on icon "button" at bounding box center [518, 128] width 6 height 5
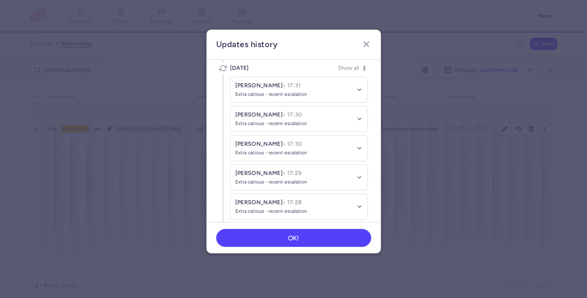
click at [353, 92] on button "[PERSON_NAME] • 17:31 Extra catious - recent escalation" at bounding box center [298, 89] width 137 height 25
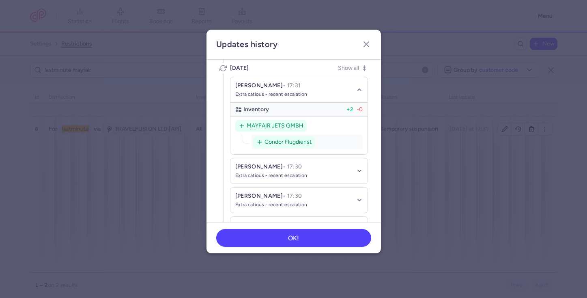
click at [277, 94] on span "Extra catious - recent escalation" at bounding box center [271, 94] width 72 height 6
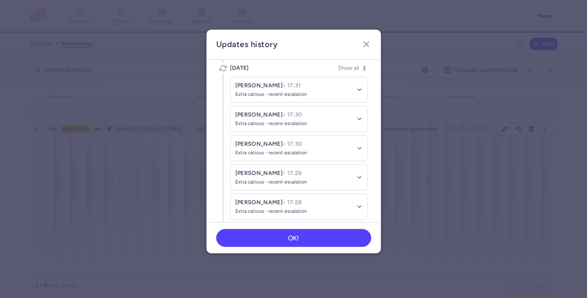
click at [277, 94] on span "Extra catious - recent escalation" at bounding box center [271, 94] width 72 height 6
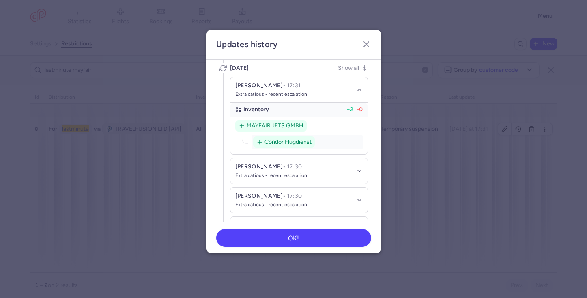
drag, startPoint x: 305, startPoint y: 95, endPoint x: 238, endPoint y: 97, distance: 66.9
click at [238, 97] on button "[PERSON_NAME] • 17:31 Extra catious - recent escalation" at bounding box center [298, 90] width 137 height 26
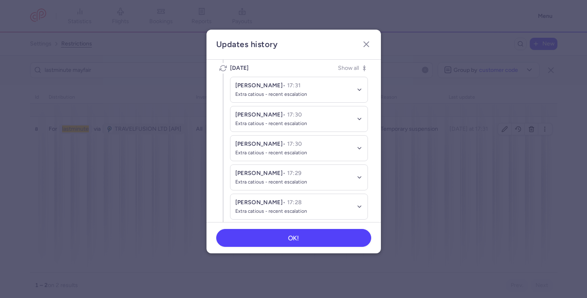
scroll to position [90, 0]
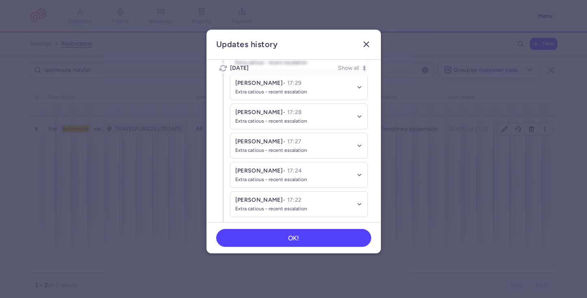
click at [365, 45] on line "button" at bounding box center [366, 44] width 5 height 5
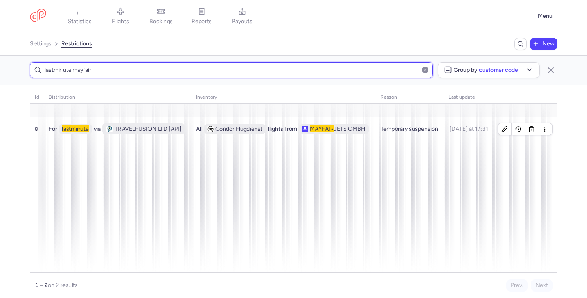
click at [347, 73] on input "lastminute mayfair" at bounding box center [231, 70] width 403 height 16
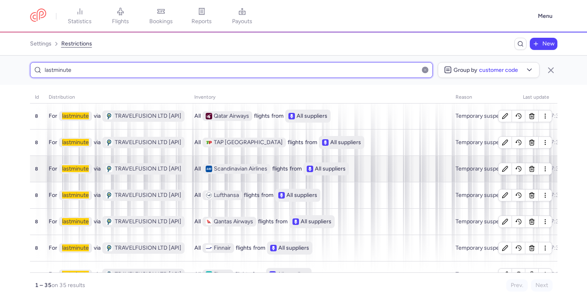
scroll to position [71, 0]
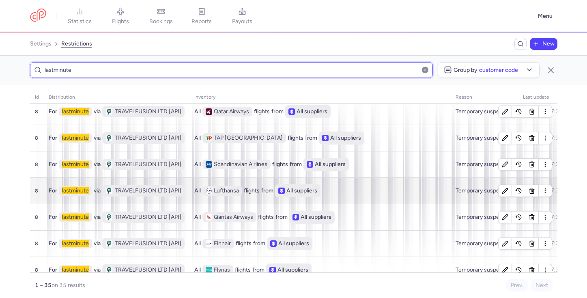
type input "lastminute"
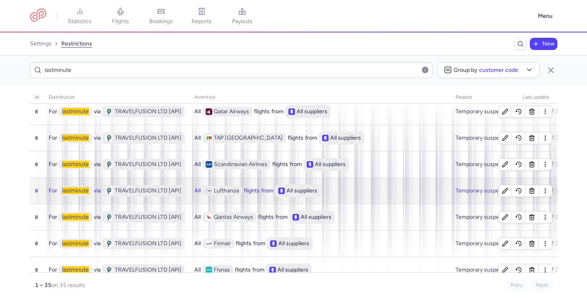
click at [373, 190] on div "All Lufthansa flights from All suppliers" at bounding box center [319, 190] width 251 height 13
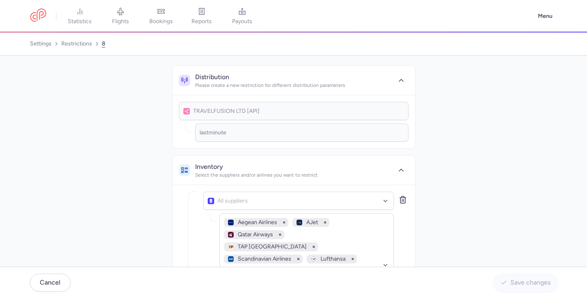
scroll to position [424, 0]
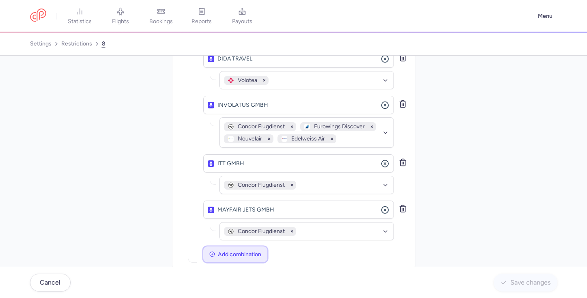
click at [234, 248] on button "Add combination" at bounding box center [235, 254] width 64 height 16
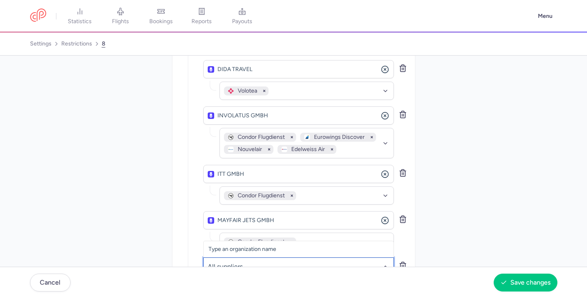
scroll to position [416, 0]
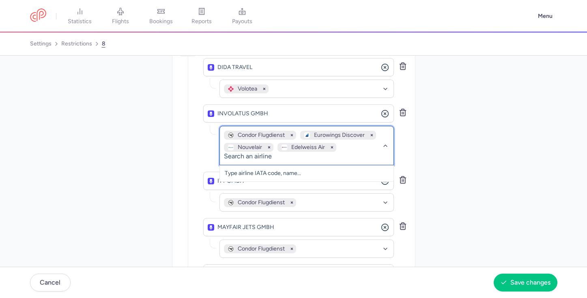
click at [349, 136] on div "Condor Flugdienst Eurowings Discover Nouvelair Edelweiss Air" at bounding box center [302, 141] width 157 height 21
type input "sunex"
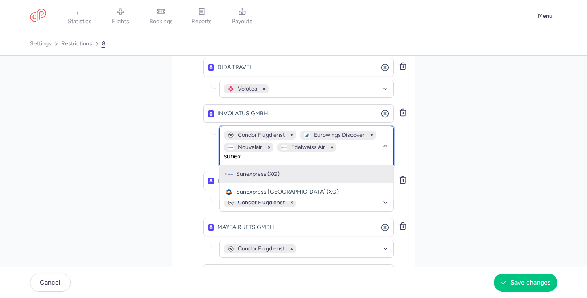
click at [332, 170] on div "Sunexpress (XQ)" at bounding box center [307, 174] width 164 height 8
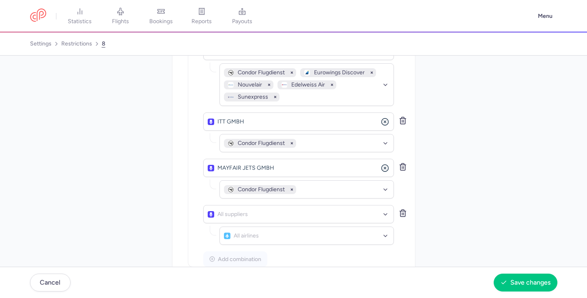
scroll to position [483, 0]
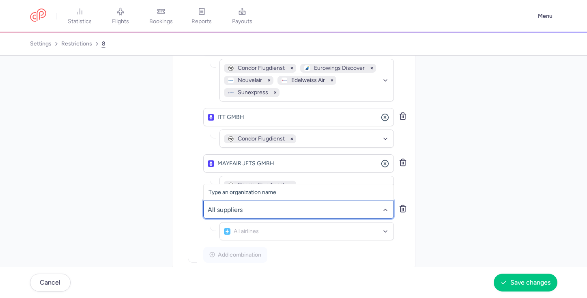
click at [310, 200] on div at bounding box center [298, 209] width 191 height 18
type input "traveltime"
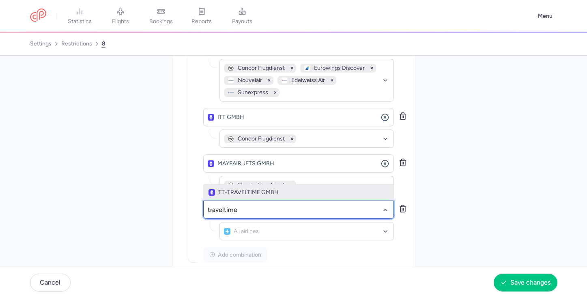
click at [312, 189] on span "TT-TRAVELTIME GMBH" at bounding box center [298, 192] width 180 height 6
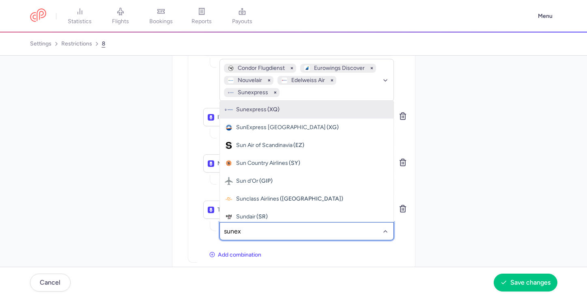
type input "sunexp"
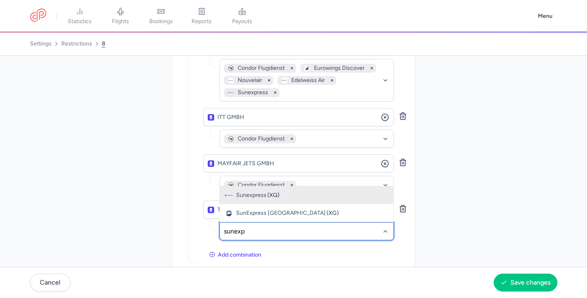
click at [324, 191] on div "Sunexpress (XQ)" at bounding box center [307, 195] width 164 height 8
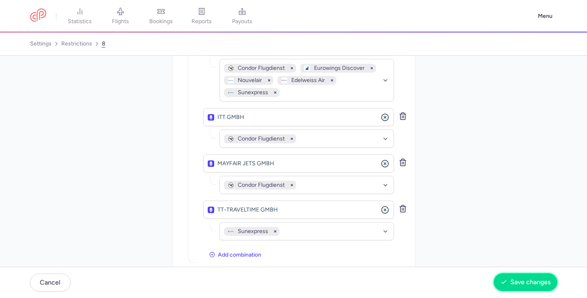
click at [529, 283] on span "Save changes" at bounding box center [530, 281] width 40 height 7
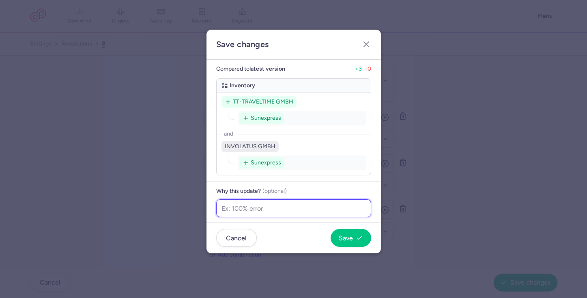
click at [316, 215] on input "text" at bounding box center [293, 208] width 155 height 18
click at [256, 208] on input "Content underpe" at bounding box center [293, 208] width 155 height 18
type input "Extra catiours - recent escalation"
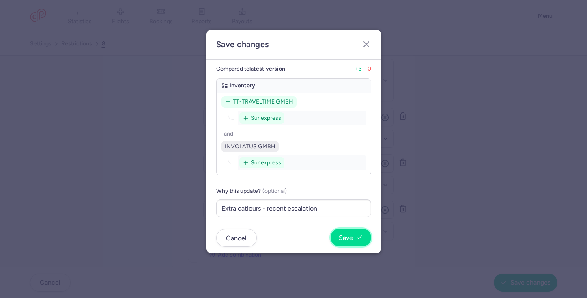
click at [352, 242] on button "Save" at bounding box center [350, 237] width 41 height 18
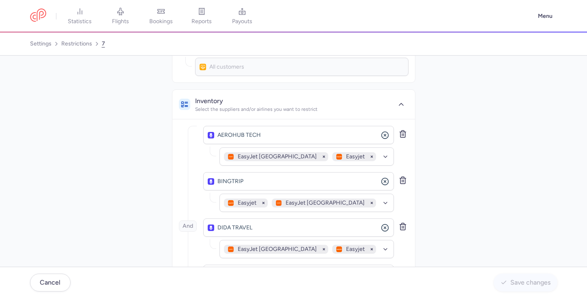
scroll to position [32, 0]
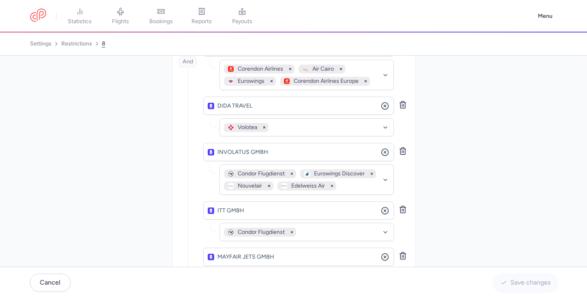
scroll to position [398, 0]
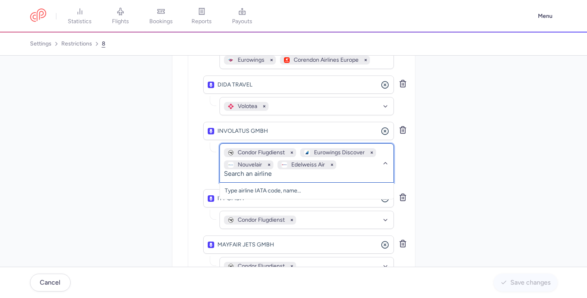
click at [372, 152] on div "Condor Flugdienst Eurowings Discover Nouvelair Edelweiss Air" at bounding box center [302, 158] width 157 height 21
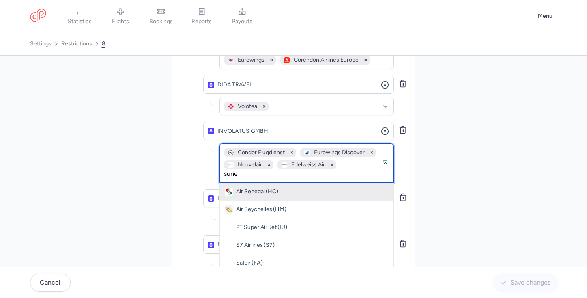
type input "sunex"
click at [354, 187] on div "Sunexpress (XQ)" at bounding box center [307, 191] width 164 height 8
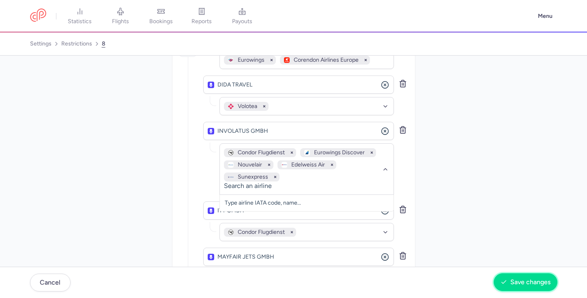
click at [519, 286] on button "Save changes" at bounding box center [525, 282] width 64 height 18
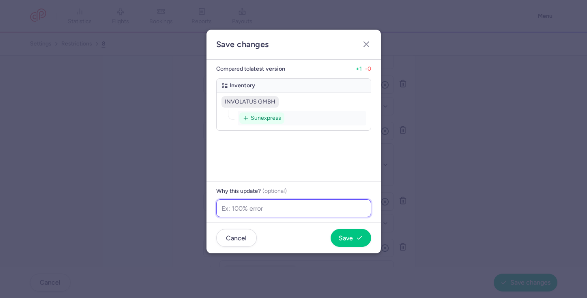
click at [287, 213] on input "text" at bounding box center [293, 208] width 155 height 18
paste input "lastminute"
click at [285, 211] on input "lastminute" at bounding box center [293, 208] width 155 height 18
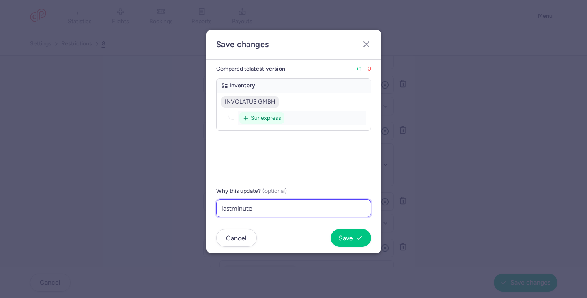
type input "lastminute"
